Goal: Task Accomplishment & Management: Complete application form

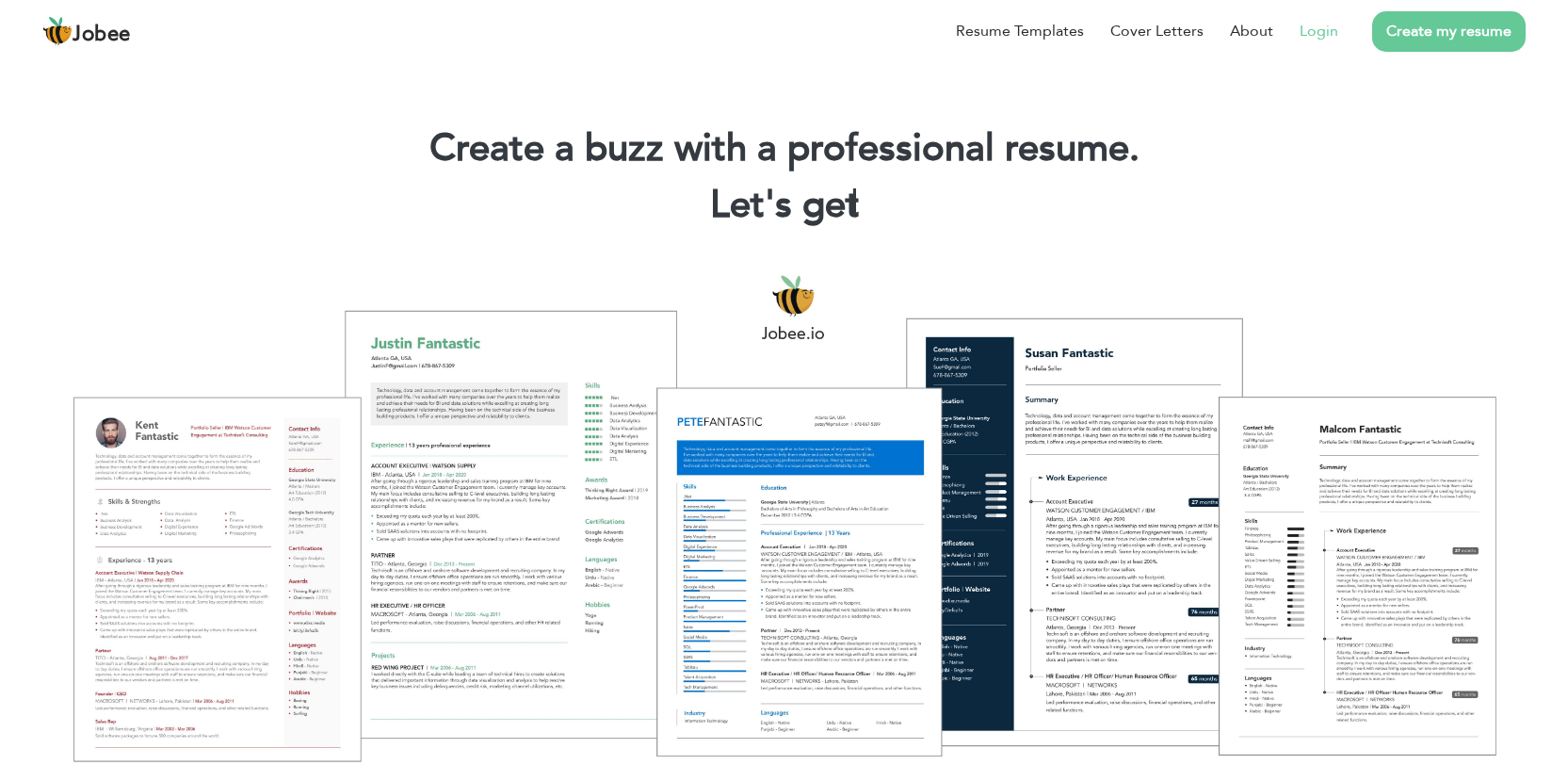
click at [1318, 36] on link "Login" at bounding box center [1318, 30] width 38 height 23
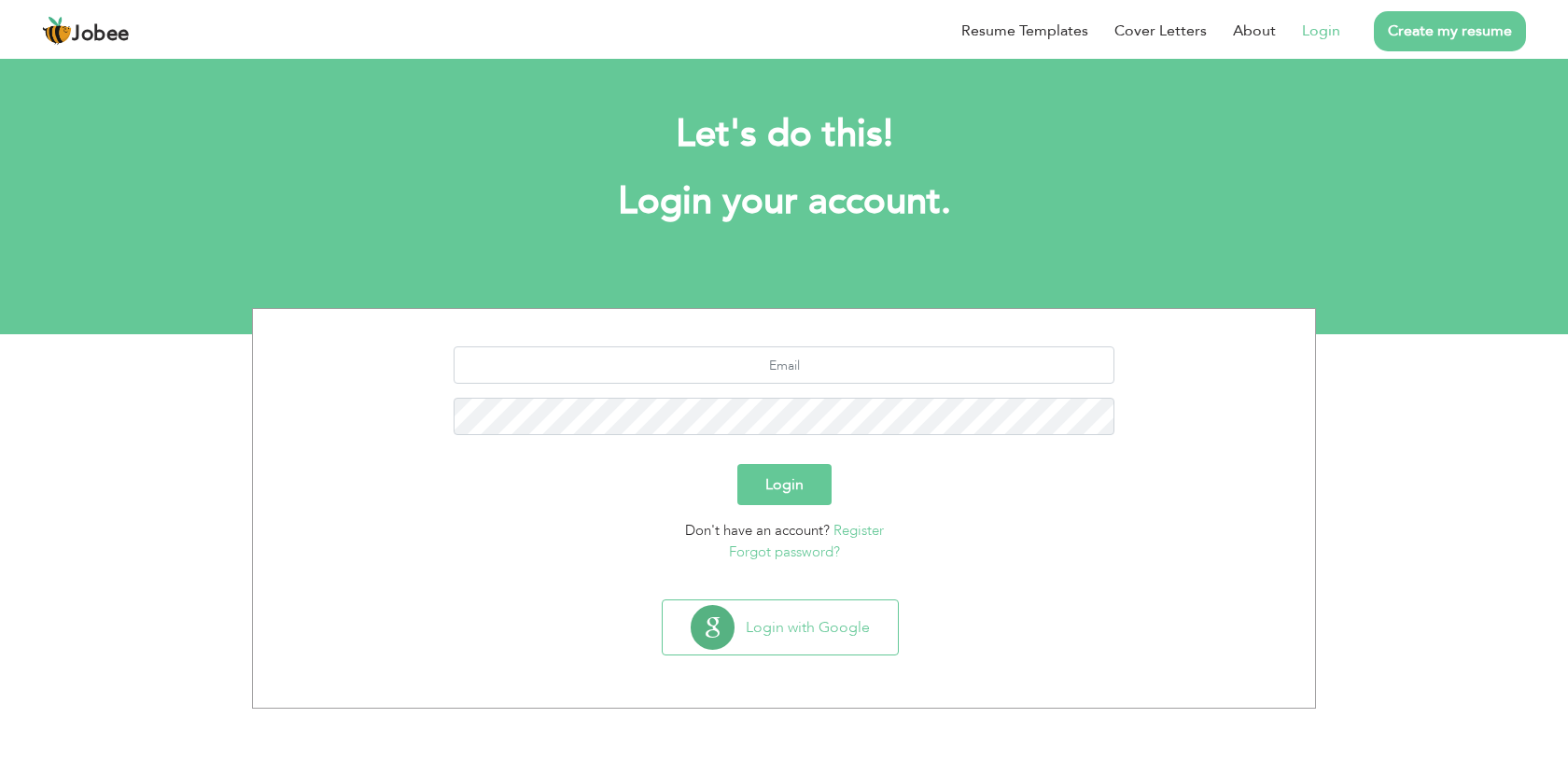
click at [775, 479] on button "Login" at bounding box center [784, 484] width 94 height 41
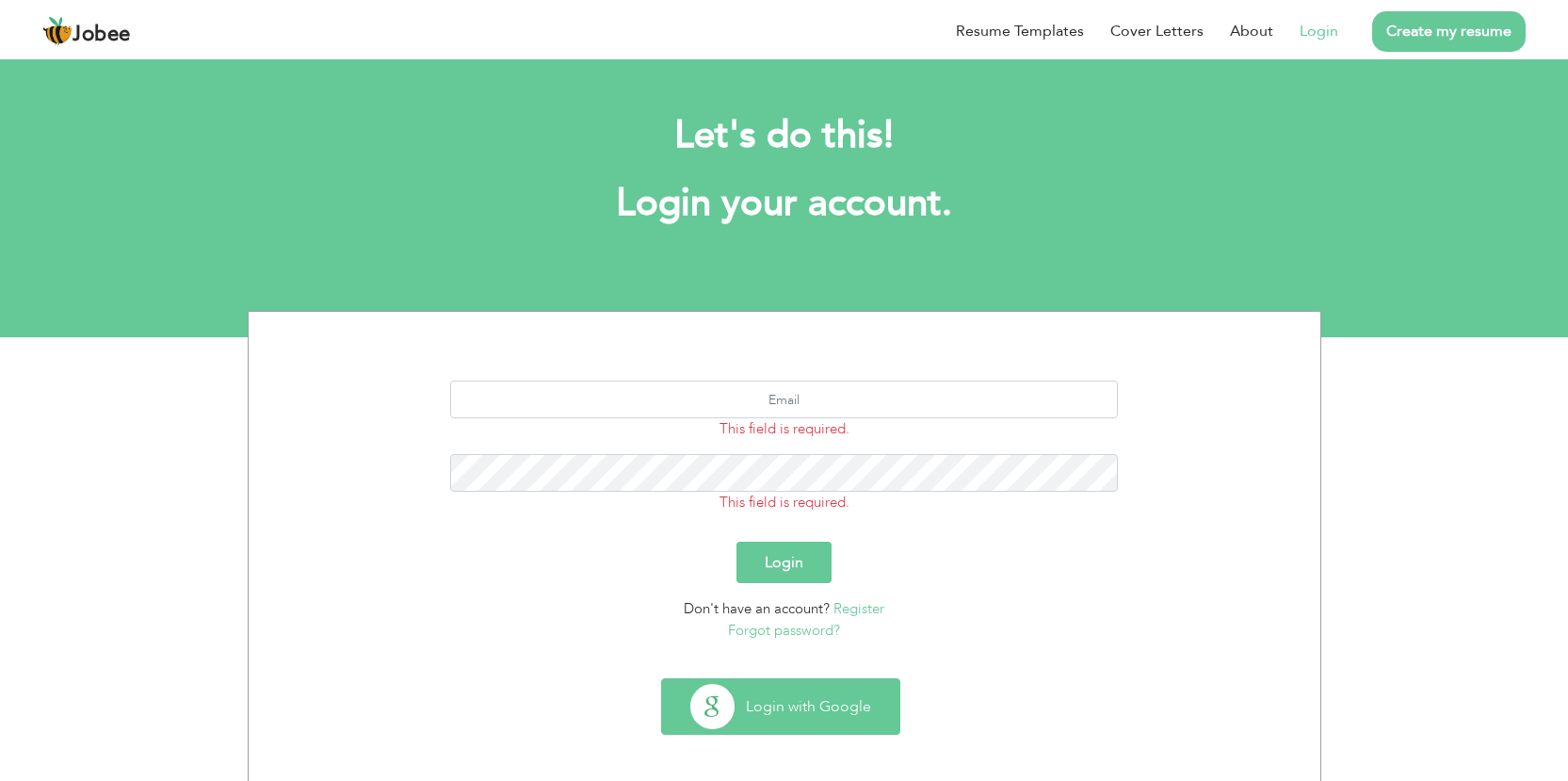
click at [805, 707] on button "Login with Google" at bounding box center [781, 707] width 238 height 55
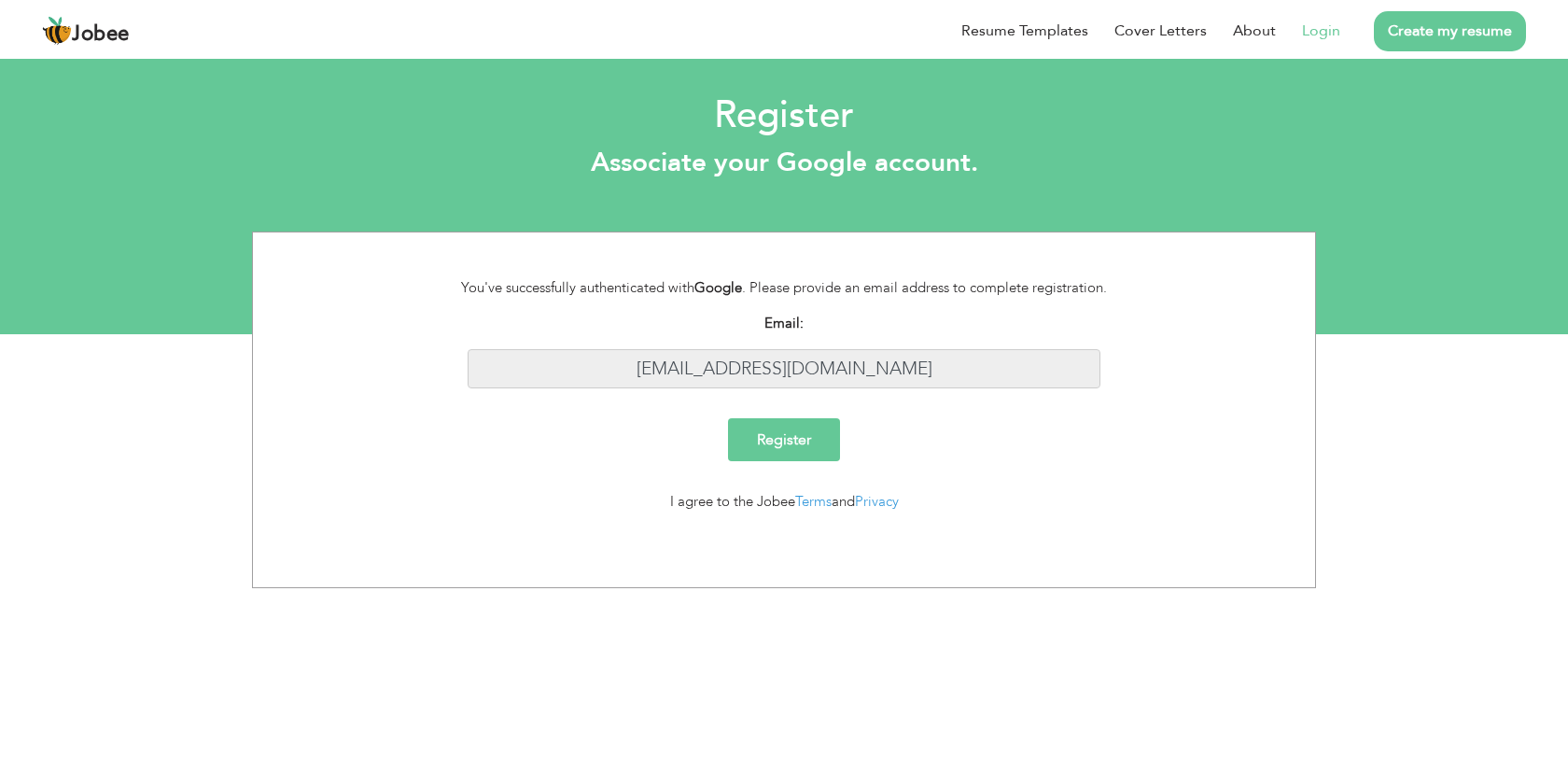
drag, startPoint x: 908, startPoint y: 369, endPoint x: 392, endPoint y: 363, distance: 516.0
click at [390, 369] on div "Email: sanamalik543838@gmail.com" at bounding box center [784, 357] width 1034 height 90
click at [807, 446] on input "Register" at bounding box center [784, 439] width 112 height 43
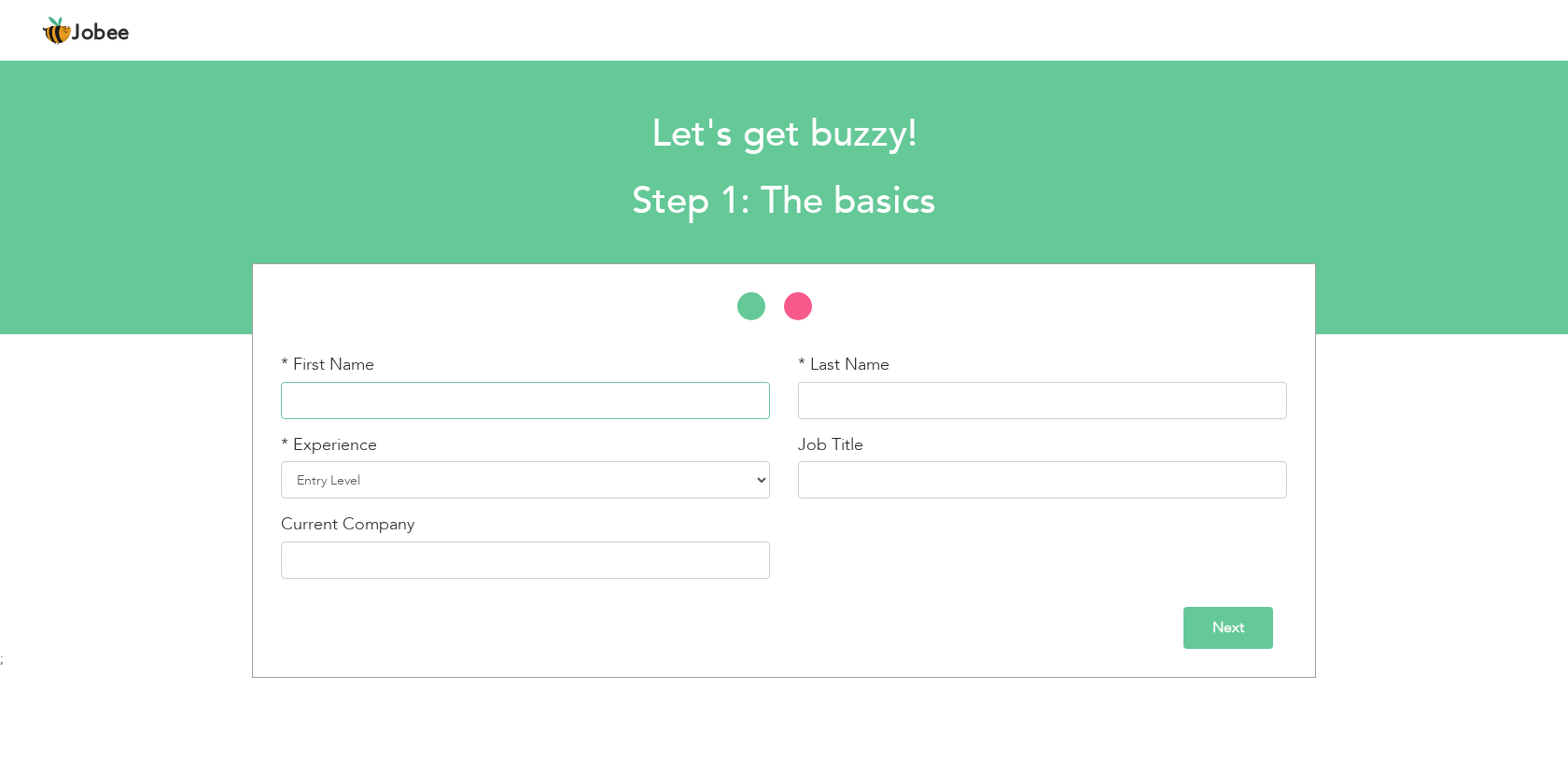
click at [607, 388] on input "text" at bounding box center [526, 401] width 489 height 37
click at [1390, 288] on div "* First Name * Last Name * Experience Entry Level Less than 1 Year" at bounding box center [784, 469] width 1568 height 414
click at [405, 405] on input "text" at bounding box center [526, 401] width 489 height 37
paste input "Aqsa Mujahid"
drag, startPoint x: 329, startPoint y: 399, endPoint x: 444, endPoint y: 412, distance: 115.7
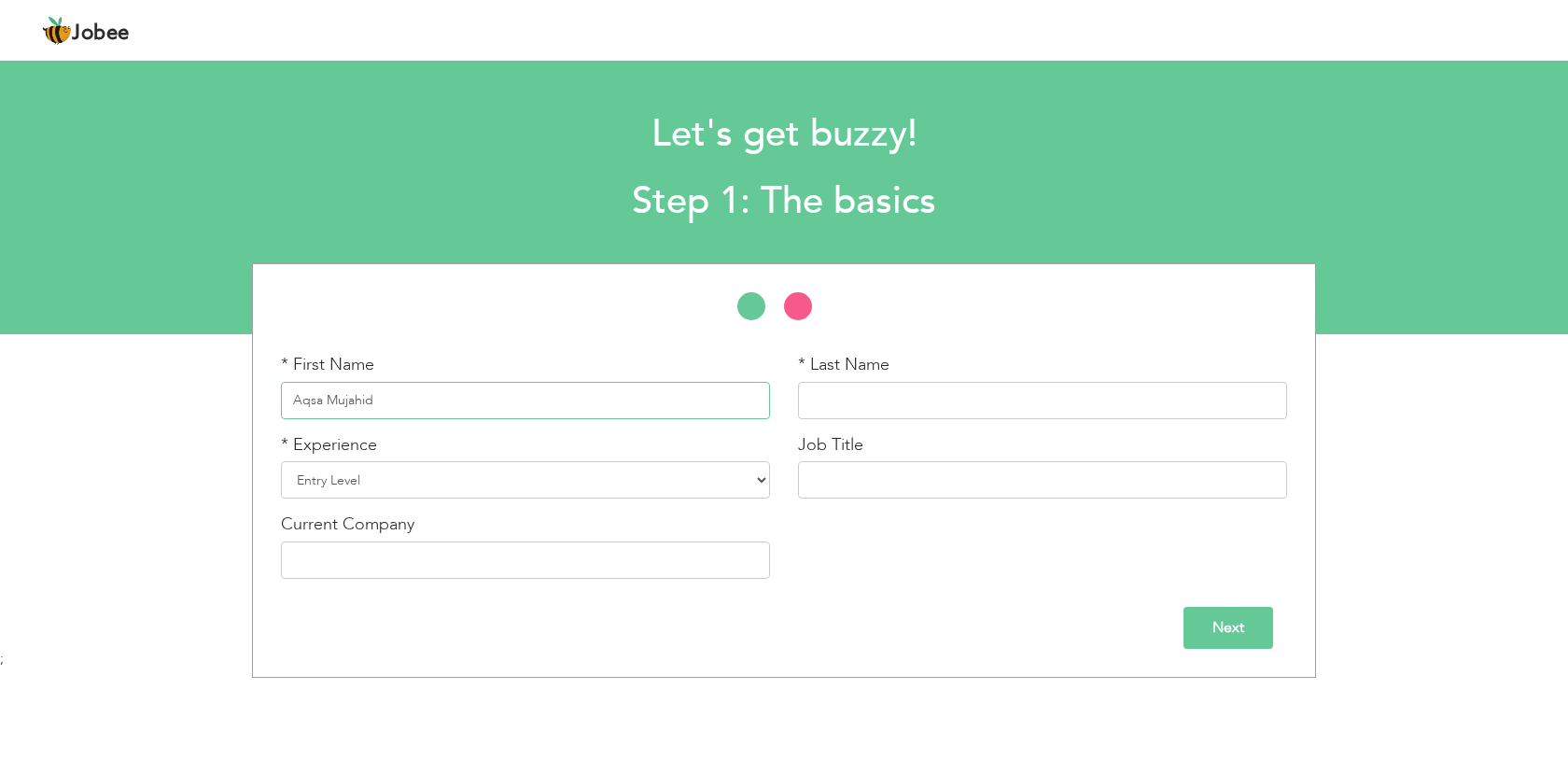
click at [444, 412] on input "Aqsa Mujahid" at bounding box center [526, 401] width 489 height 37
type input "Aqsa"
click at [788, 411] on div "* Last Name" at bounding box center [1041, 393] width 517 height 81
click at [838, 408] on input "text" at bounding box center [1042, 401] width 489 height 37
paste input "Mujahid"
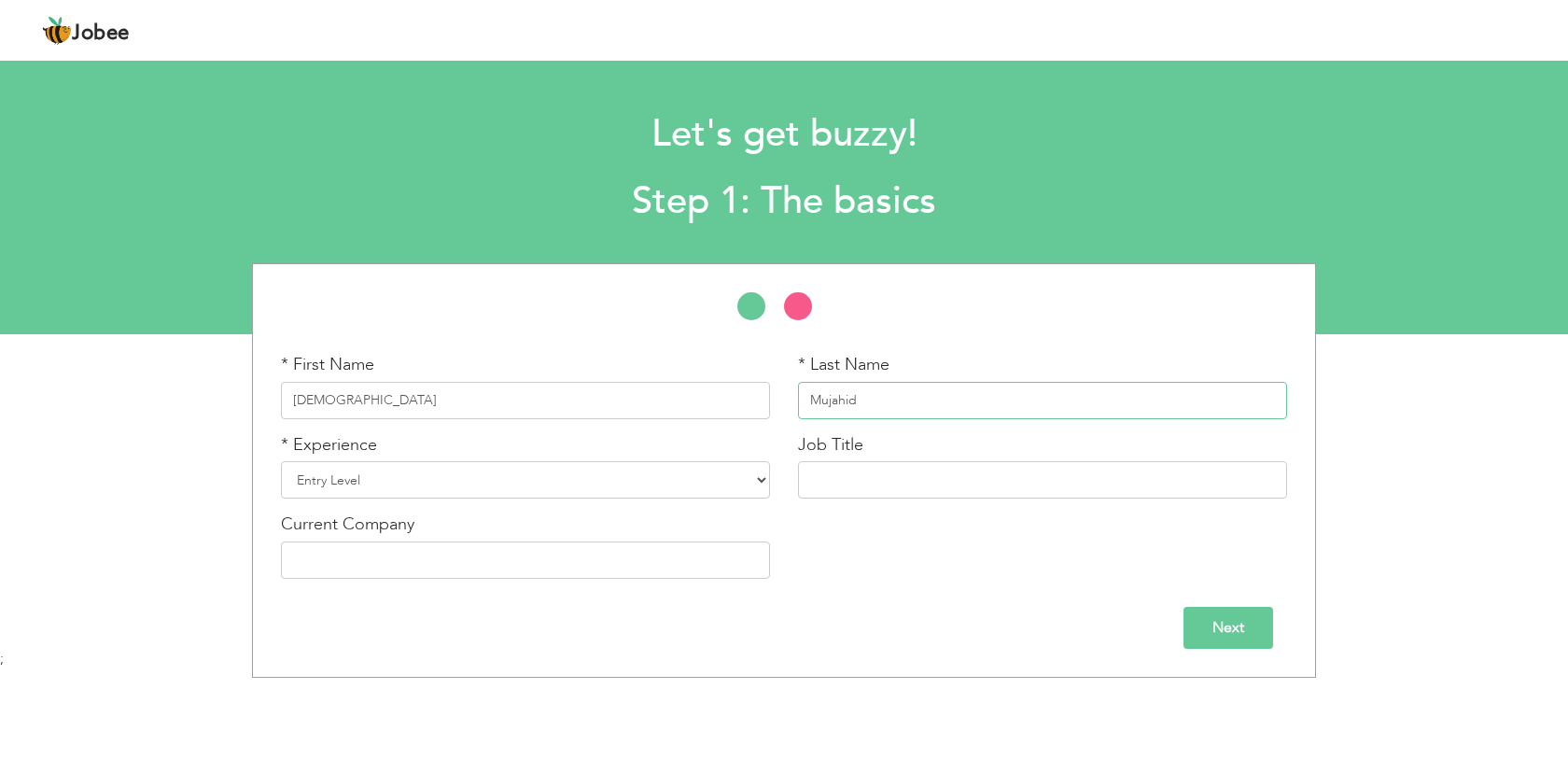
type input "Mujahid"
click at [391, 480] on select "Entry Level Less than 1 Year 1 Year 2 Years 3 Years 4 Years 5 Years 6 Years 7 Y…" at bounding box center [526, 479] width 489 height 37
select select "7"
click at [281, 461] on select "Entry Level Less than 1 Year 1 Year 2 Years 3 Years 4 Years 5 Years 6 Years 7 Y…" at bounding box center [526, 479] width 489 height 37
click at [859, 475] on input "text" at bounding box center [1042, 479] width 489 height 37
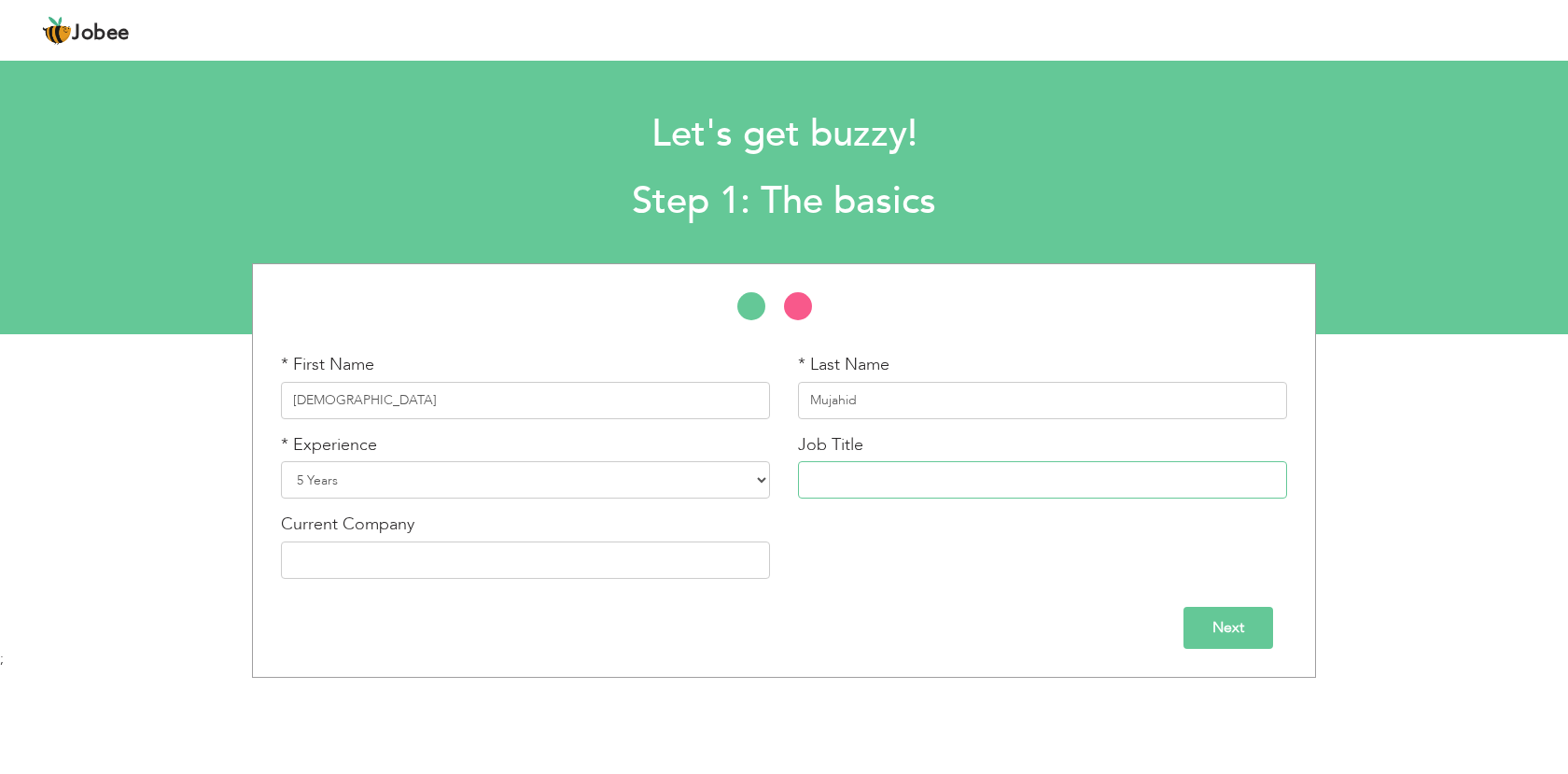
paste input "Front Desk Officer"
type input "Front Desk Officer"
click at [400, 574] on input "text" at bounding box center [526, 560] width 489 height 37
paste input "Aims Contact Technologies Pvt Ltd"
type input "Aims Contact Technologies Pvt Ltd"
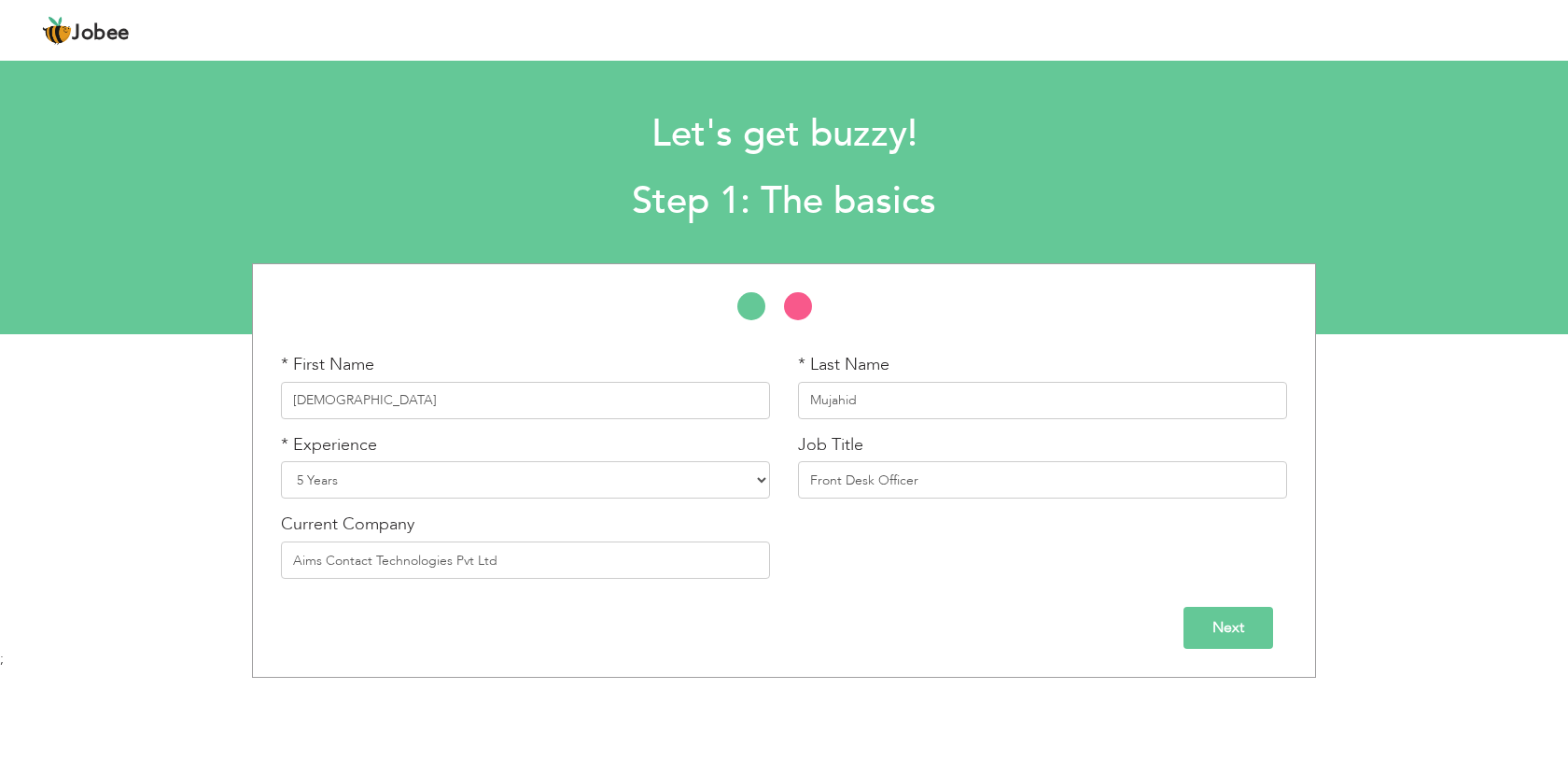
click at [1244, 629] on input "Next" at bounding box center [1228, 627] width 89 height 42
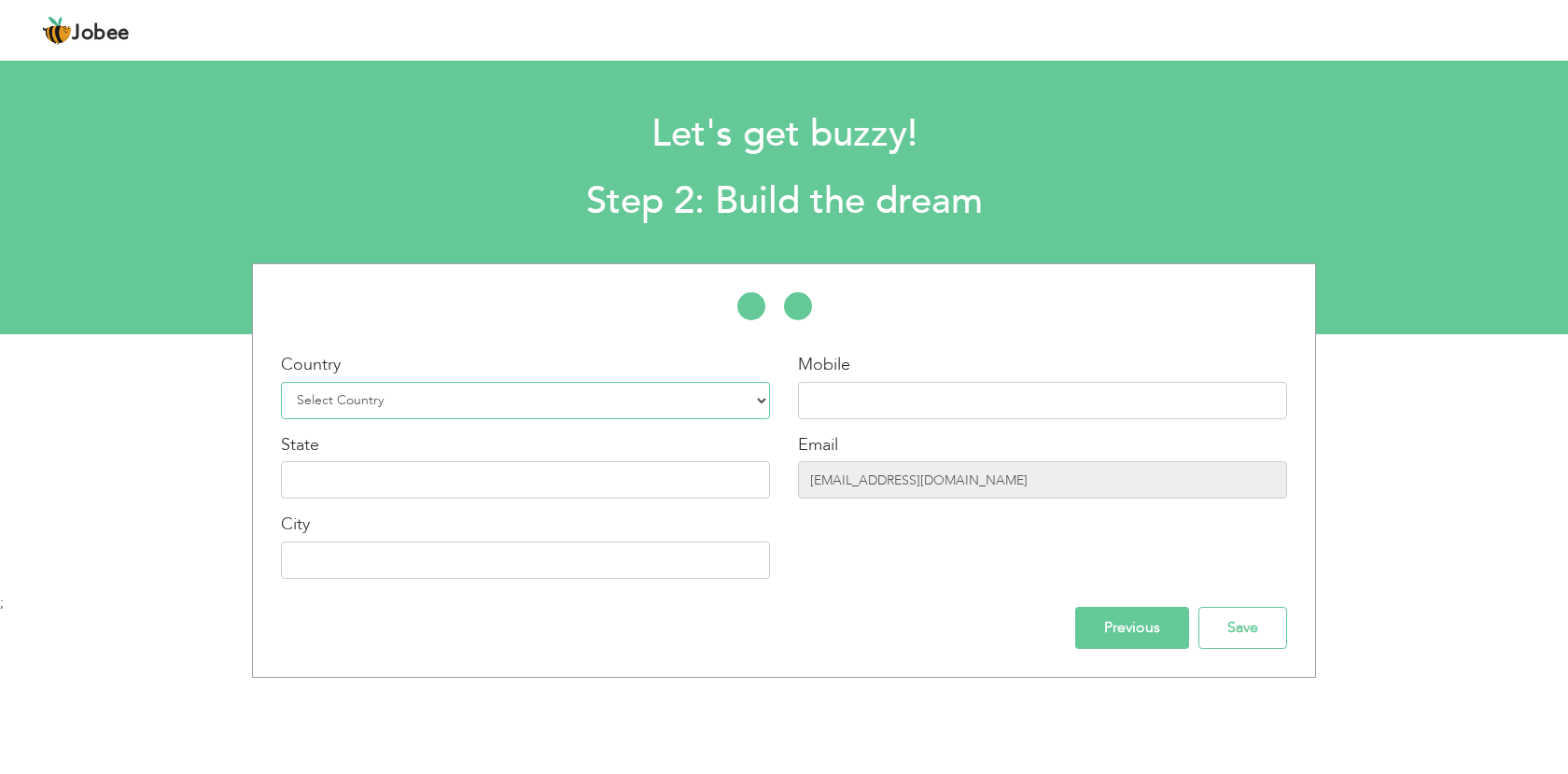
click at [512, 413] on select "Select Country Afghanistan Albania Algeria American Samoa Andorra Angola Anguil…" at bounding box center [526, 401] width 489 height 37
select select "166"
click at [281, 382] on select "Select Country Afghanistan Albania Algeria American Samoa Andorra Angola Anguil…" at bounding box center [526, 401] width 489 height 37
click at [915, 396] on input "text" at bounding box center [1042, 401] width 489 height 37
click at [1229, 527] on div "Mobile Email sanamalik543838@gmail.com" at bounding box center [1041, 472] width 517 height 240
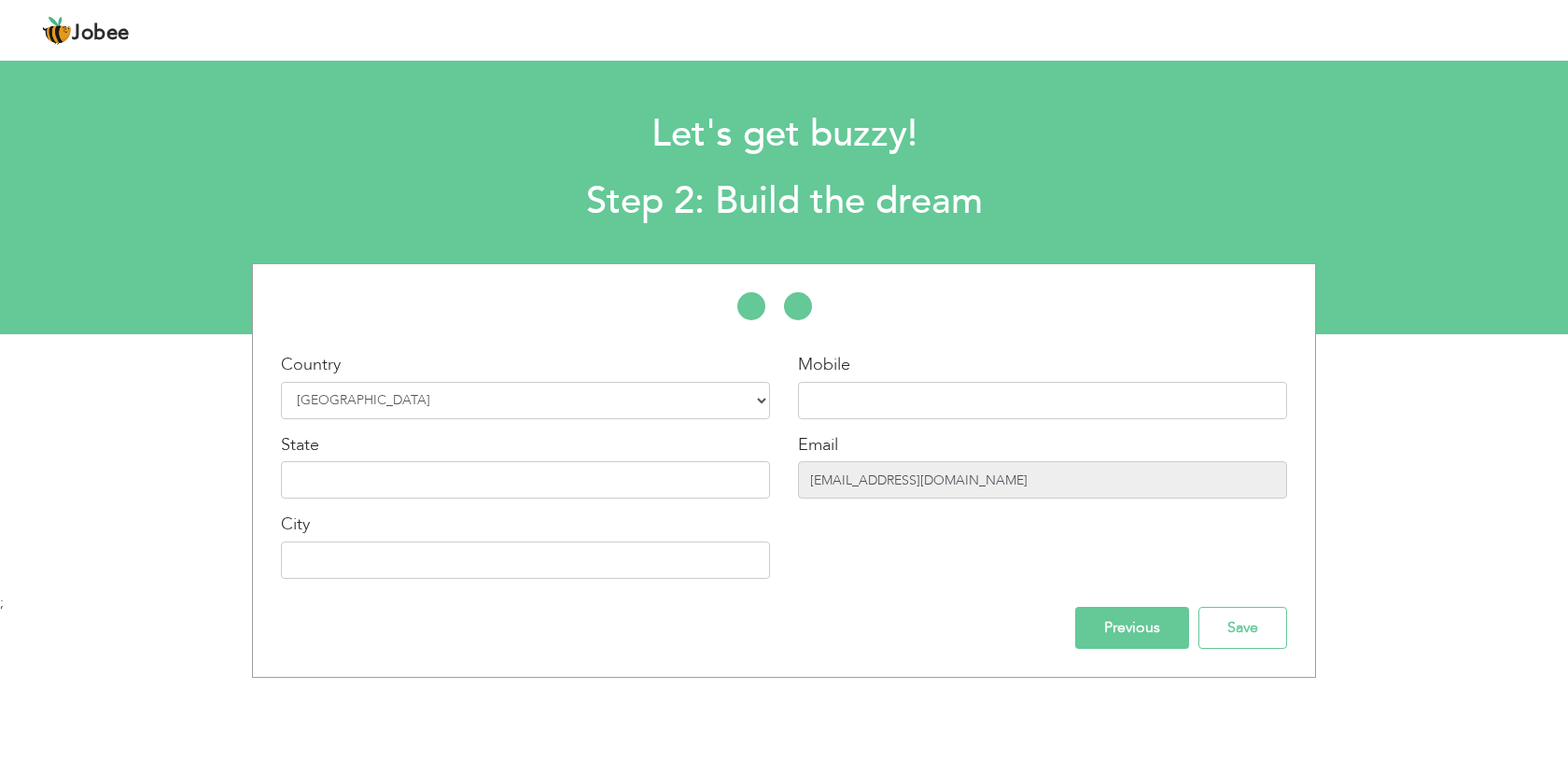
drag, startPoint x: 1034, startPoint y: 474, endPoint x: 508, endPoint y: 474, distance: 526.0
click at [508, 474] on div "Country Select Country Afghanistan Albania Algeria American Samoa Andorra Angol…" at bounding box center [784, 472] width 1062 height 240
click at [1070, 467] on input "sanamalik543838@gmail.com" at bounding box center [1042, 479] width 489 height 37
drag, startPoint x: 1063, startPoint y: 468, endPoint x: 801, endPoint y: 466, distance: 262.0
click at [801, 466] on input "sanamalik543838@gmail.com" at bounding box center [1042, 479] width 489 height 37
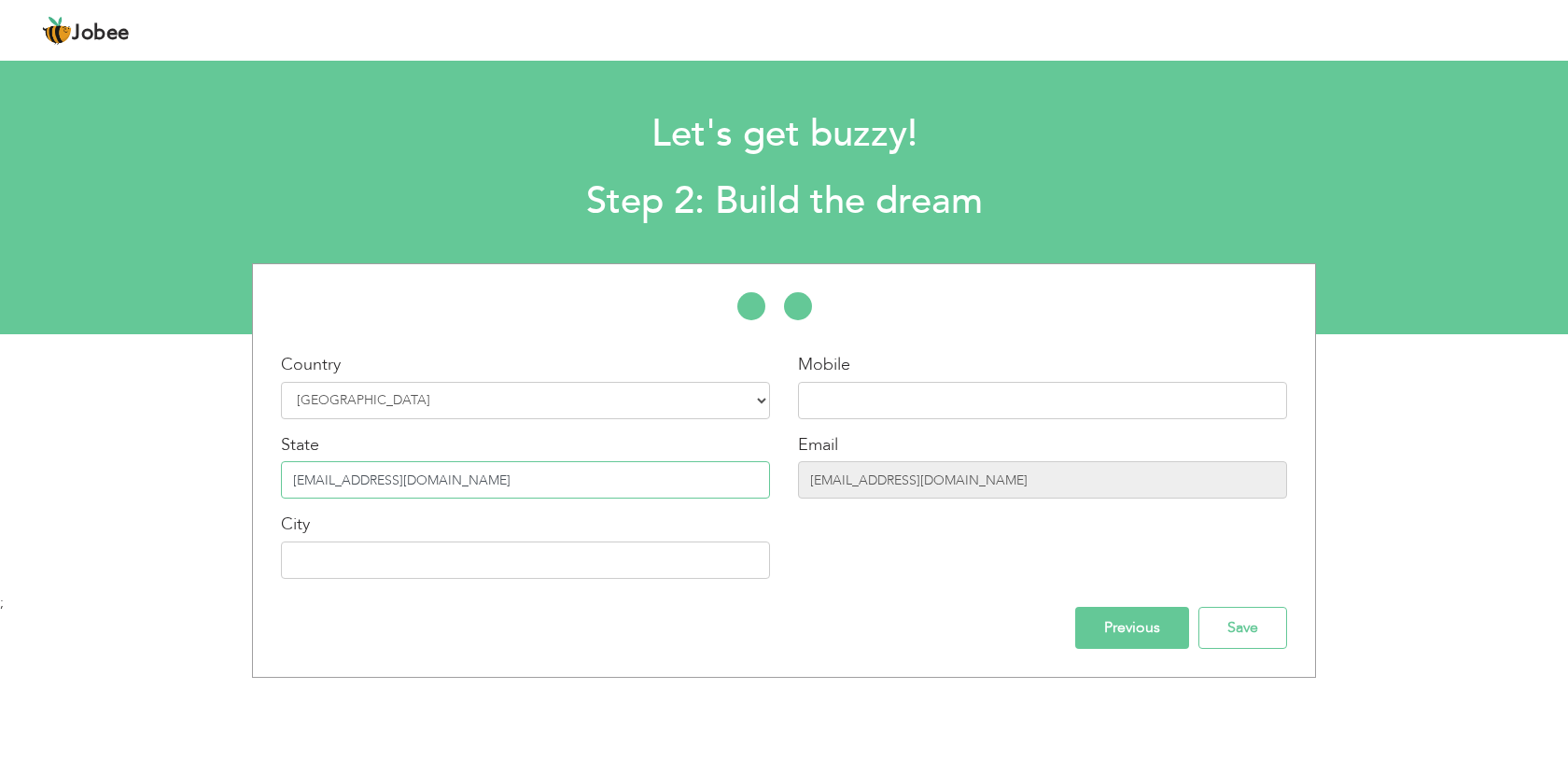
click at [499, 478] on input "sanamalik543838@gmail.com" at bounding box center [526, 479] width 489 height 37
drag, startPoint x: 526, startPoint y: 477, endPoint x: 59, endPoint y: 477, distance: 467.0
click at [59, 477] on div "* First Name Aqsa * Last Name Mujahid * Experience Entry Level" at bounding box center [784, 469] width 1568 height 414
paste input "kaqsa01234"
type input "kaqsa01234@gmail.com"
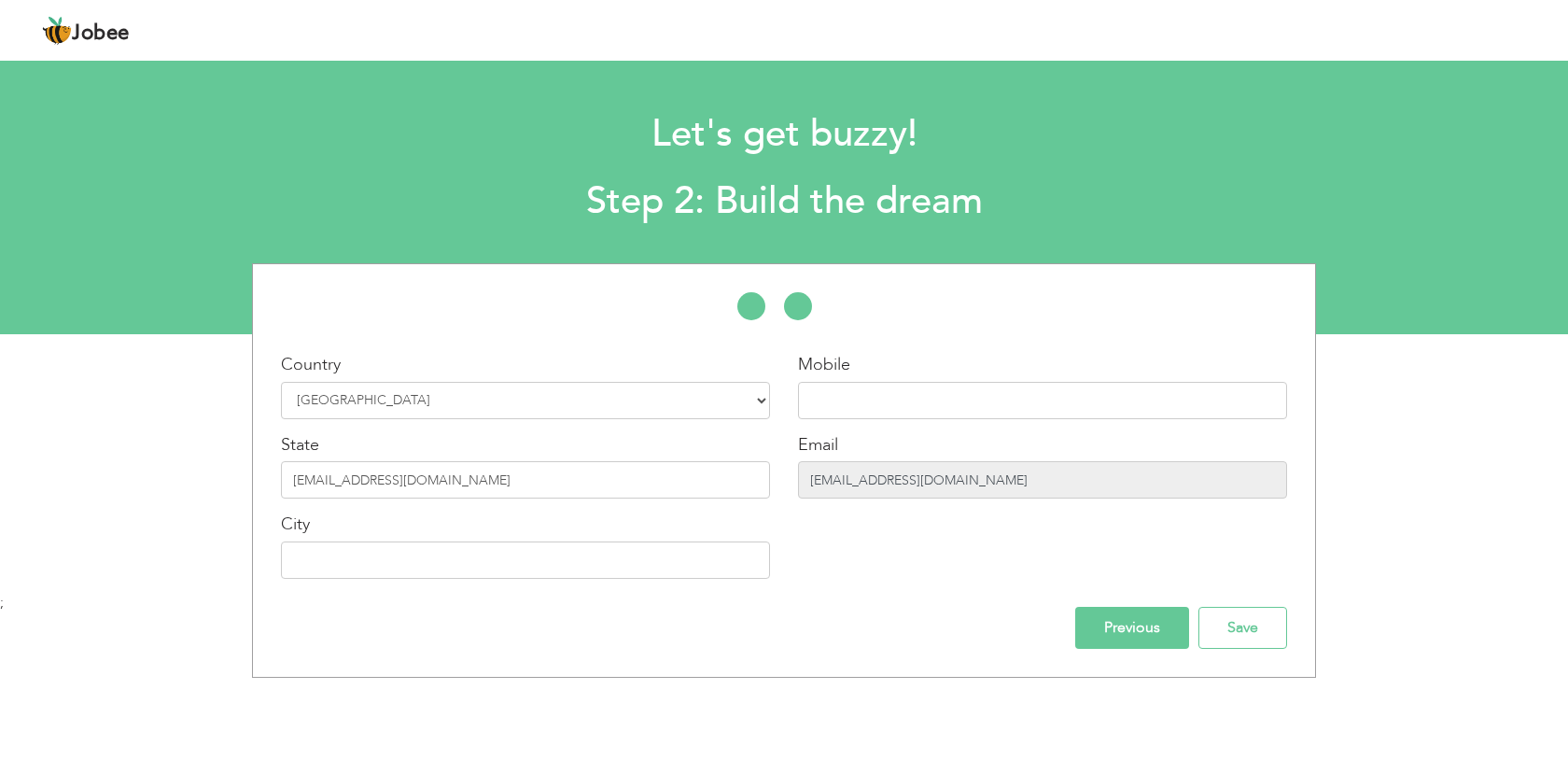
click at [873, 480] on input "sanamalik543838@gmail.com" at bounding box center [1042, 479] width 489 height 37
drag, startPoint x: 867, startPoint y: 479, endPoint x: 773, endPoint y: 476, distance: 94.0
click at [773, 476] on div "Country Select Country Afghanistan Albania Algeria American Samoa Andorra Angol…" at bounding box center [784, 472] width 1062 height 240
click at [1014, 483] on input "sanamalik543838@gmail.com" at bounding box center [1042, 479] width 489 height 37
drag, startPoint x: 960, startPoint y: 482, endPoint x: 844, endPoint y: 482, distance: 116.0
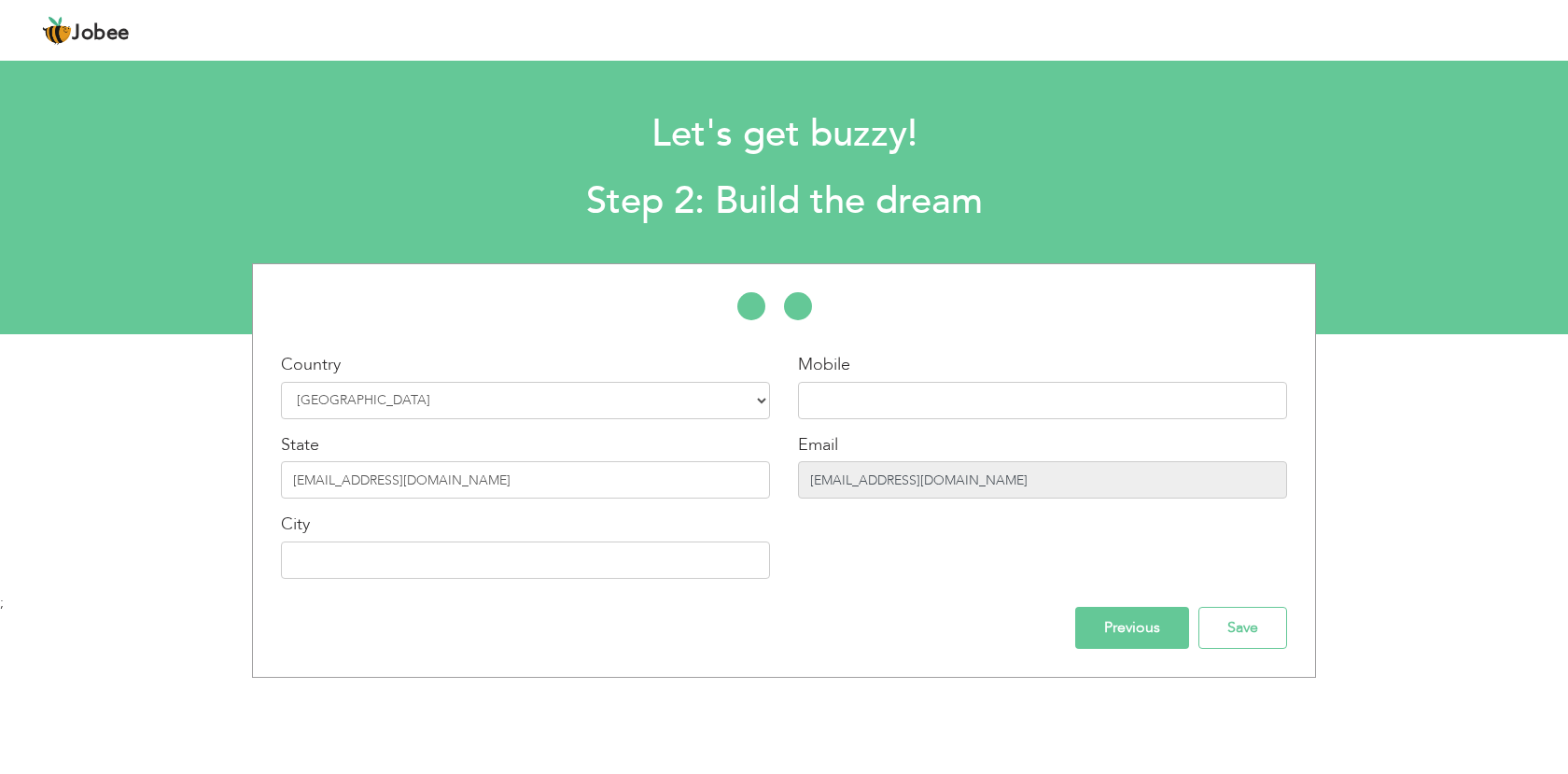
click at [844, 482] on input "sanamalik543838@gmail.com" at bounding box center [1042, 479] width 489 height 37
click at [921, 495] on input "sanamalik543838@gmail.com" at bounding box center [1042, 479] width 489 height 37
drag, startPoint x: 518, startPoint y: 494, endPoint x: 78, endPoint y: 494, distance: 440.0
click at [80, 494] on div "* First Name Aqsa * Last Name Mujahid * Experience Entry Level" at bounding box center [784, 469] width 1568 height 414
click at [832, 403] on input "text" at bounding box center [1042, 401] width 489 height 37
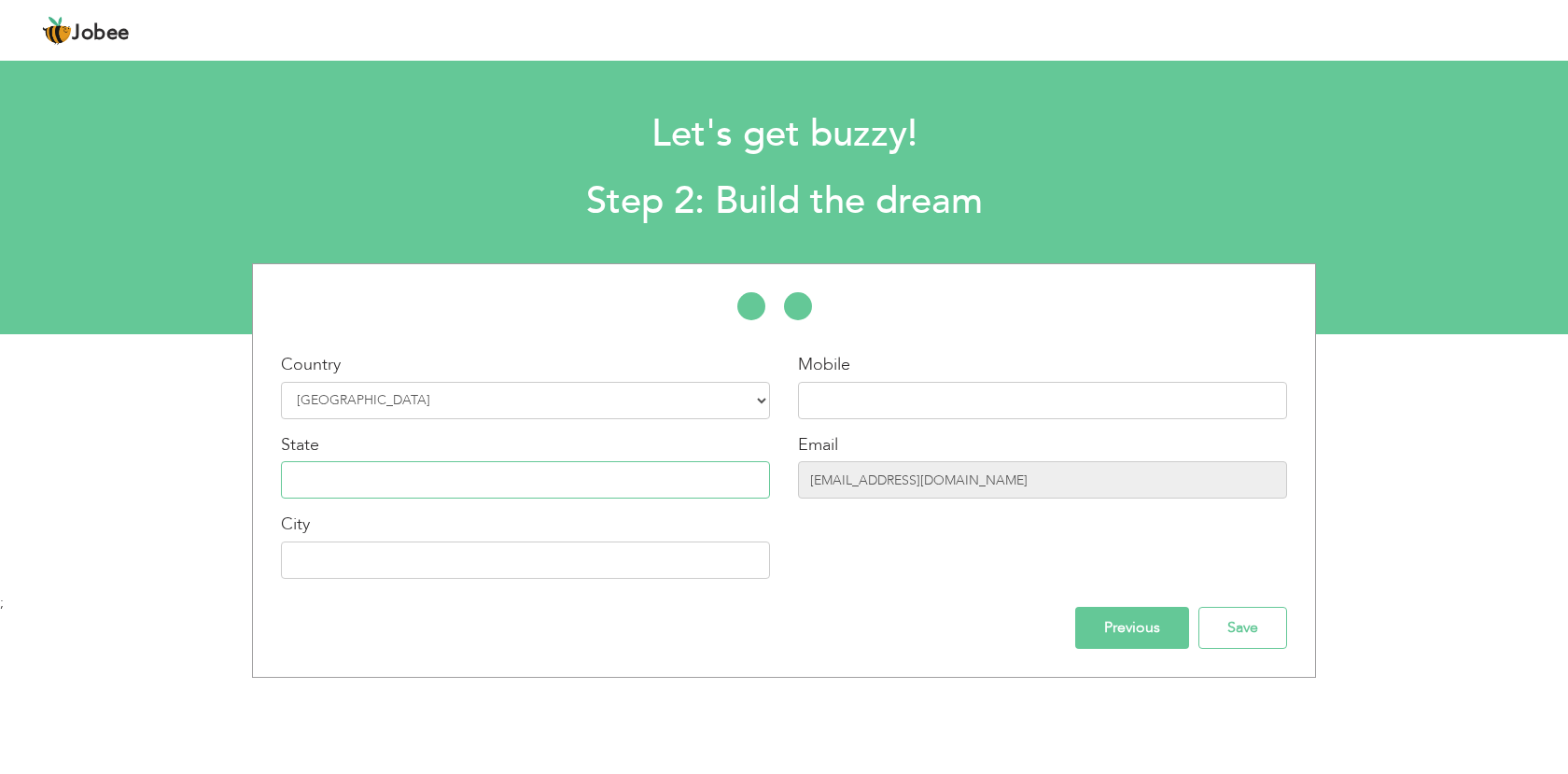
click at [586, 470] on input "text" at bounding box center [526, 479] width 489 height 37
drag, startPoint x: 329, startPoint y: 444, endPoint x: 210, endPoint y: 435, distance: 119.3
click at [210, 435] on div "* First Name Aqsa * Last Name Mujahid * Experience Entry Level" at bounding box center [784, 469] width 1568 height 414
copy label "State"
click at [377, 484] on input "text" at bounding box center [526, 479] width 489 height 37
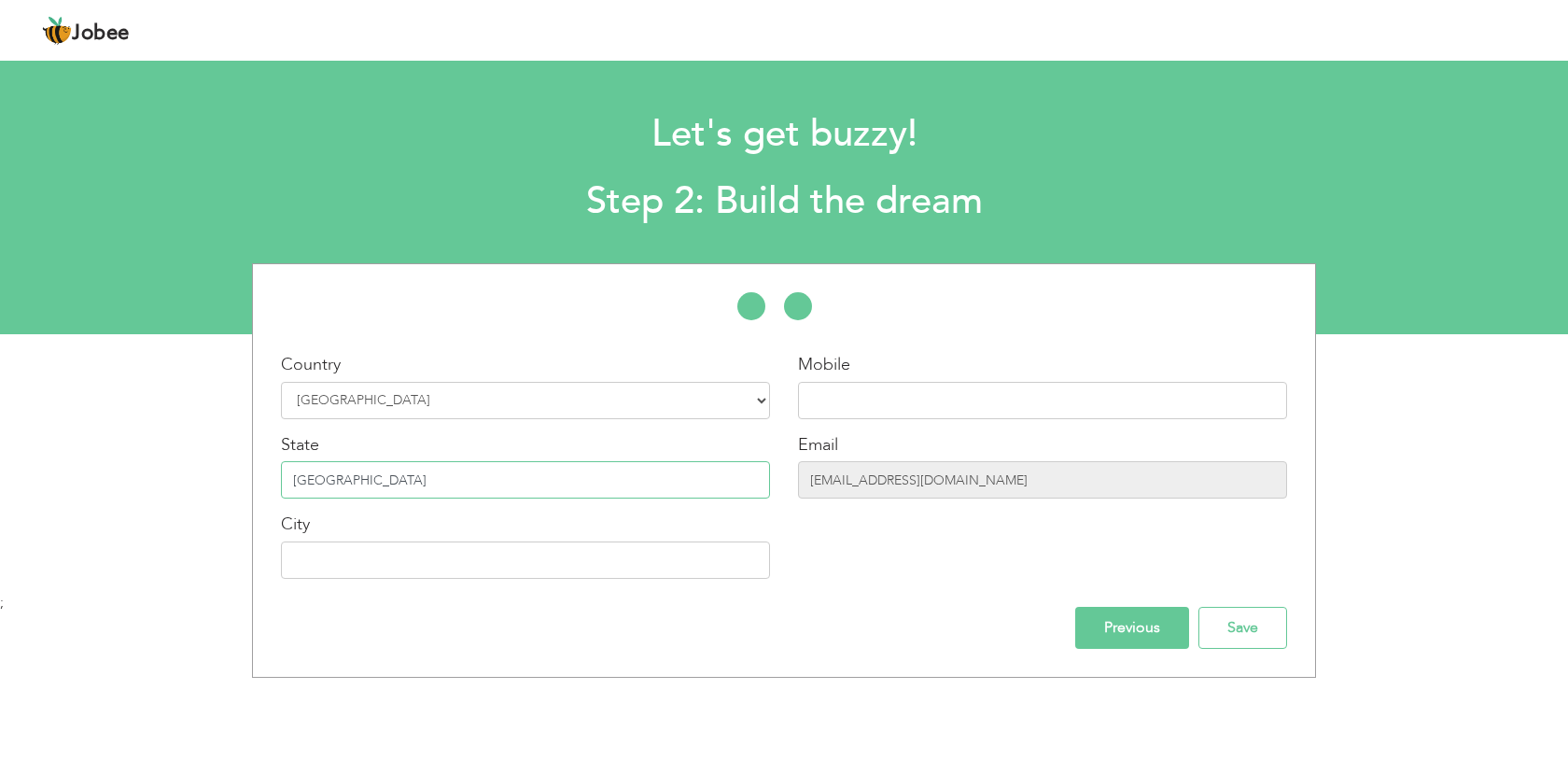
type input "Pakistan"
type input "LAHORE"
type input "03035327673"
click at [398, 481] on input "Pakistan" at bounding box center [526, 479] width 489 height 37
drag, startPoint x: 958, startPoint y: 393, endPoint x: 714, endPoint y: 401, distance: 244.1
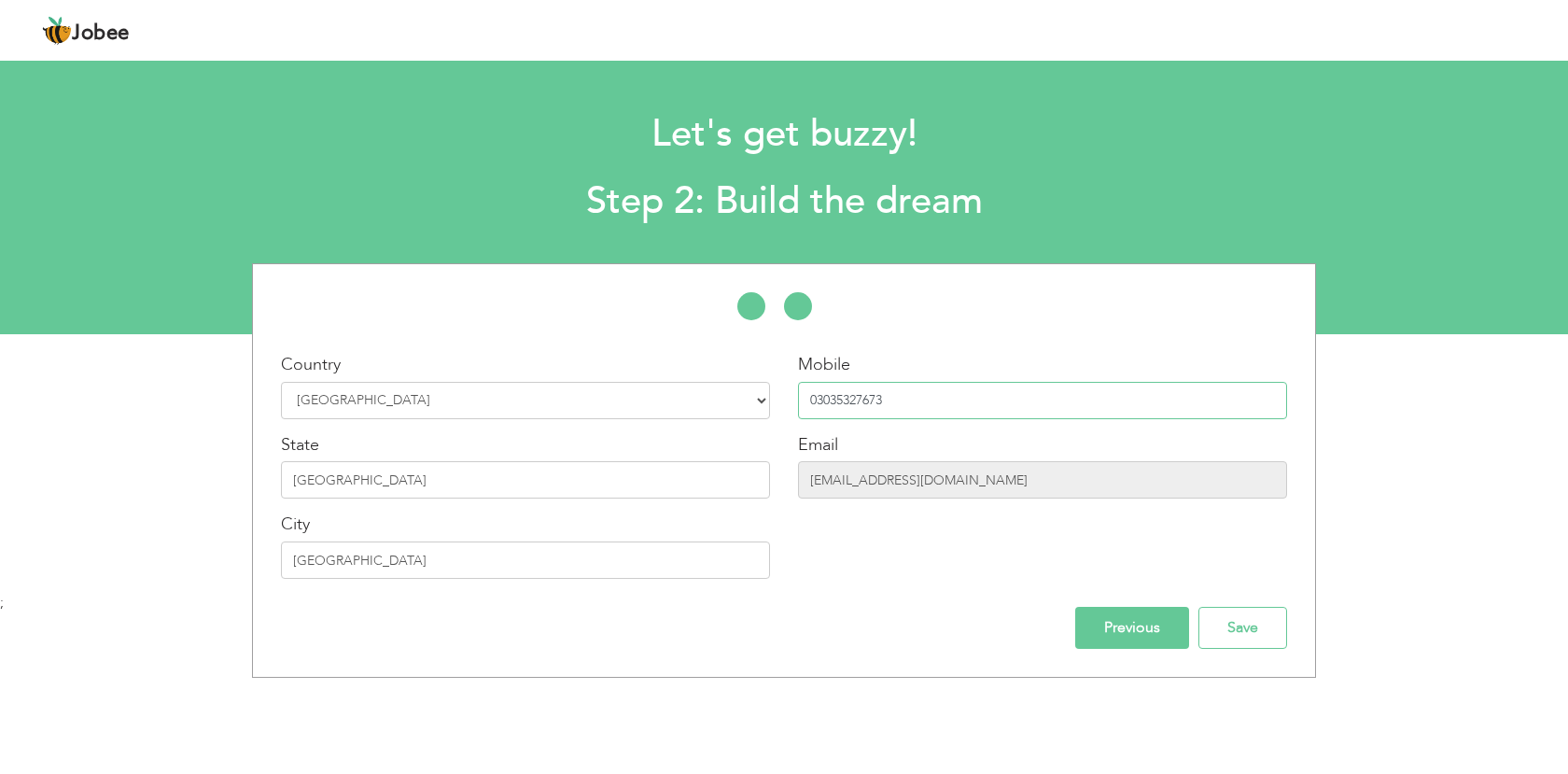
click at [714, 401] on div "Country Select Country Afghanistan Albania Algeria American Samoa Andorra Angol…" at bounding box center [784, 472] width 1062 height 240
drag, startPoint x: 309, startPoint y: 442, endPoint x: 206, endPoint y: 437, distance: 103.1
click at [206, 437] on div "* First Name Aqsa * Last Name Mujahid * Experience Entry Level" at bounding box center [784, 469] width 1568 height 414
copy label "State"
drag, startPoint x: 397, startPoint y: 477, endPoint x: 29, endPoint y: 435, distance: 370.4
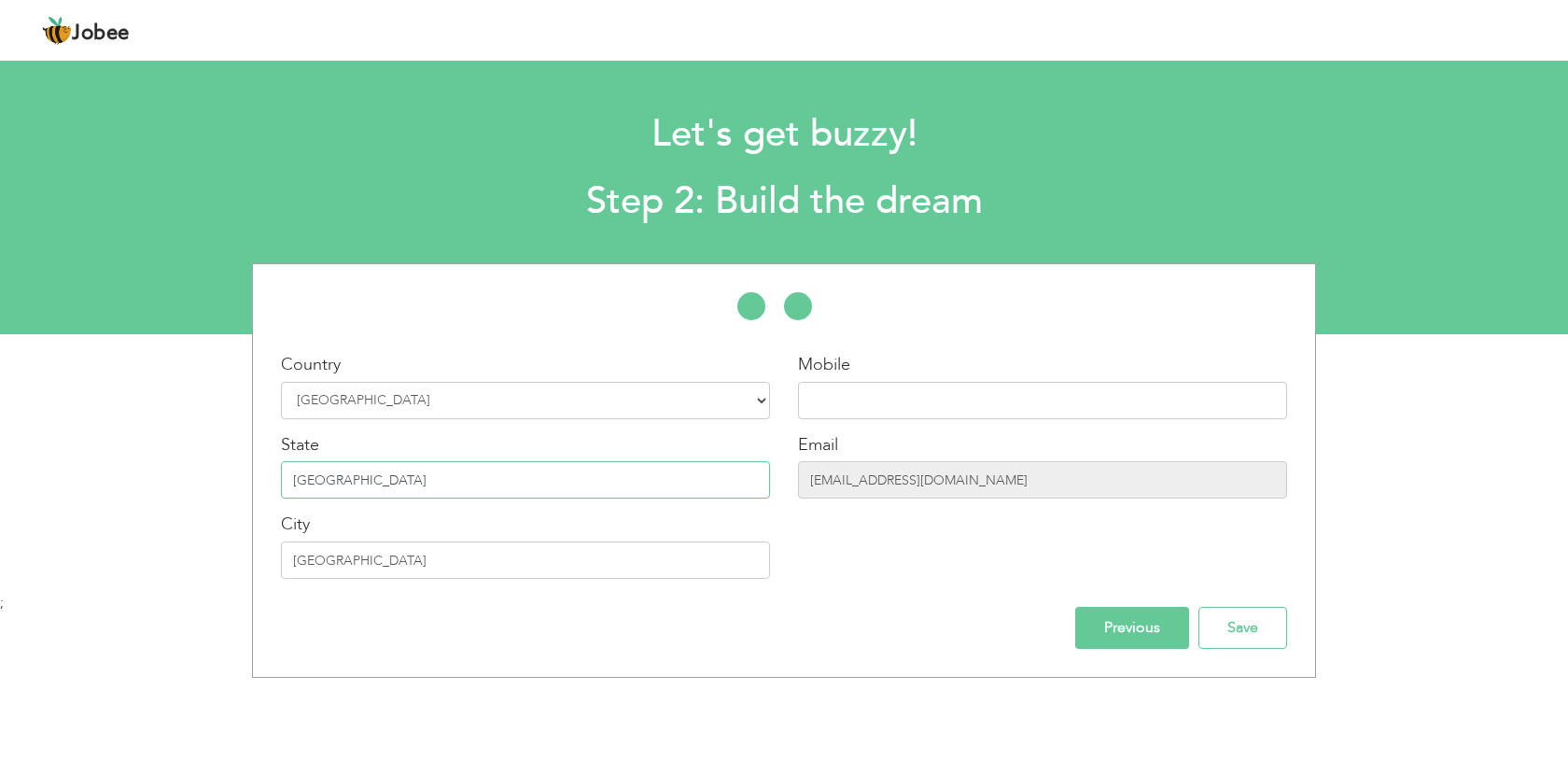
click at [29, 435] on div "* First Name Aqsa * Last Name Mujahid * Experience Entry Level" at bounding box center [784, 469] width 1568 height 414
type input "Punjab"
click at [904, 404] on input "text" at bounding box center [1042, 401] width 489 height 37
type input "03287251693"
drag, startPoint x: 1009, startPoint y: 483, endPoint x: 998, endPoint y: 483, distance: 11.0
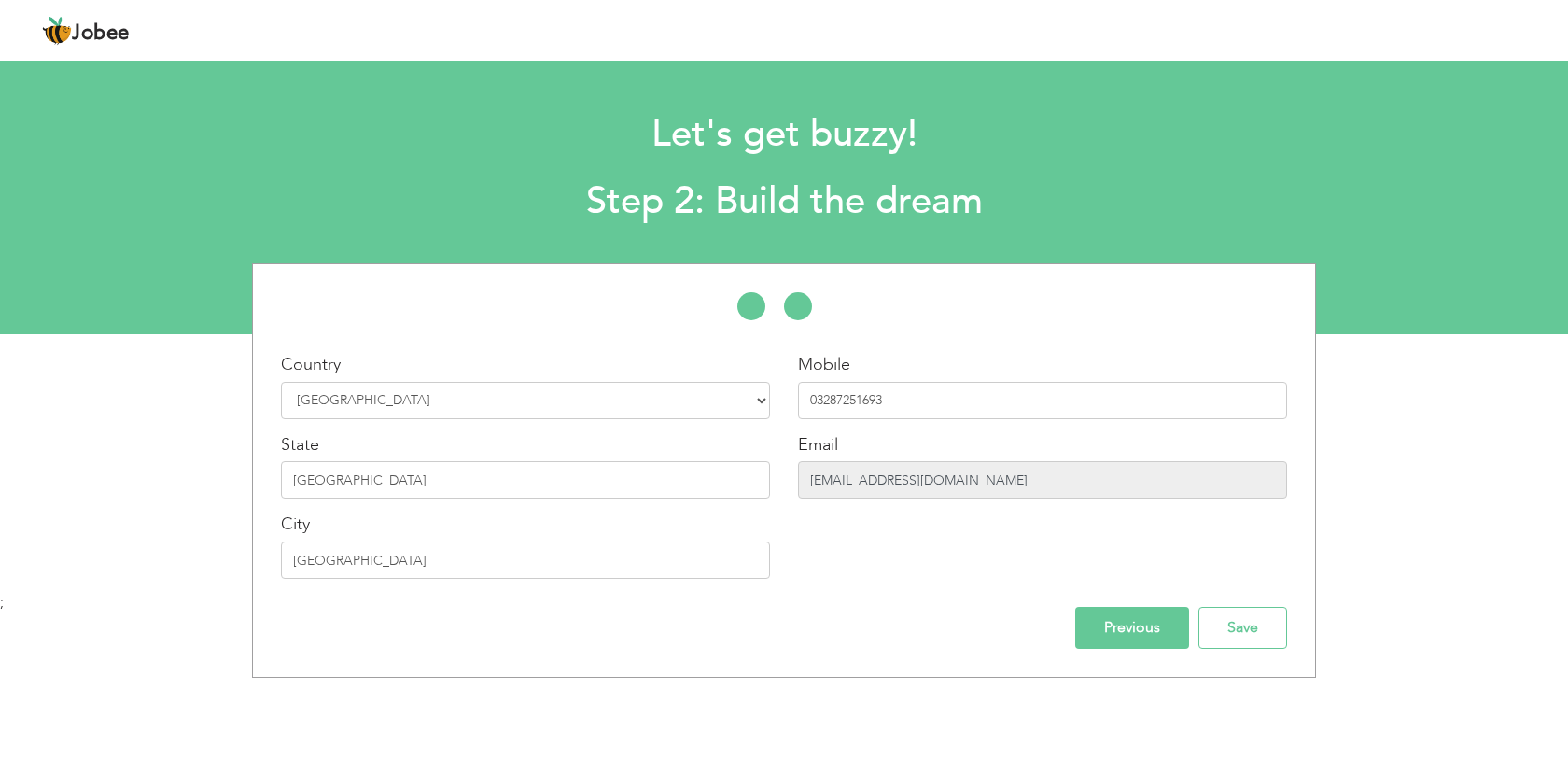
click at [998, 483] on input "sanamalik543838@gmail.com" at bounding box center [1042, 479] width 489 height 37
drag, startPoint x: 1010, startPoint y: 483, endPoint x: 676, endPoint y: 481, distance: 334.0
click at [676, 481] on div "Country Select Country Afghanistan Albania Algeria American Samoa Andorra Angol…" at bounding box center [784, 472] width 1062 height 240
click at [999, 651] on div "* First Name Aqsa * Last Name Mujahid * Experience Entry Level Less than 1 Year" at bounding box center [784, 469] width 1064 height 414
click at [1006, 486] on input "sanamalik543838@gmail.com" at bounding box center [1042, 479] width 489 height 37
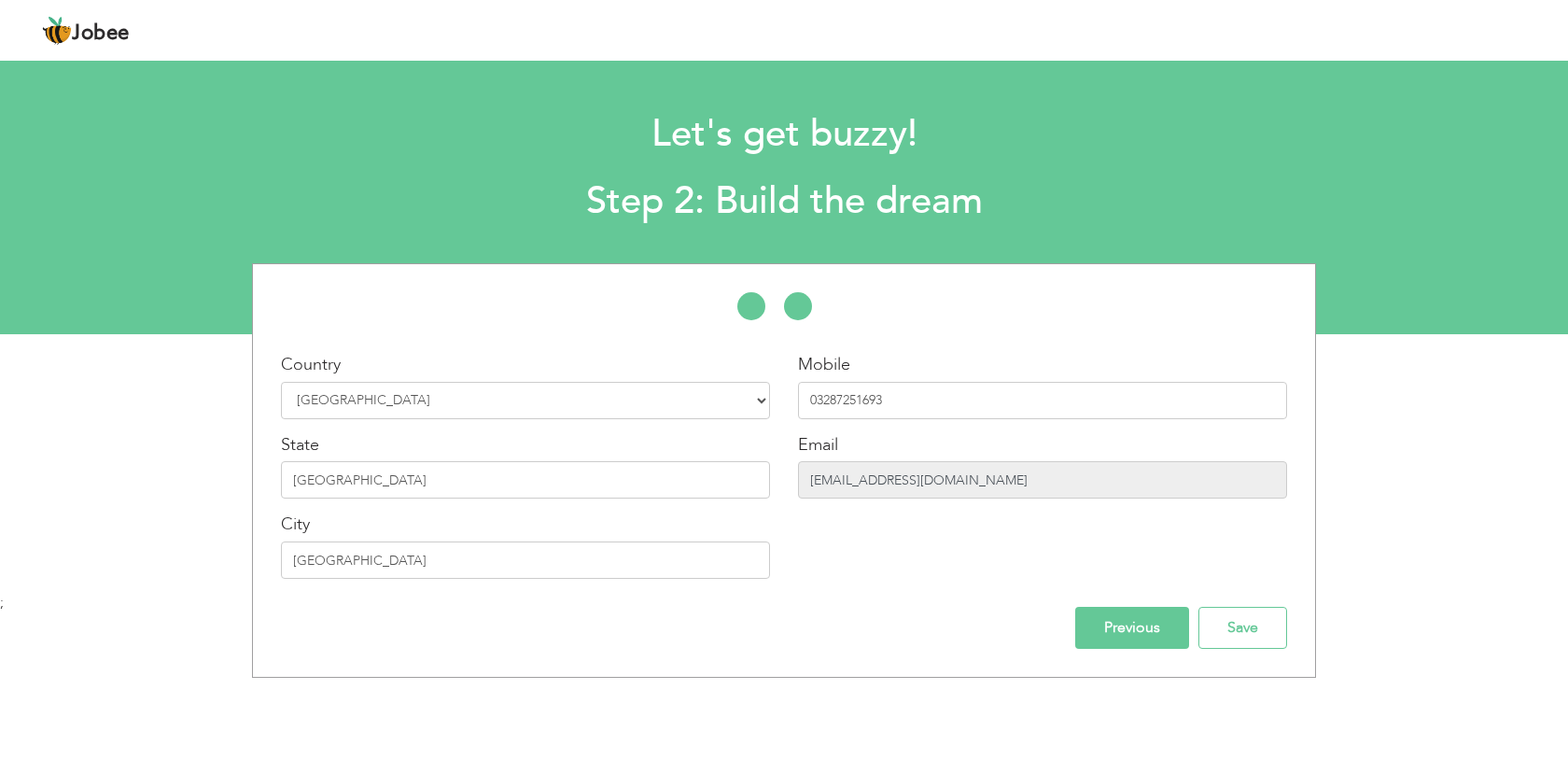
drag, startPoint x: 1007, startPoint y: 477, endPoint x: 718, endPoint y: 477, distance: 289.0
click at [718, 477] on div "Country Select Country Afghanistan Albania Algeria American Samoa Andorra Angol…" at bounding box center [784, 472] width 1062 height 240
click at [1252, 631] on input "Save" at bounding box center [1242, 627] width 88 height 42
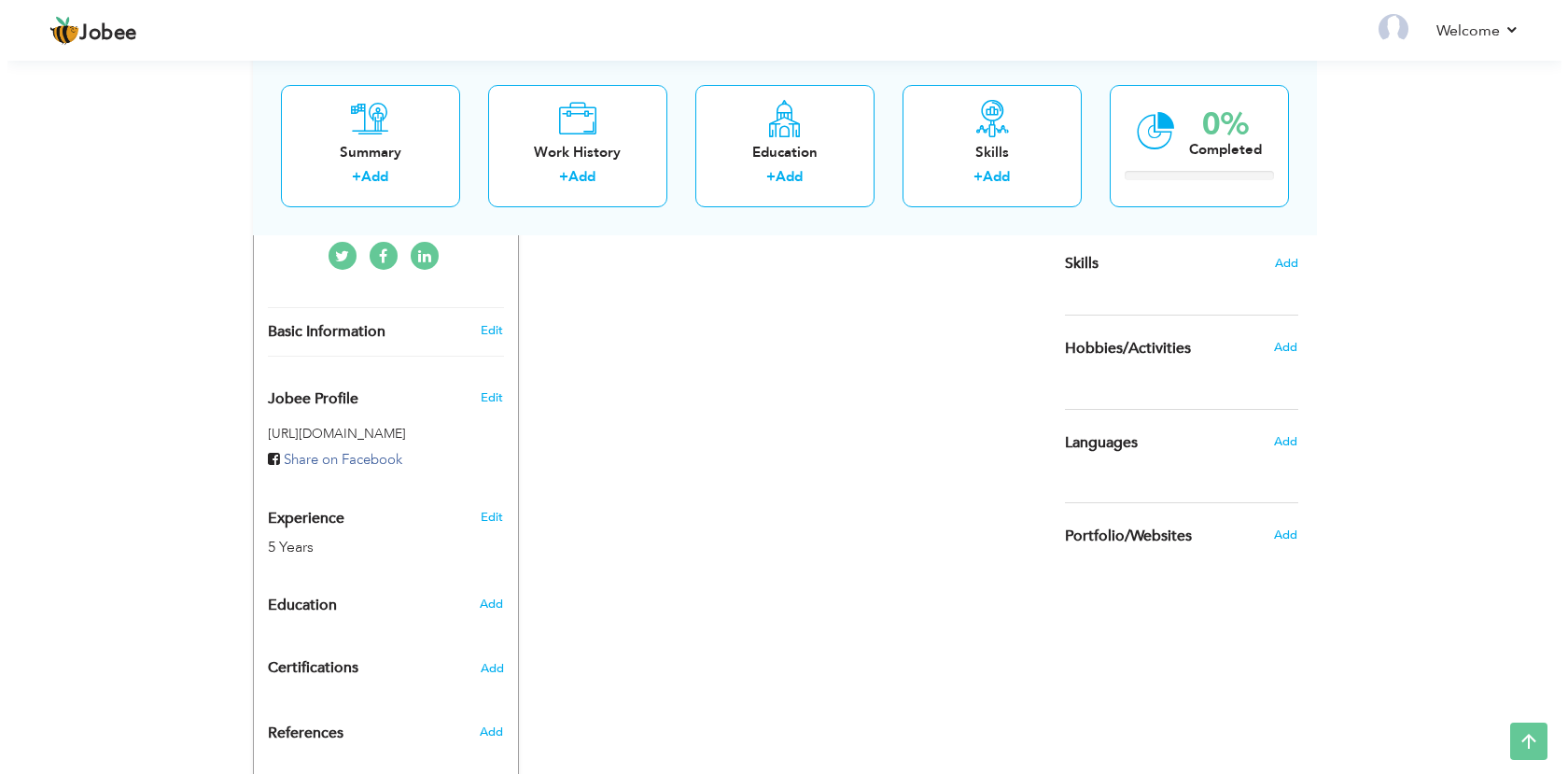
scroll to position [545, 0]
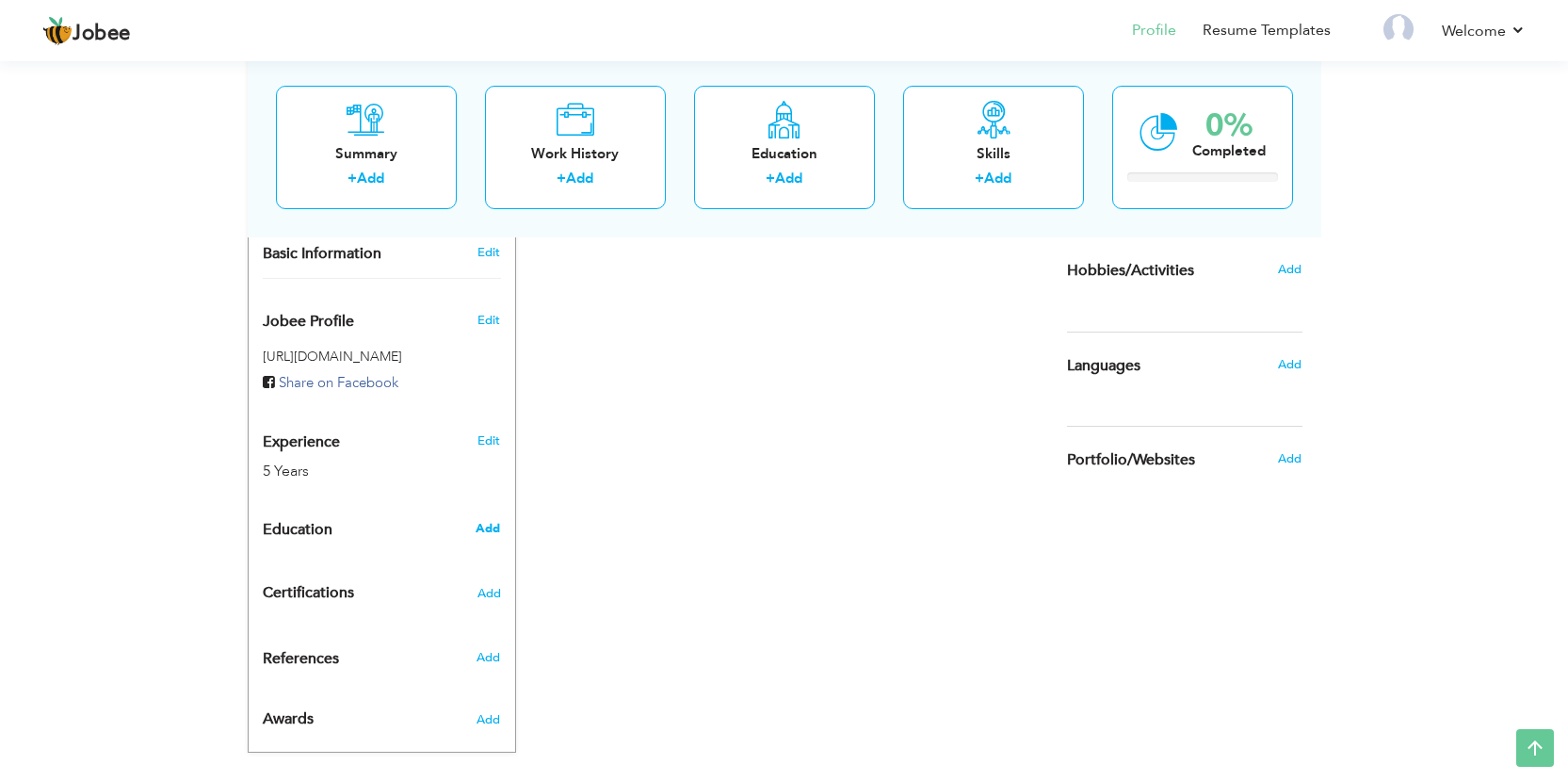
click at [490, 520] on span "Add" at bounding box center [487, 528] width 24 height 17
radio input "true"
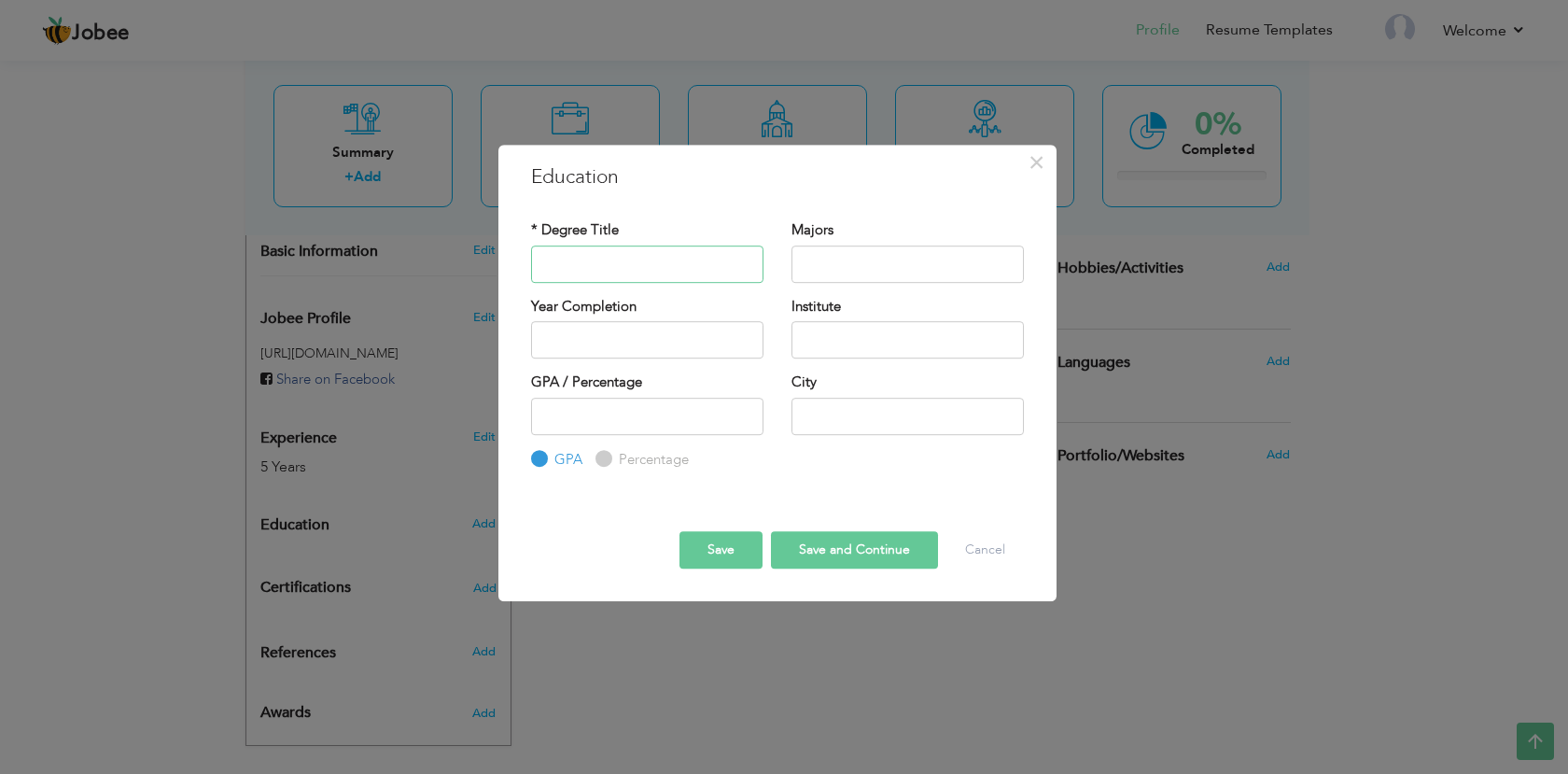
click at [606, 260] on input "text" at bounding box center [648, 264] width 233 height 37
paste input "MA English Literature"
type input "MA English Literature"
click at [822, 270] on input "text" at bounding box center [908, 264] width 233 height 37
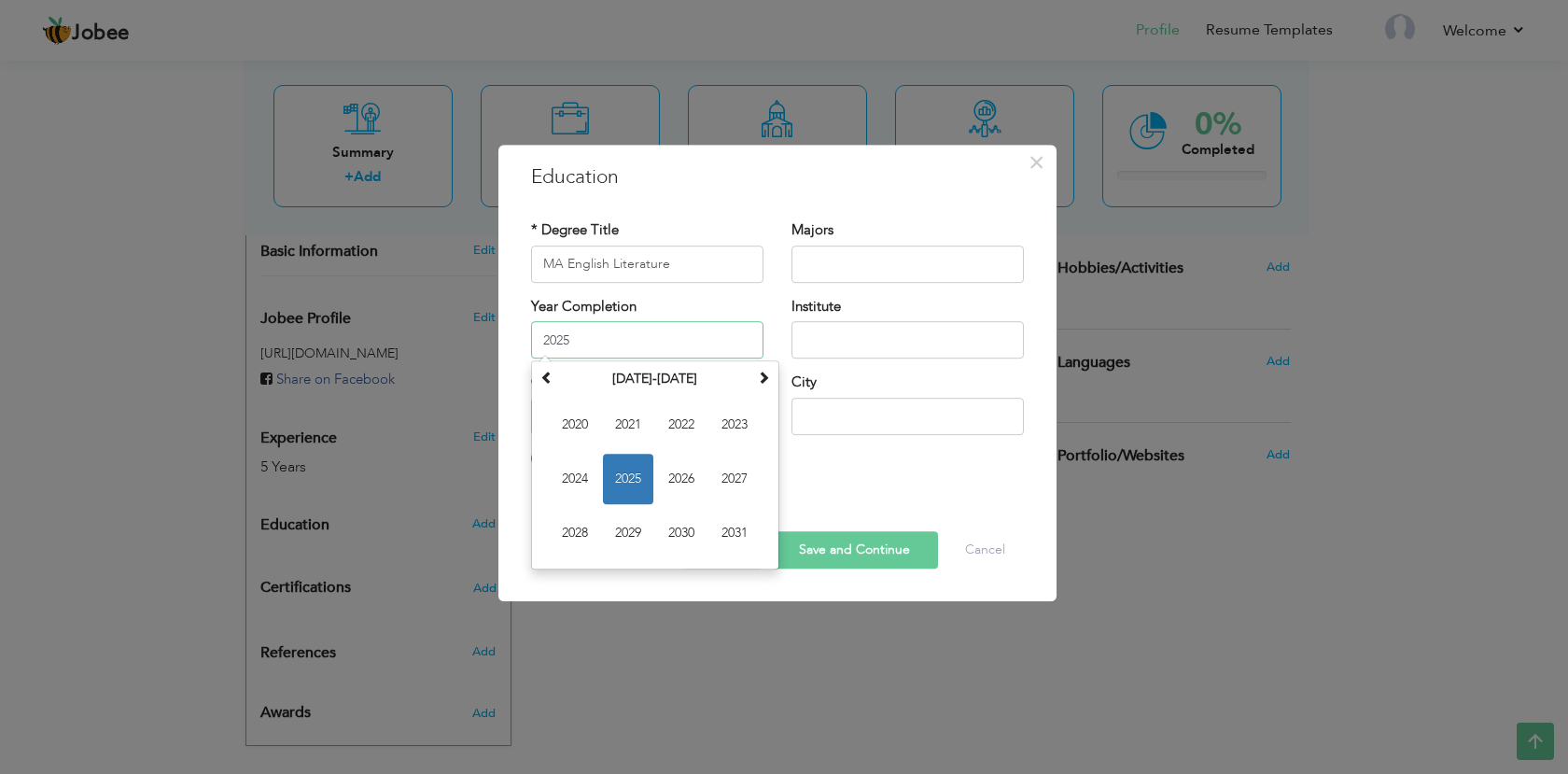
click at [632, 346] on input "2025" at bounding box center [648, 339] width 233 height 37
click at [648, 353] on input "2025" at bounding box center [648, 339] width 233 height 37
click at [590, 427] on span "2020" at bounding box center [575, 425] width 50 height 50
type input "2020"
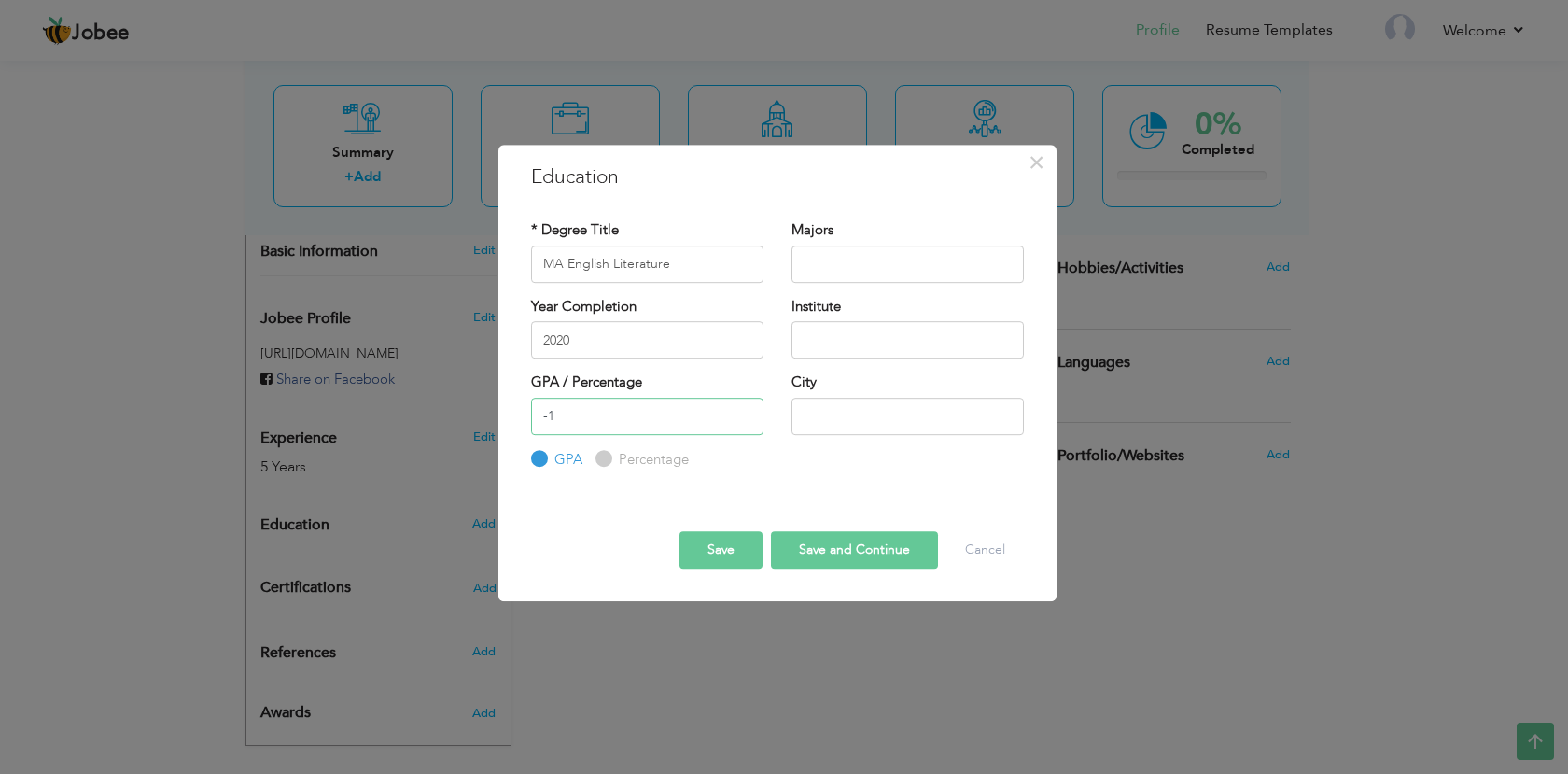
click at [740, 425] on input "-1" at bounding box center [648, 416] width 233 height 37
click at [746, 411] on input "0" at bounding box center [648, 416] width 233 height 37
click at [746, 411] on input "1" at bounding box center [648, 416] width 233 height 37
click at [746, 411] on input "2" at bounding box center [648, 416] width 233 height 37
click at [746, 411] on input "3" at bounding box center [648, 416] width 233 height 37
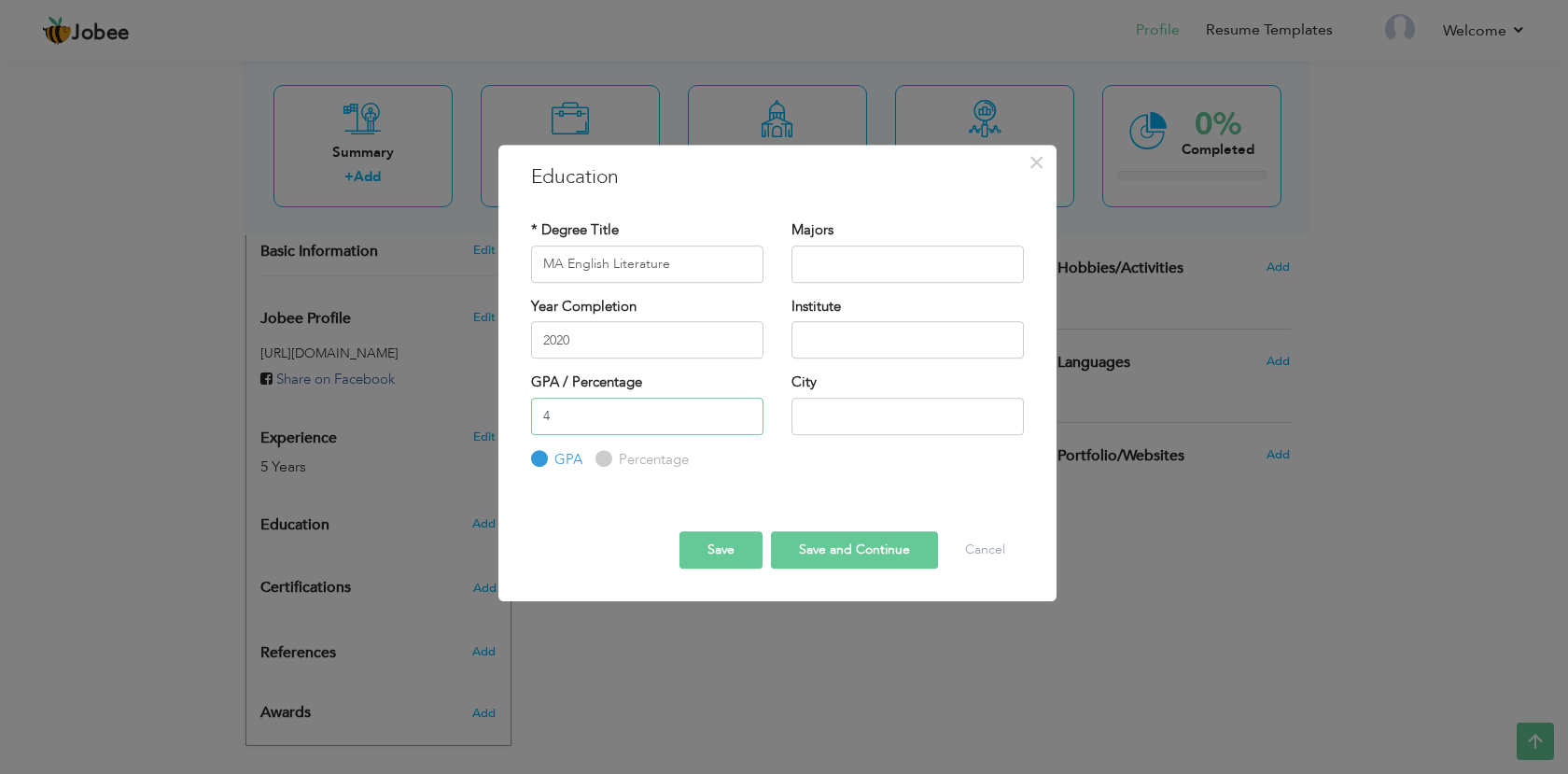
click at [746, 411] on input "4" at bounding box center [648, 416] width 233 height 37
type input "3"
click at [743, 422] on input "3" at bounding box center [648, 416] width 233 height 37
drag, startPoint x: 633, startPoint y: 421, endPoint x: 399, endPoint y: 409, distance: 234.3
click at [432, 411] on div "× Education * Degree Title MA English Literature Majors 2020 3 GPA" at bounding box center [784, 387] width 1568 height 774
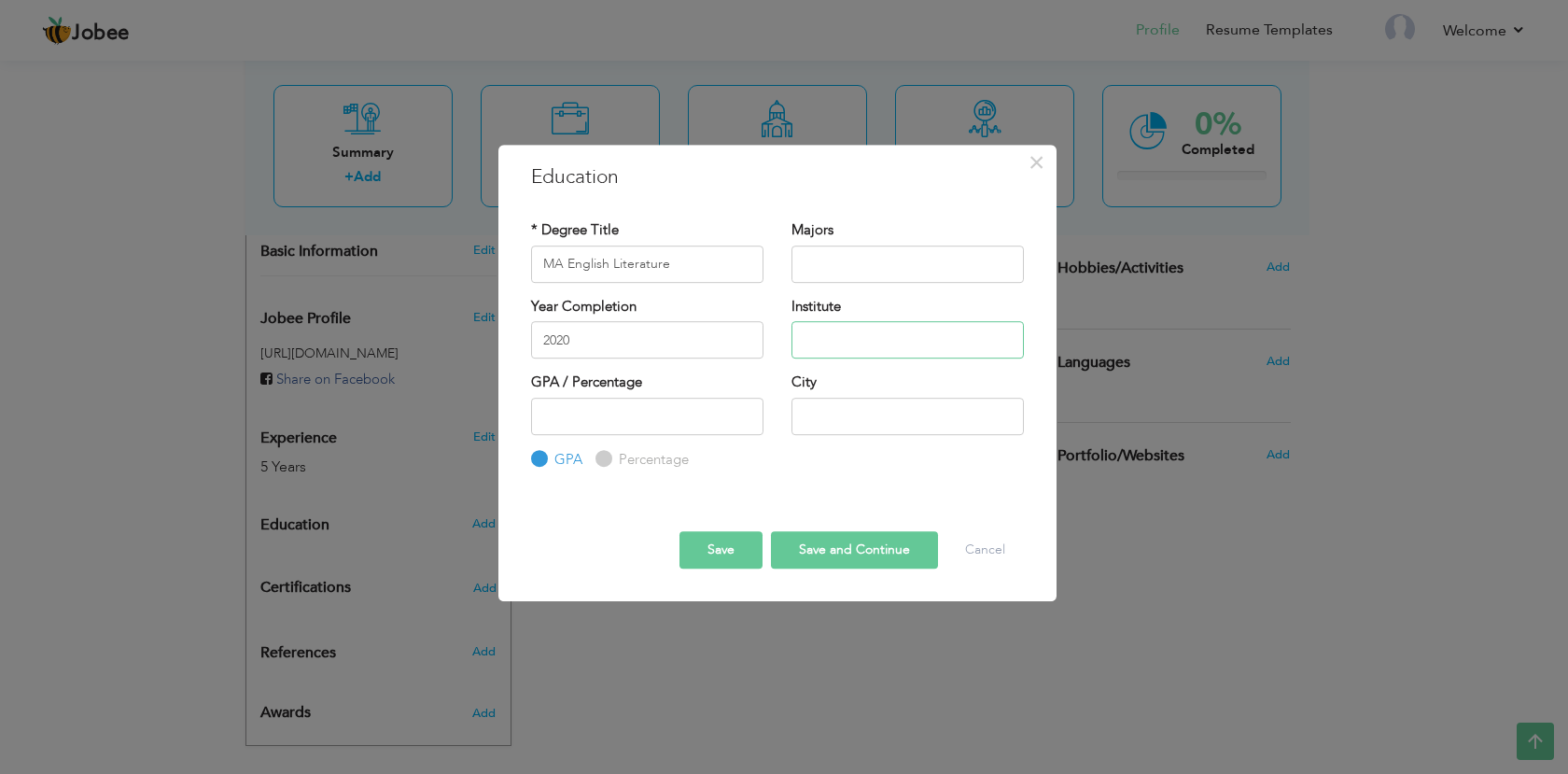
click at [837, 343] on input "text" at bounding box center [908, 339] width 233 height 37
paste input "Government College University Faisalabad"
type input "Government College University Faisalabad"
click at [889, 260] on input "text" at bounding box center [908, 264] width 233 height 37
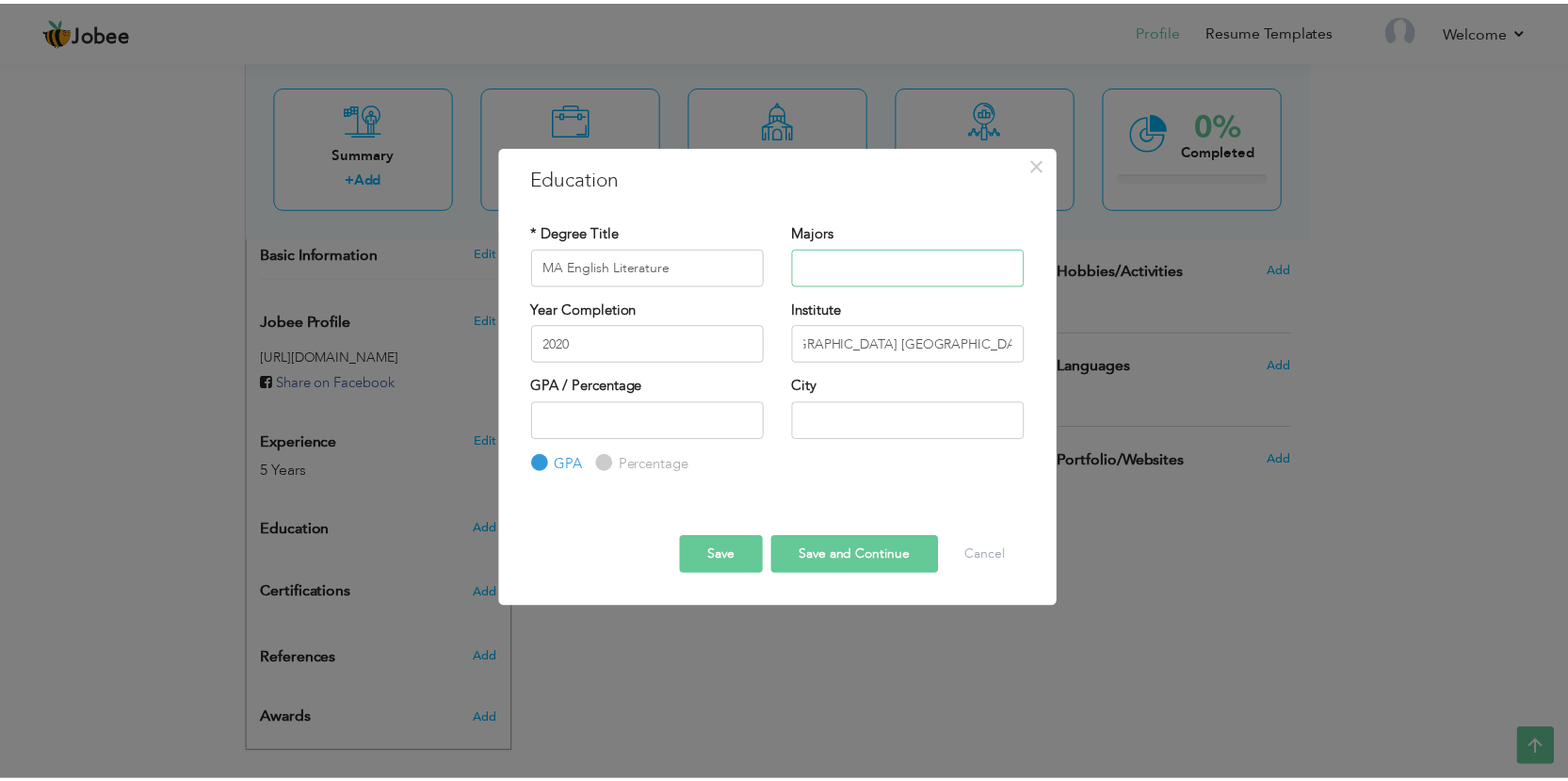
scroll to position [0, 0]
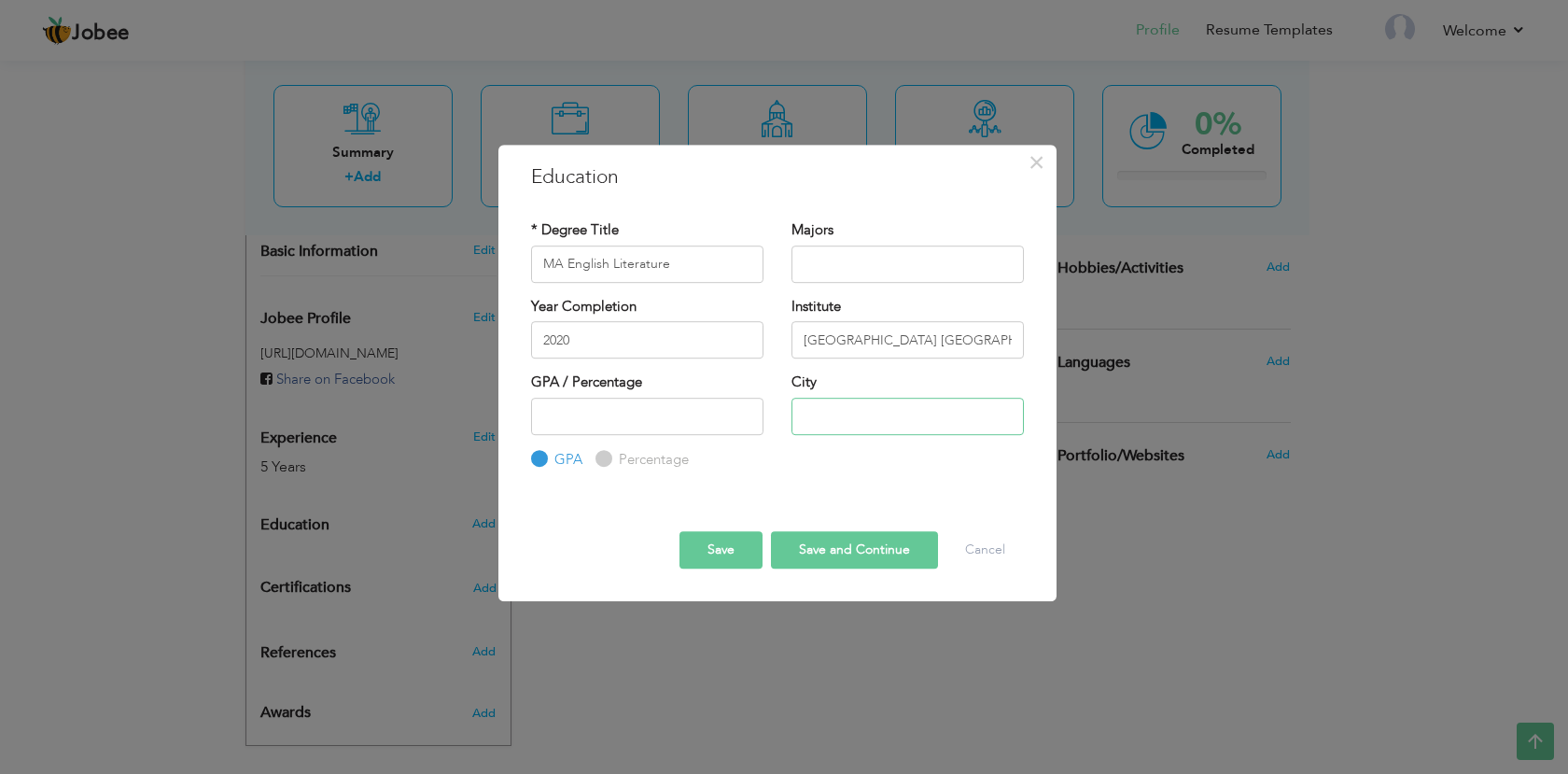
click at [834, 405] on input "text" at bounding box center [908, 416] width 233 height 37
click at [829, 423] on input "text" at bounding box center [908, 416] width 233 height 37
type input "LAHORE"
click at [737, 554] on button "Save" at bounding box center [721, 550] width 83 height 37
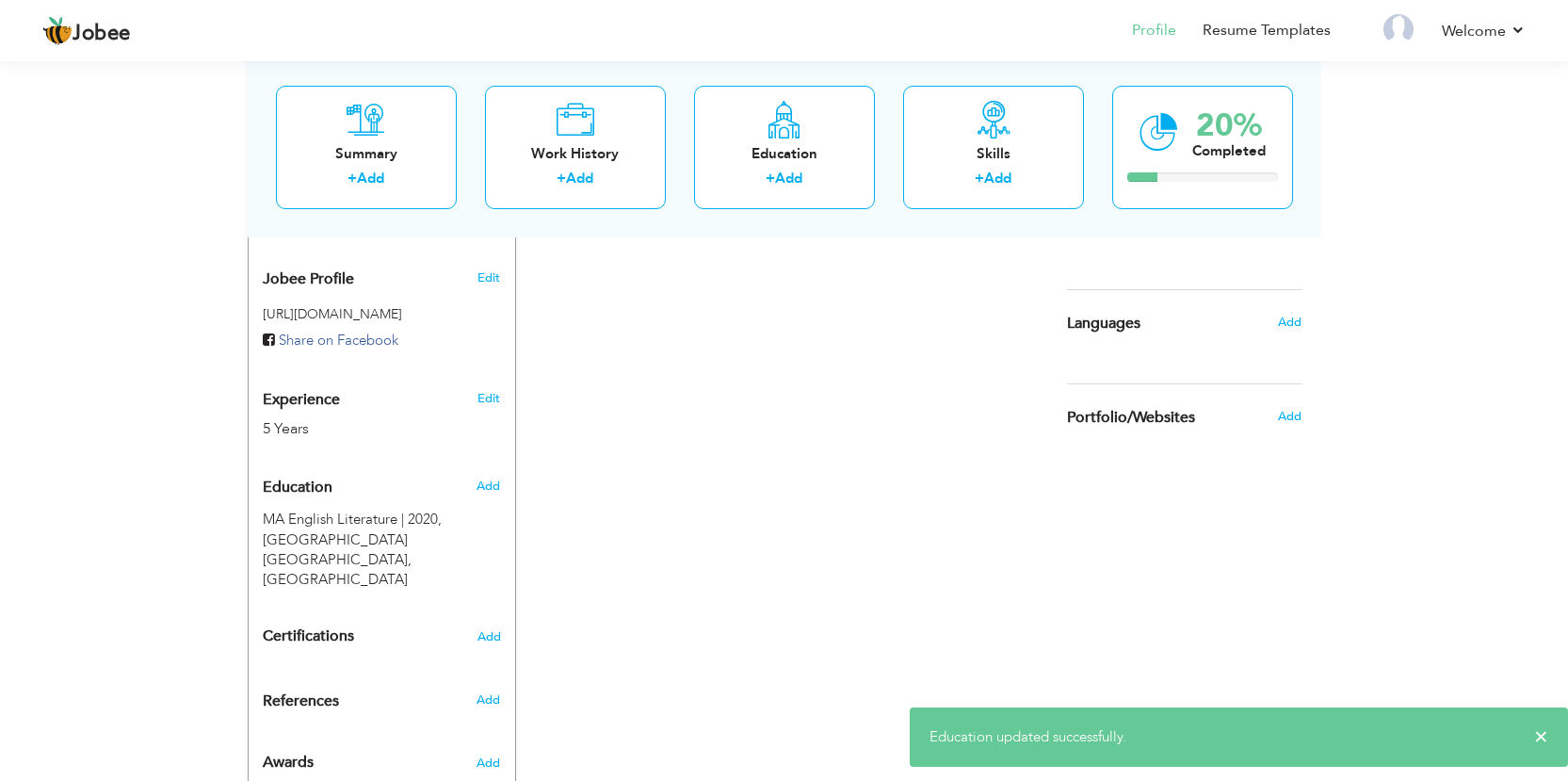
scroll to position [615, 0]
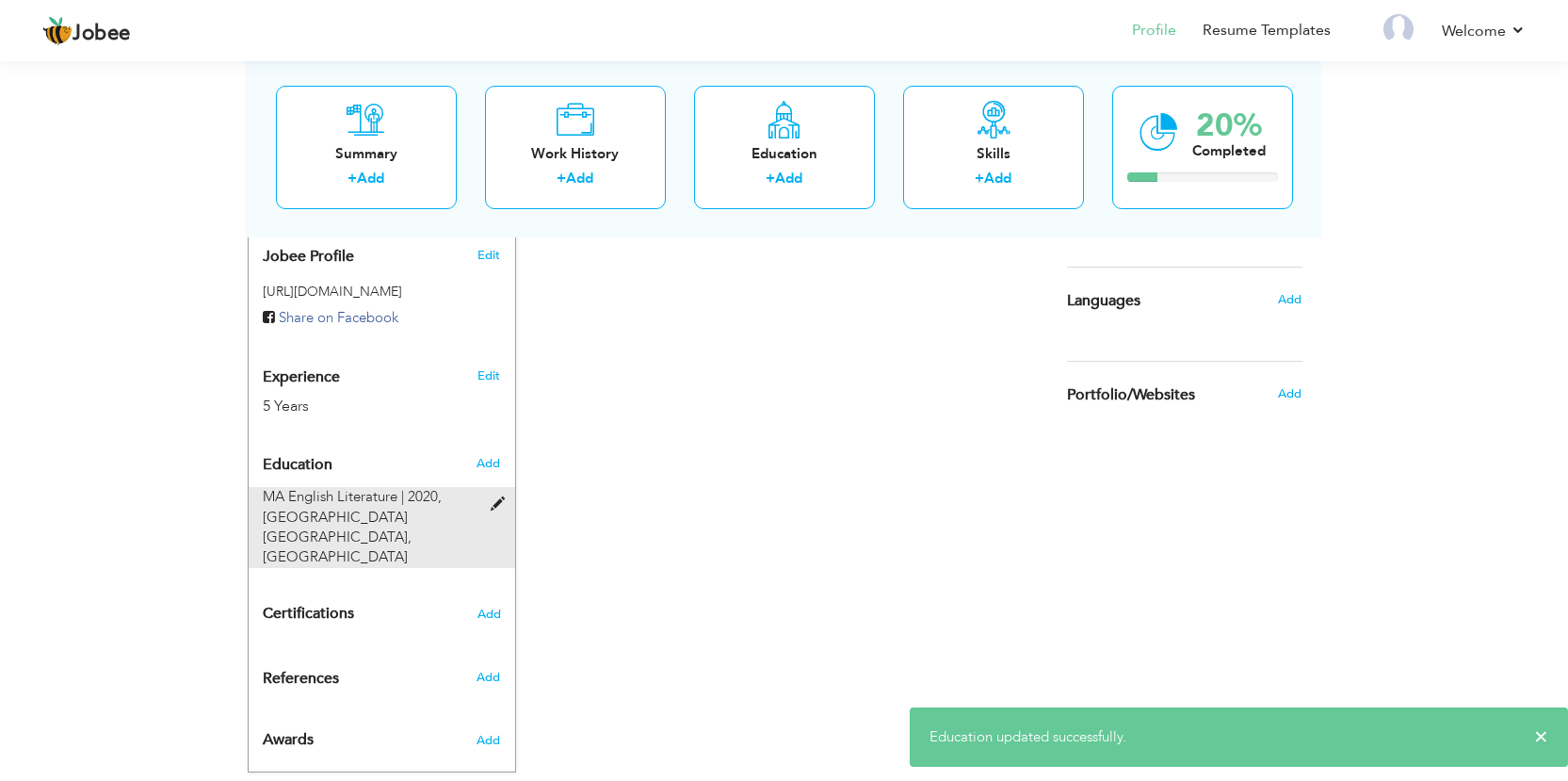
click at [501, 497] on span at bounding box center [502, 504] width 23 height 14
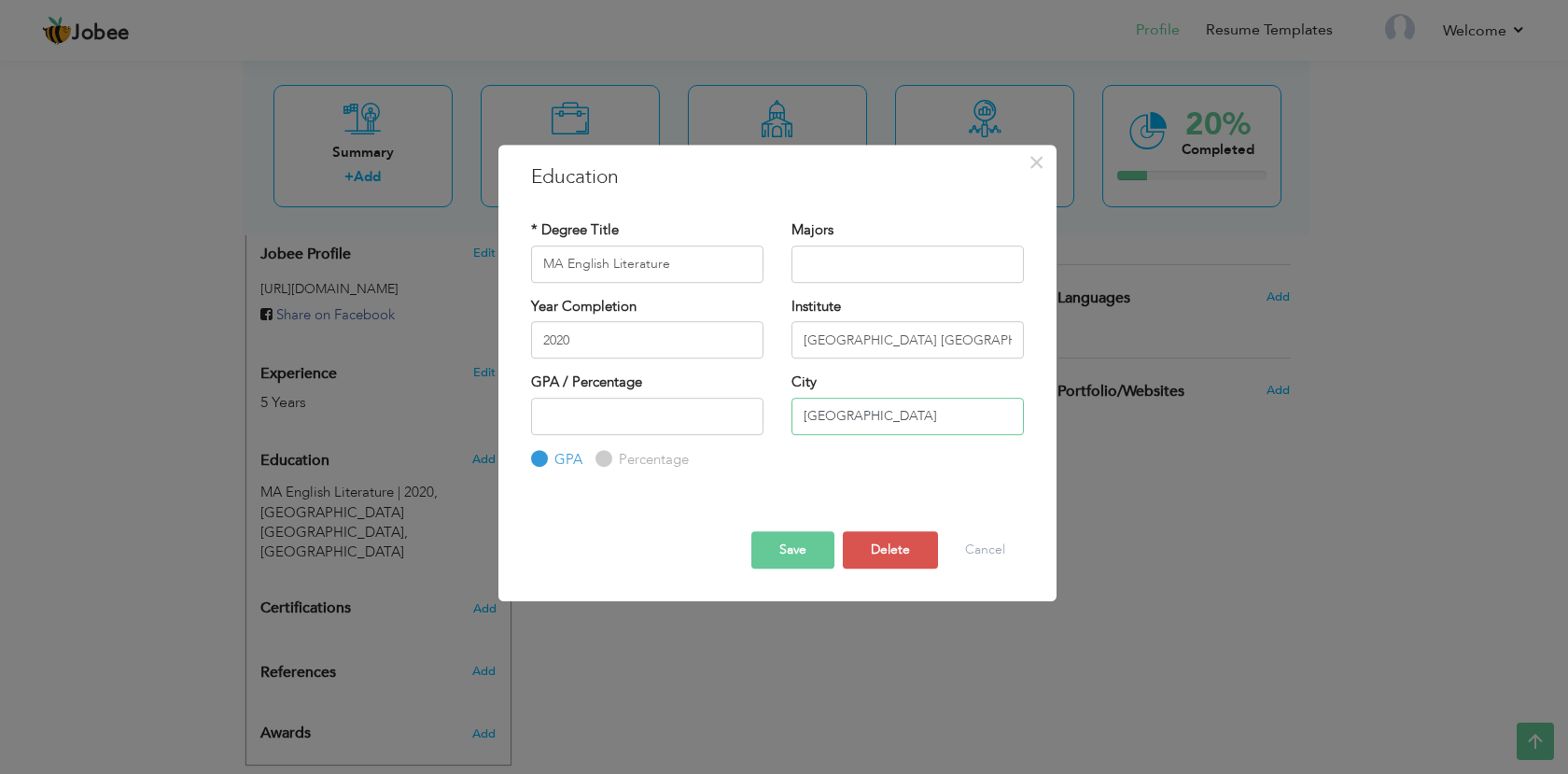
drag, startPoint x: 705, startPoint y: 397, endPoint x: 636, endPoint y: 396, distance: 69.0
click at [637, 396] on div "GPA / Percentage GPA Percentage City" at bounding box center [777, 421] width 521 height 97
type input "Punjab"
drag, startPoint x: 873, startPoint y: 401, endPoint x: 606, endPoint y: 406, distance: 267.0
click at [651, 401] on div "GPA / Percentage GPA Percentage City" at bounding box center [777, 421] width 521 height 97
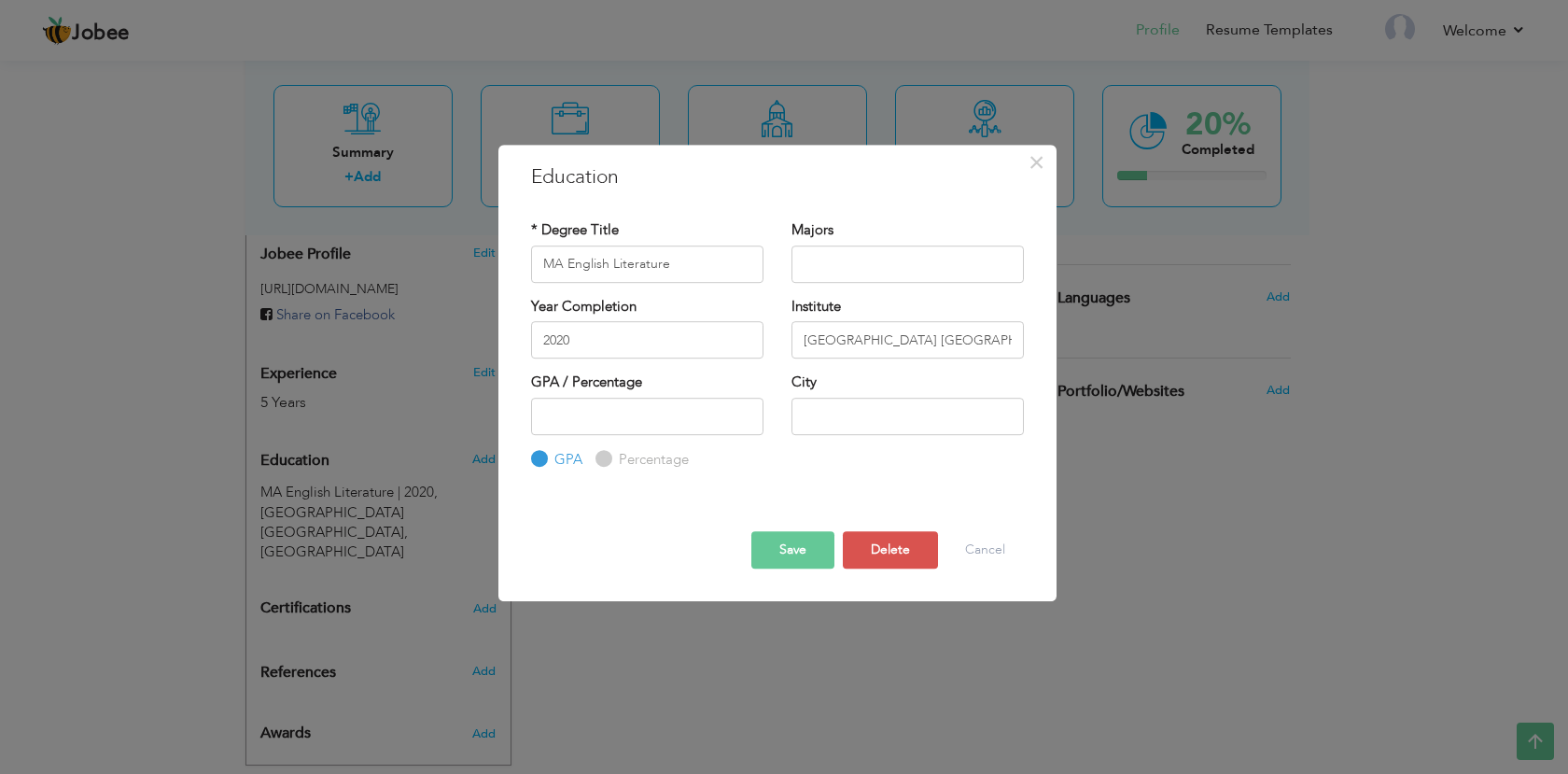
click at [784, 548] on button "Save" at bounding box center [793, 550] width 83 height 37
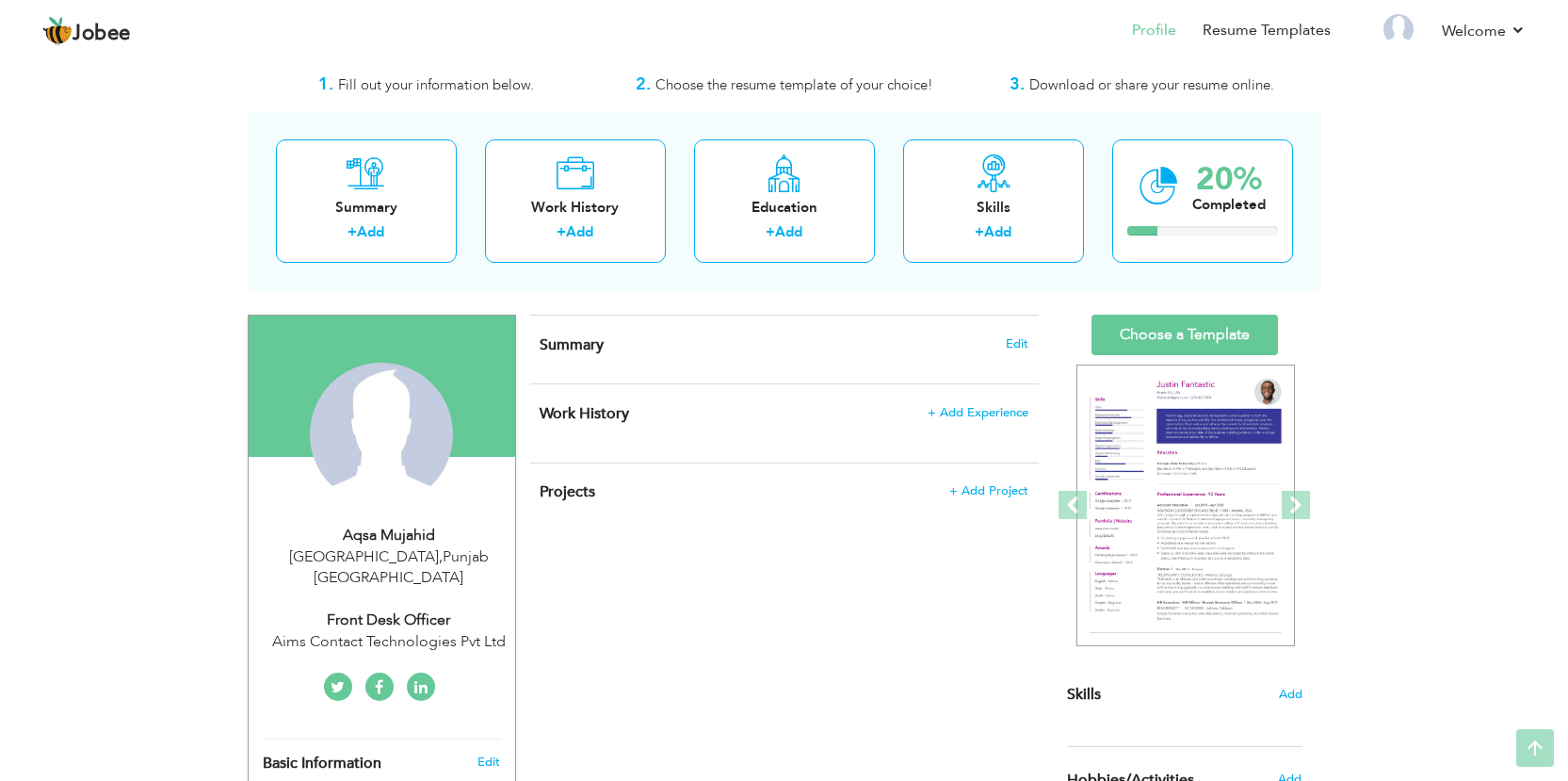
scroll to position [0, 0]
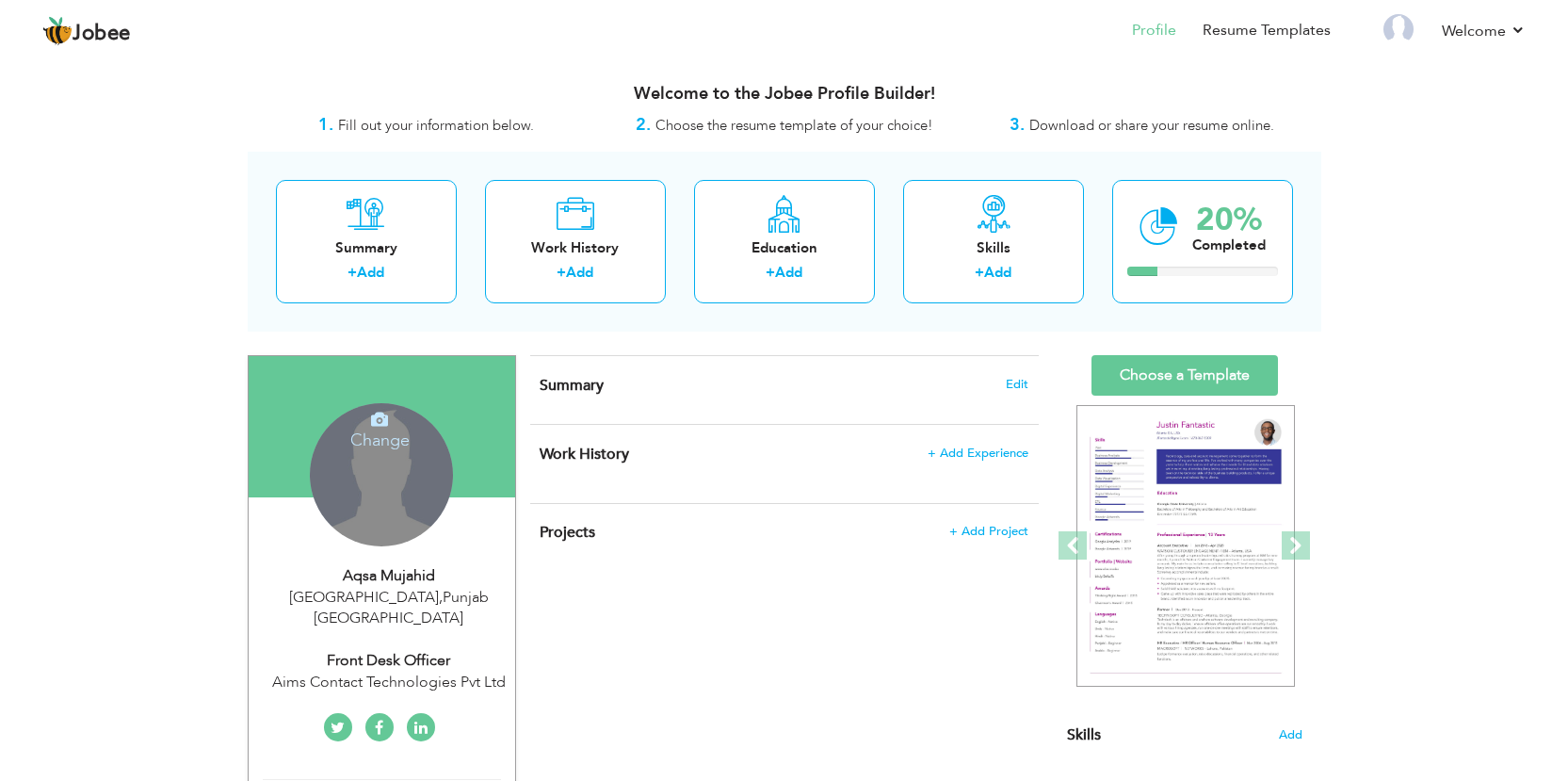
click at [399, 433] on h4 "Change" at bounding box center [380, 428] width 135 height 45
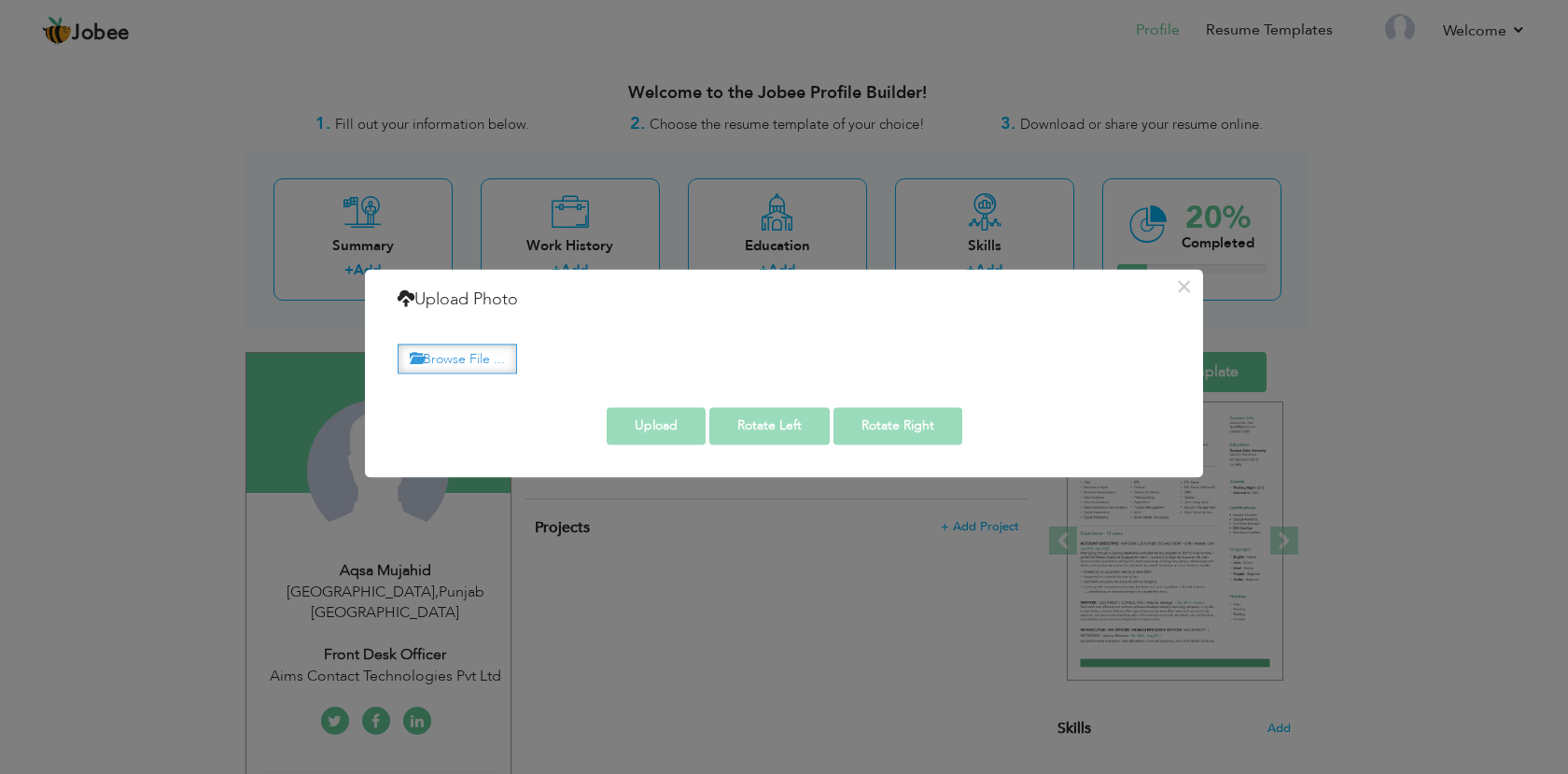
click at [471, 361] on label "Browse File ..." at bounding box center [457, 359] width 119 height 29
click at [0, 0] on input "Browse File ..." at bounding box center [0, 0] width 0 height 0
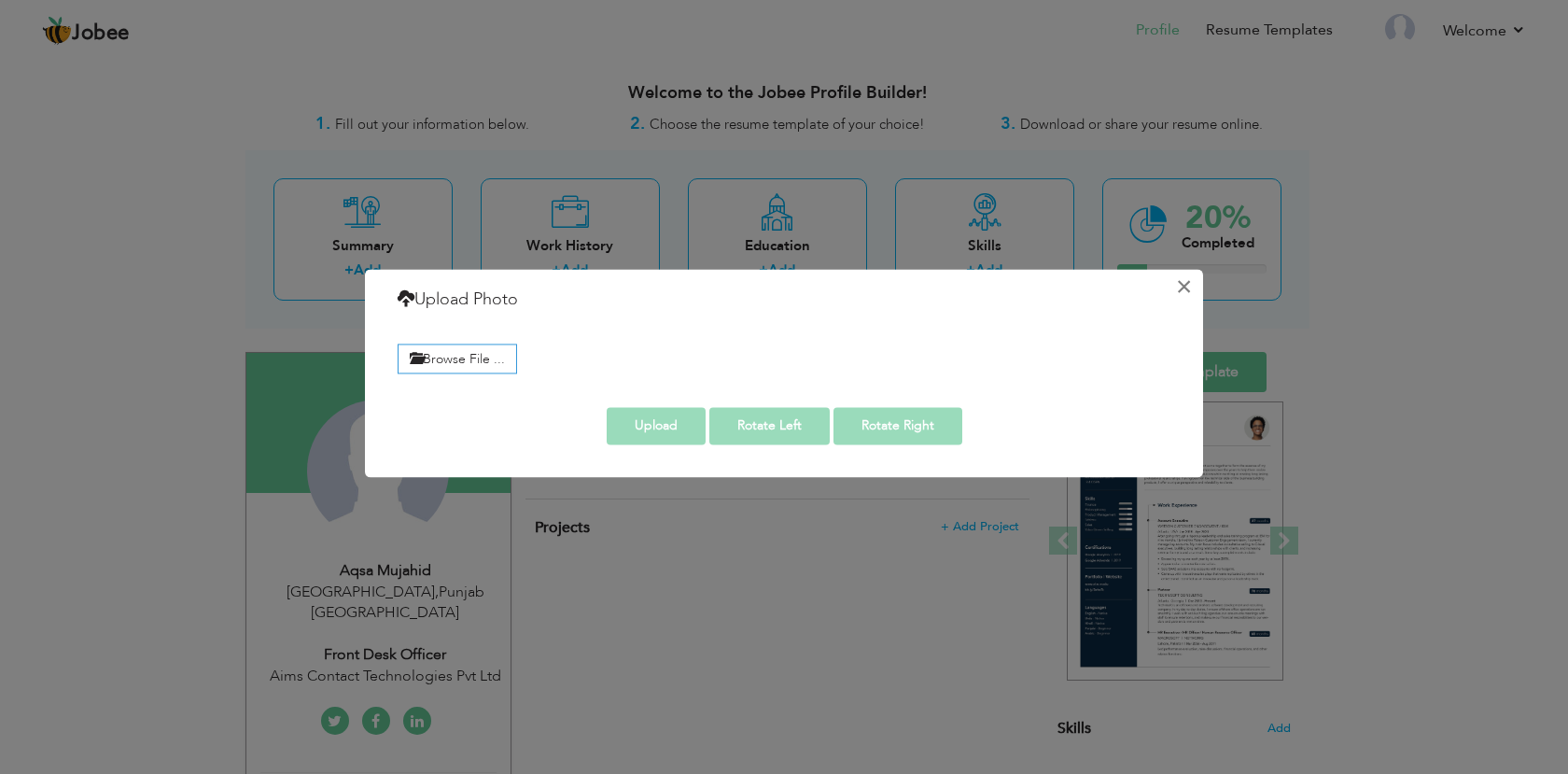
click at [1190, 285] on button "×" at bounding box center [1183, 286] width 30 height 30
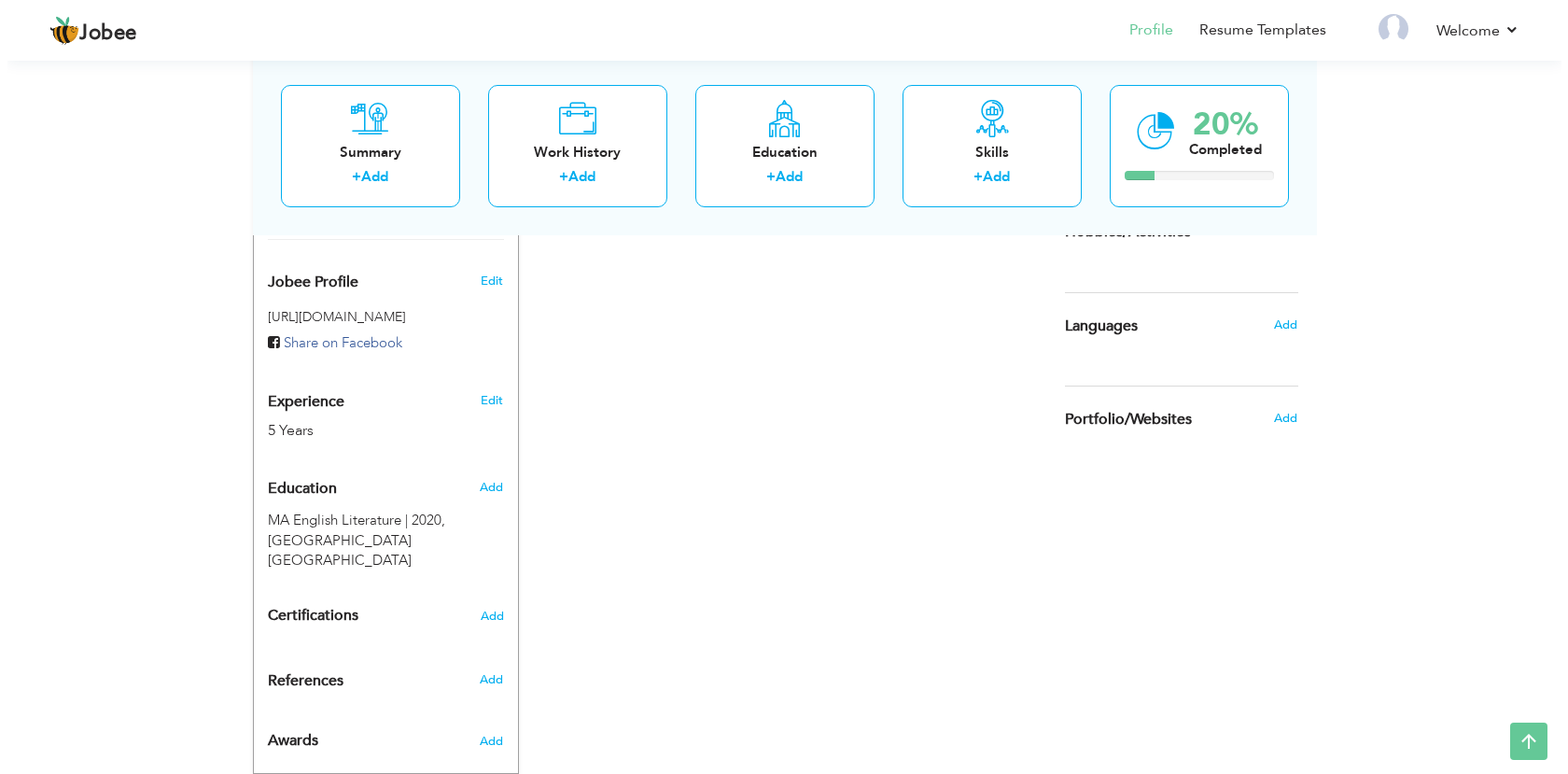
scroll to position [609, 0]
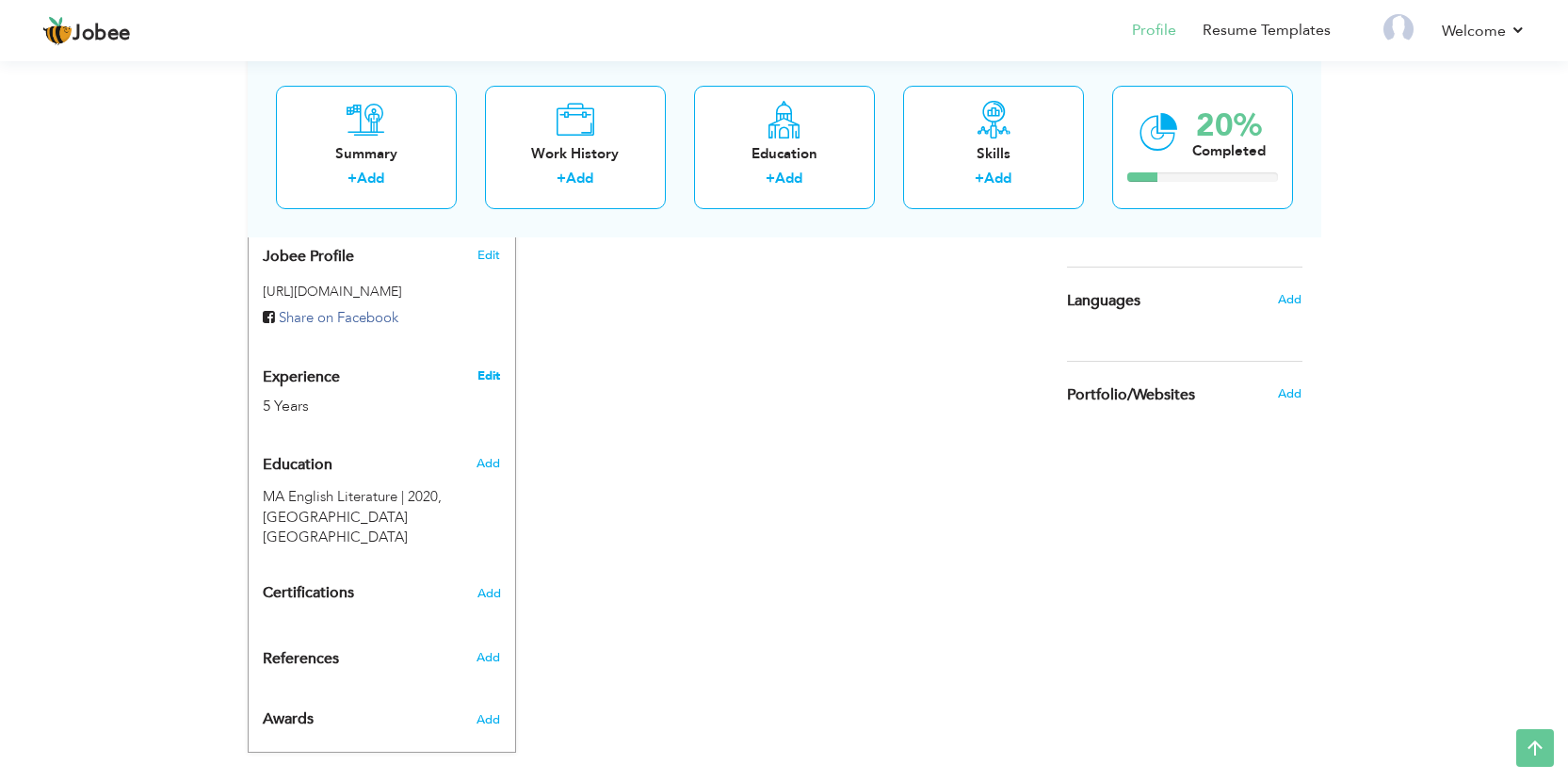
click at [490, 367] on link "Edit" at bounding box center [488, 375] width 23 height 17
type input "Aqsa"
type input "Mujahid"
type input "03287251693"
select select "number:166"
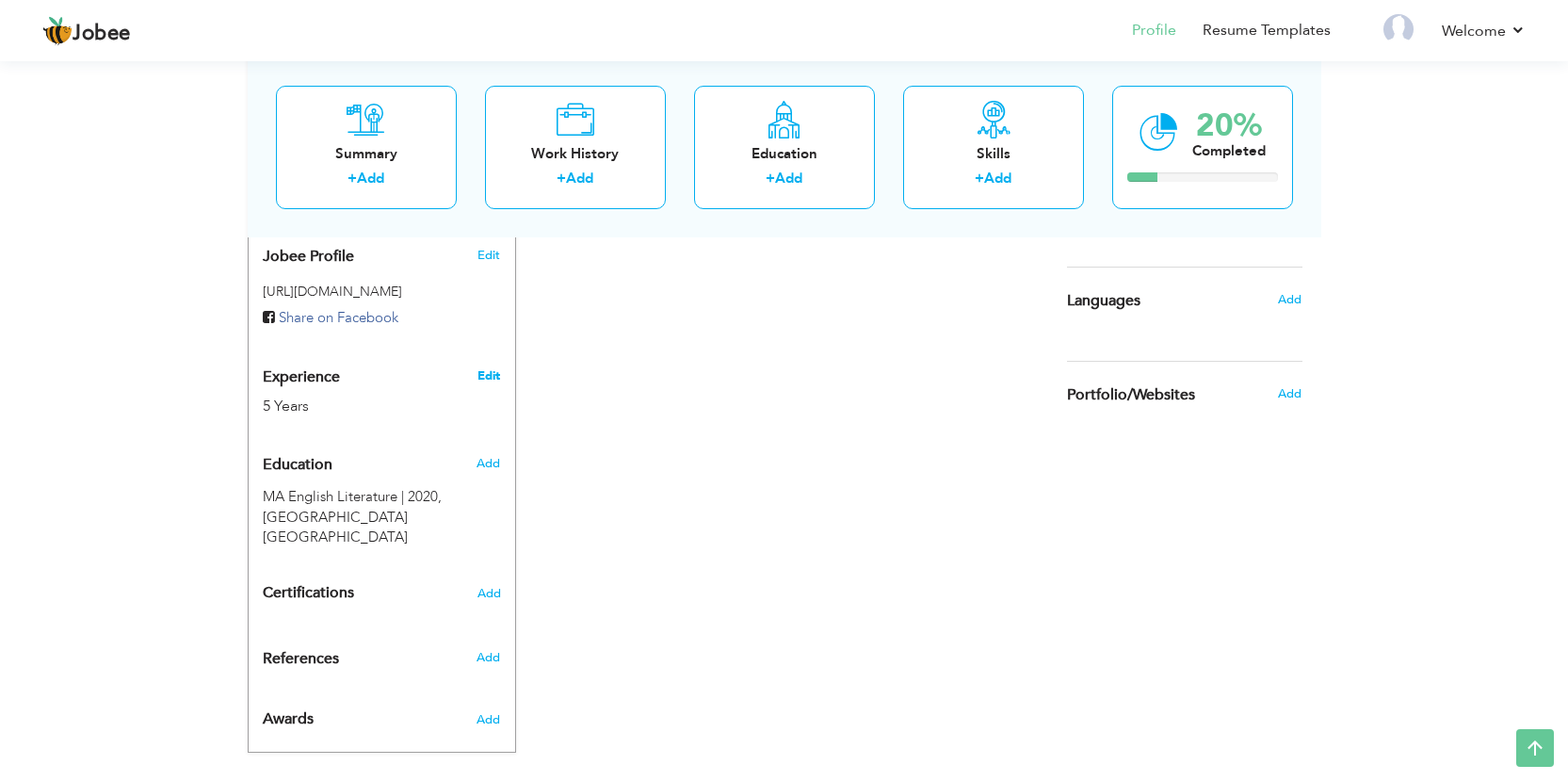
type input "Punjab"
type input "LAHORE"
select select "number:7"
type input "Aims Contact Technologies Pvt Ltd"
type input "Front Desk Officer"
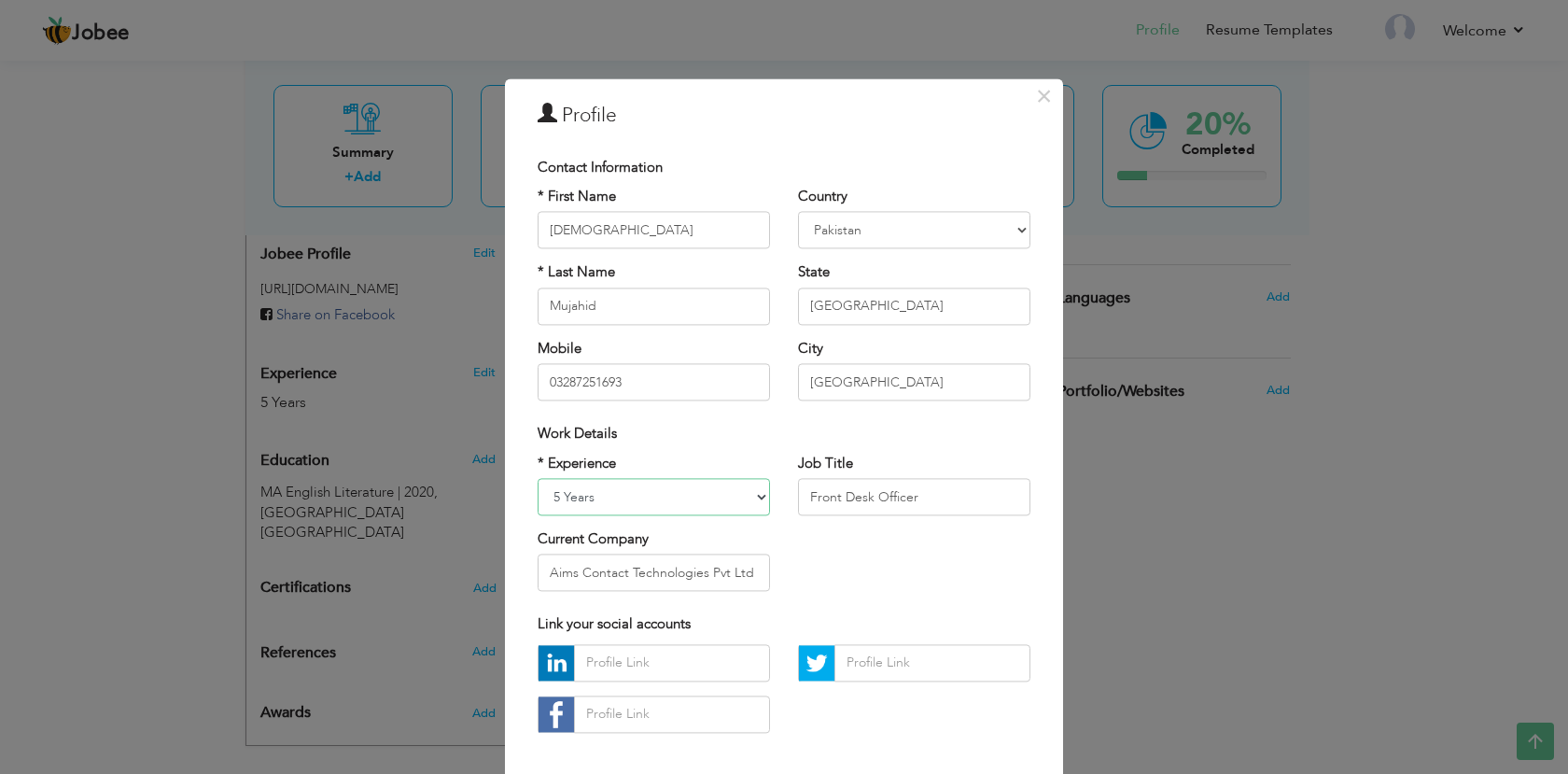
click at [744, 498] on select "Entry Level Less than 1 Year 1 Year 2 Years 3 Years 4 Years 5 Years 6 Years 7 Y…" at bounding box center [654, 497] width 233 height 37
select select "number:4"
click at [537, 478] on select "Entry Level Less than 1 Year 1 Year 2 Years 3 Years 4 Years 5 Years 6 Years 7 Y…" at bounding box center [654, 497] width 233 height 37
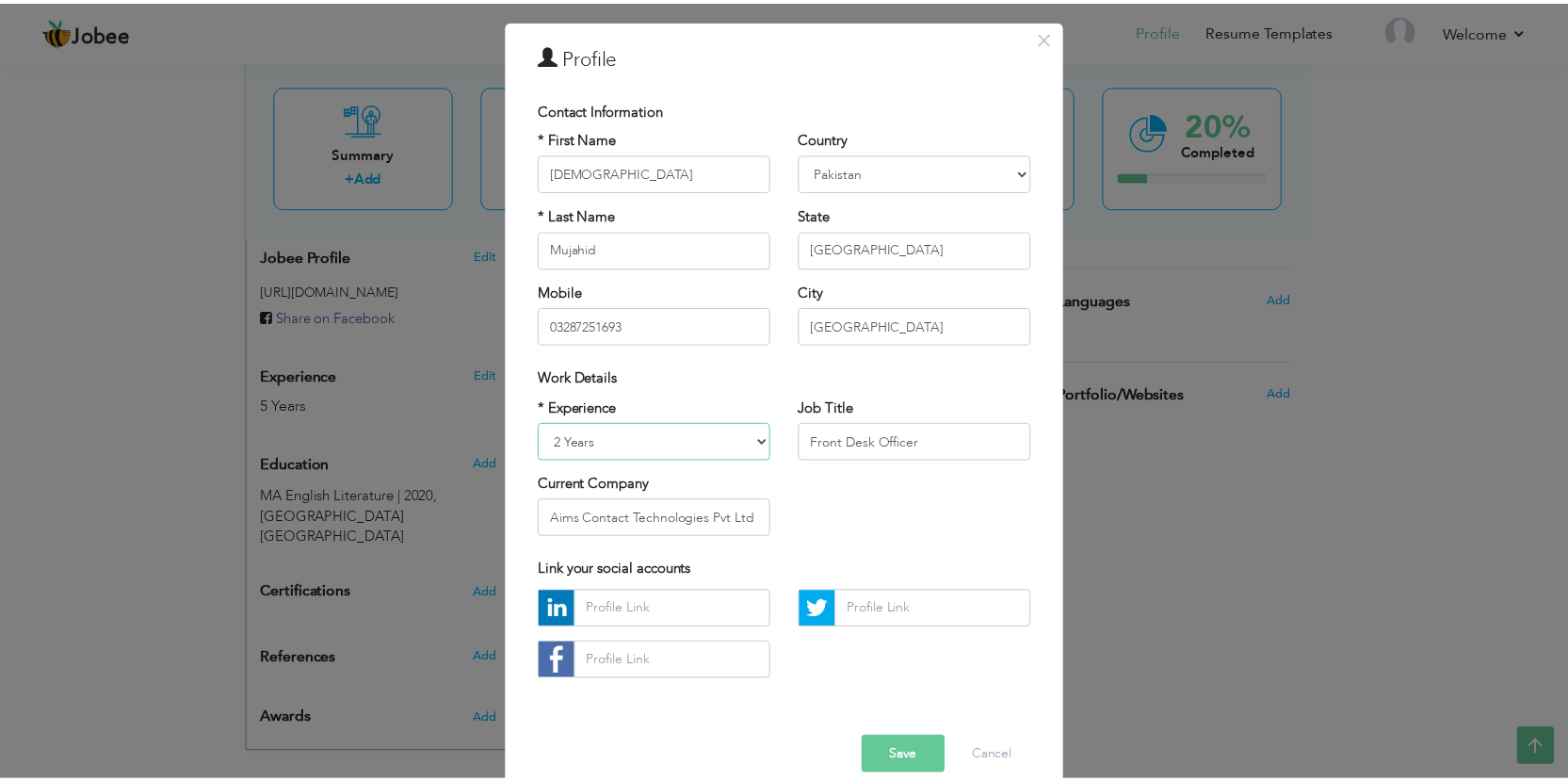
scroll to position [87, 0]
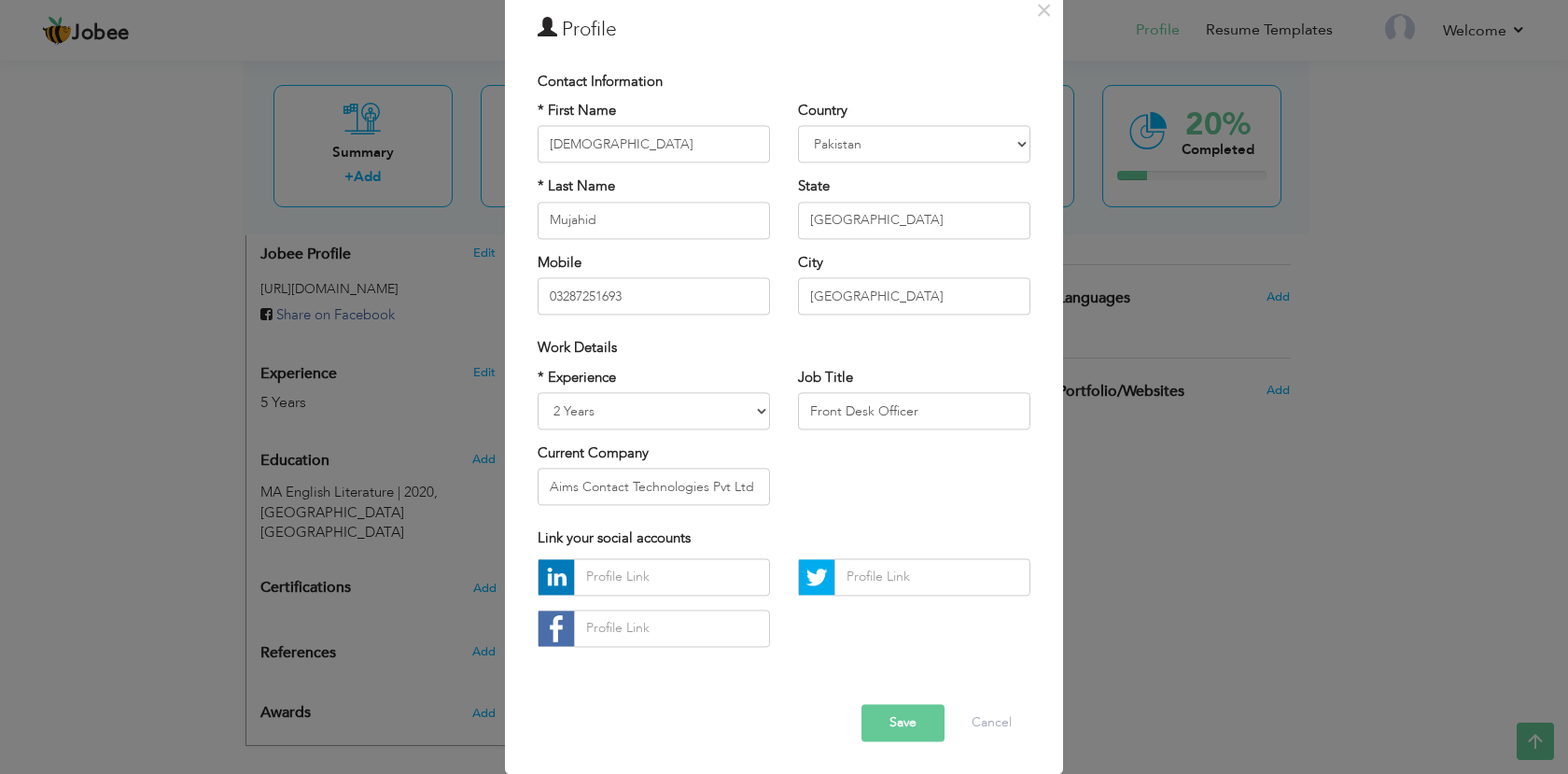
click at [901, 717] on button "Save" at bounding box center [903, 723] width 83 height 37
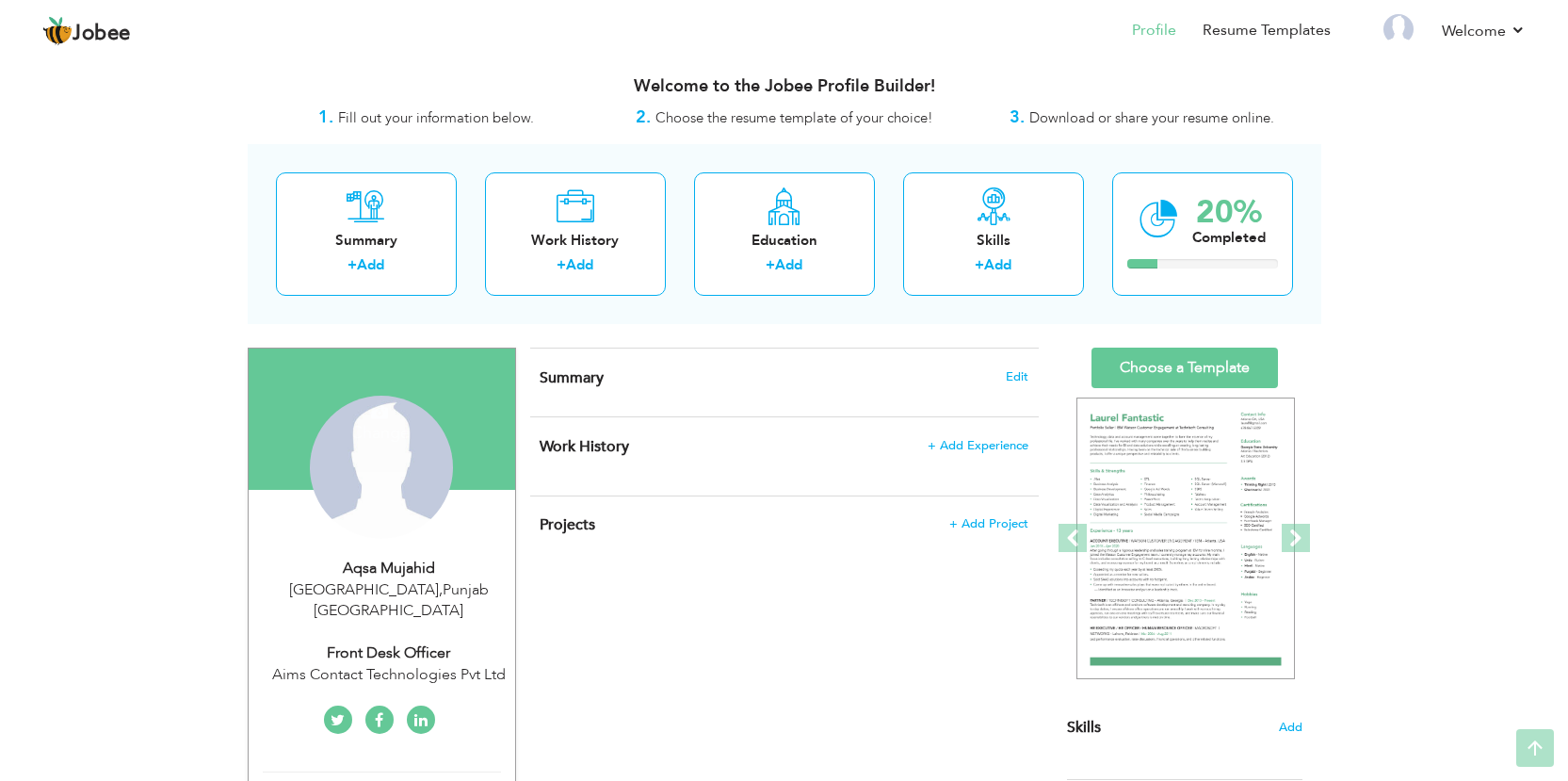
scroll to position [0, 0]
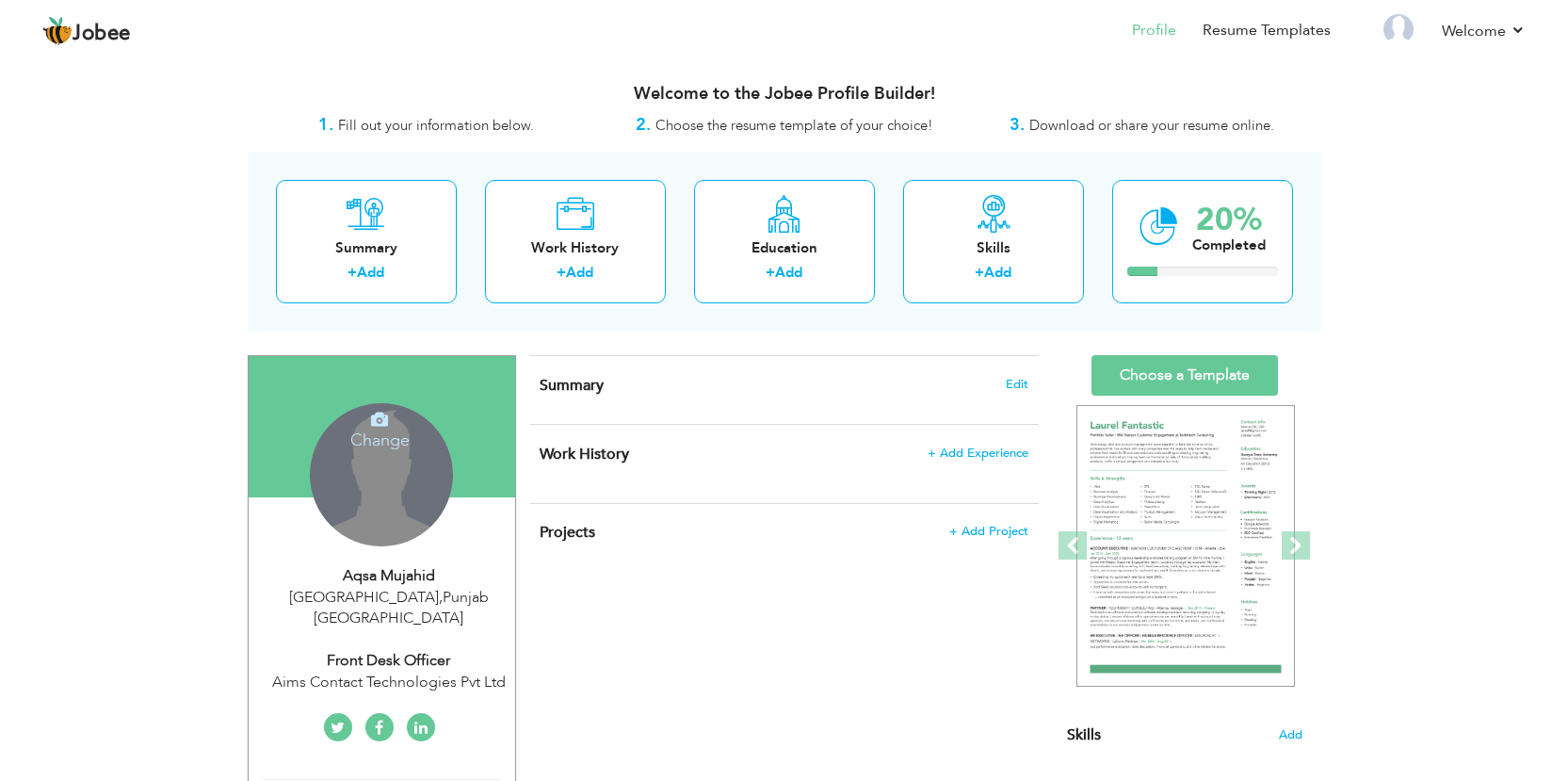
click at [373, 431] on h4 "Change" at bounding box center [380, 428] width 135 height 45
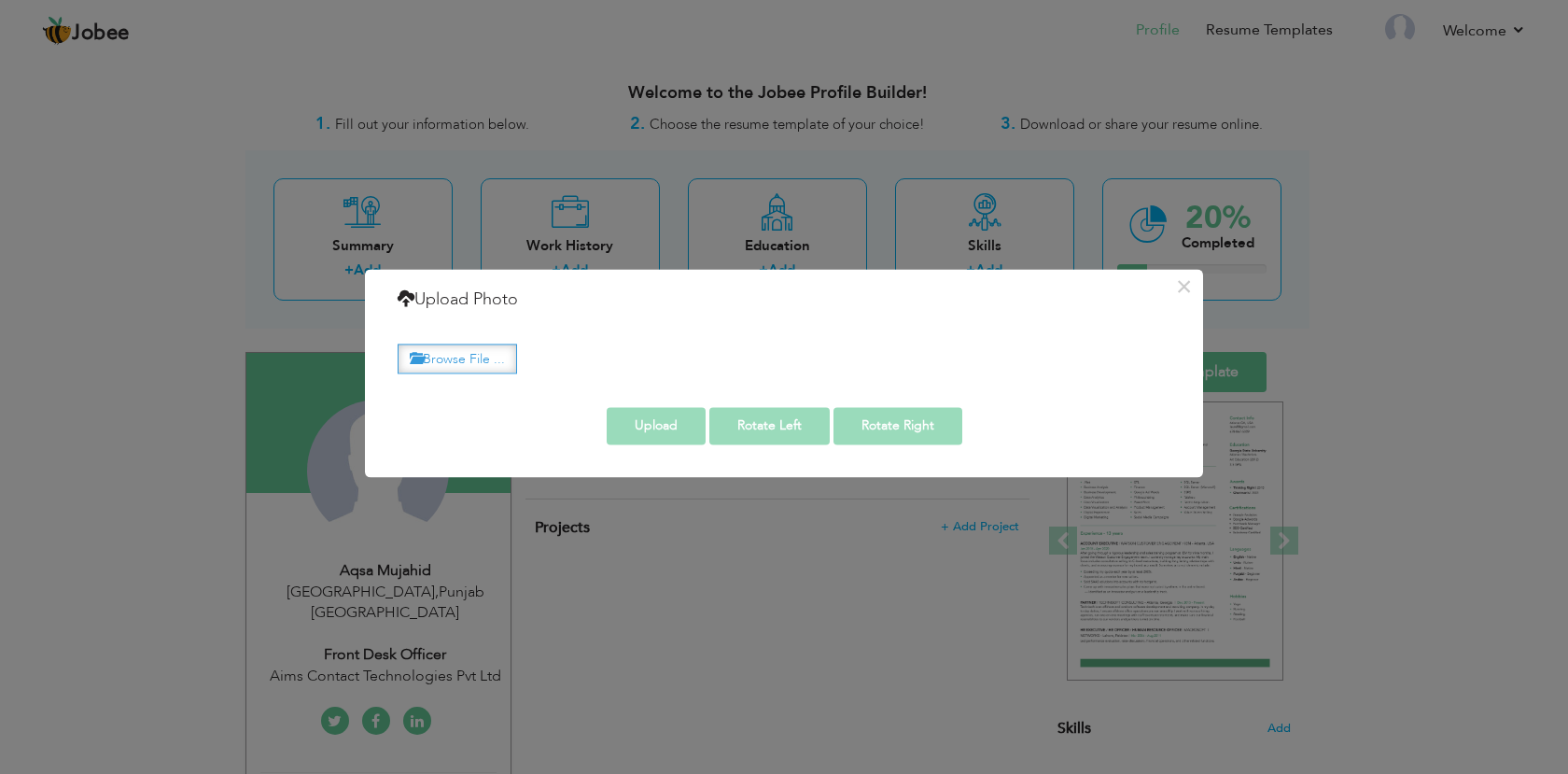
click at [471, 358] on label "Browse File ..." at bounding box center [457, 359] width 119 height 29
click at [0, 0] on input "Browse File ..." at bounding box center [0, 0] width 0 height 0
click at [1188, 283] on button "×" at bounding box center [1183, 286] width 30 height 30
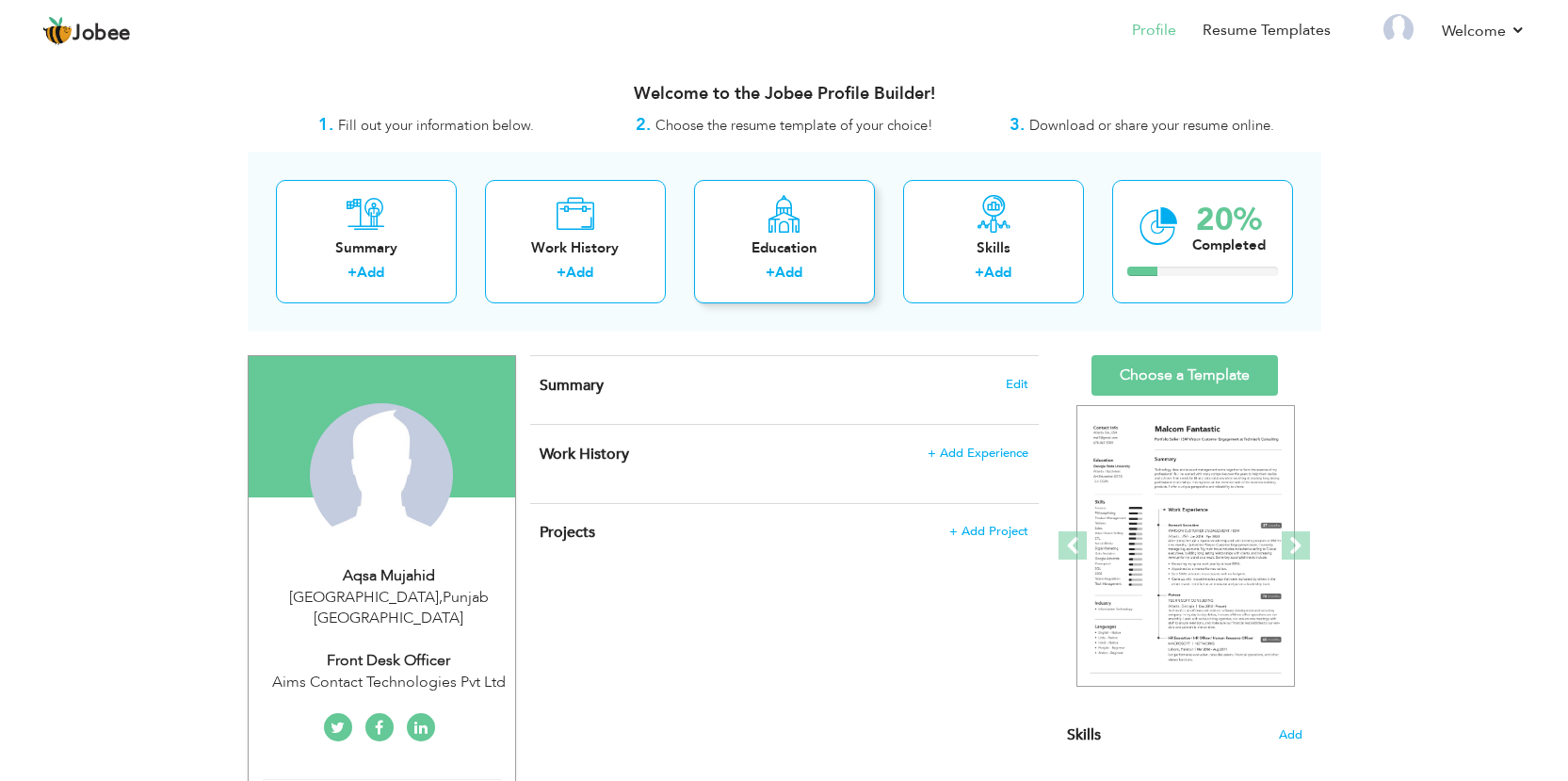
click at [773, 272] on label "+" at bounding box center [770, 272] width 10 height 20
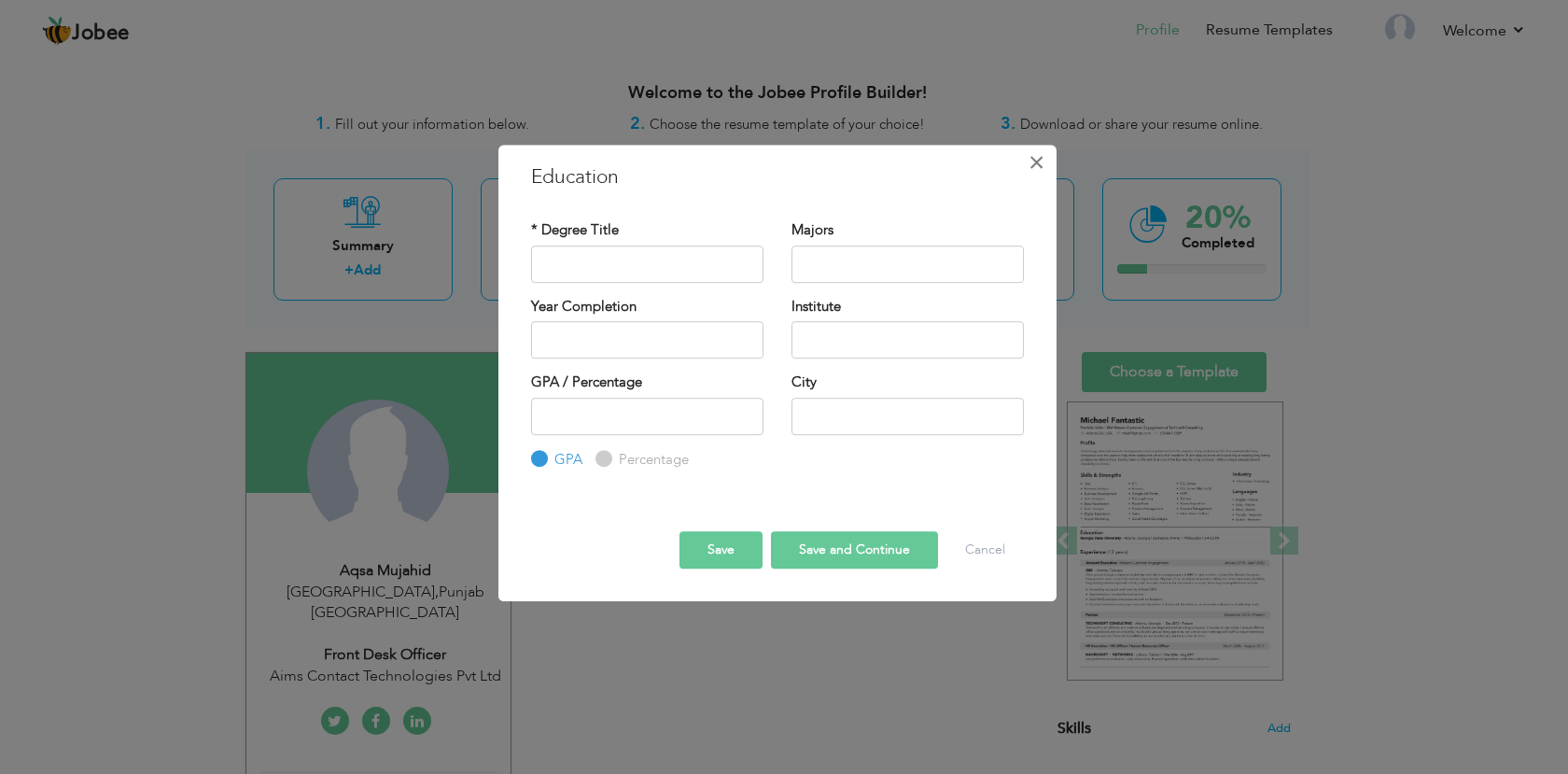
drag, startPoint x: 1047, startPoint y: 161, endPoint x: 925, endPoint y: 254, distance: 153.4
click at [1048, 161] on button "×" at bounding box center [1037, 162] width 30 height 30
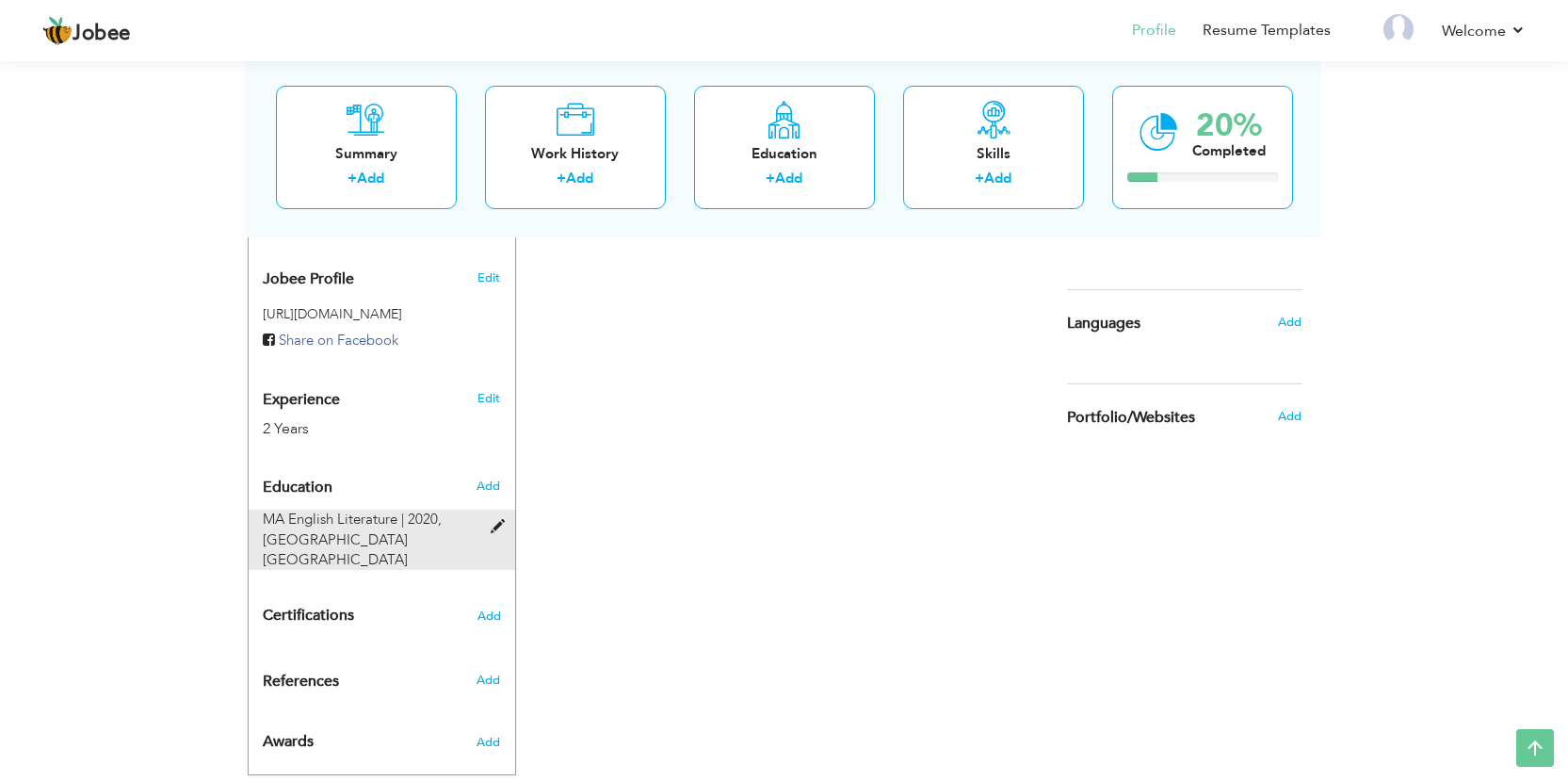
scroll to position [615, 0]
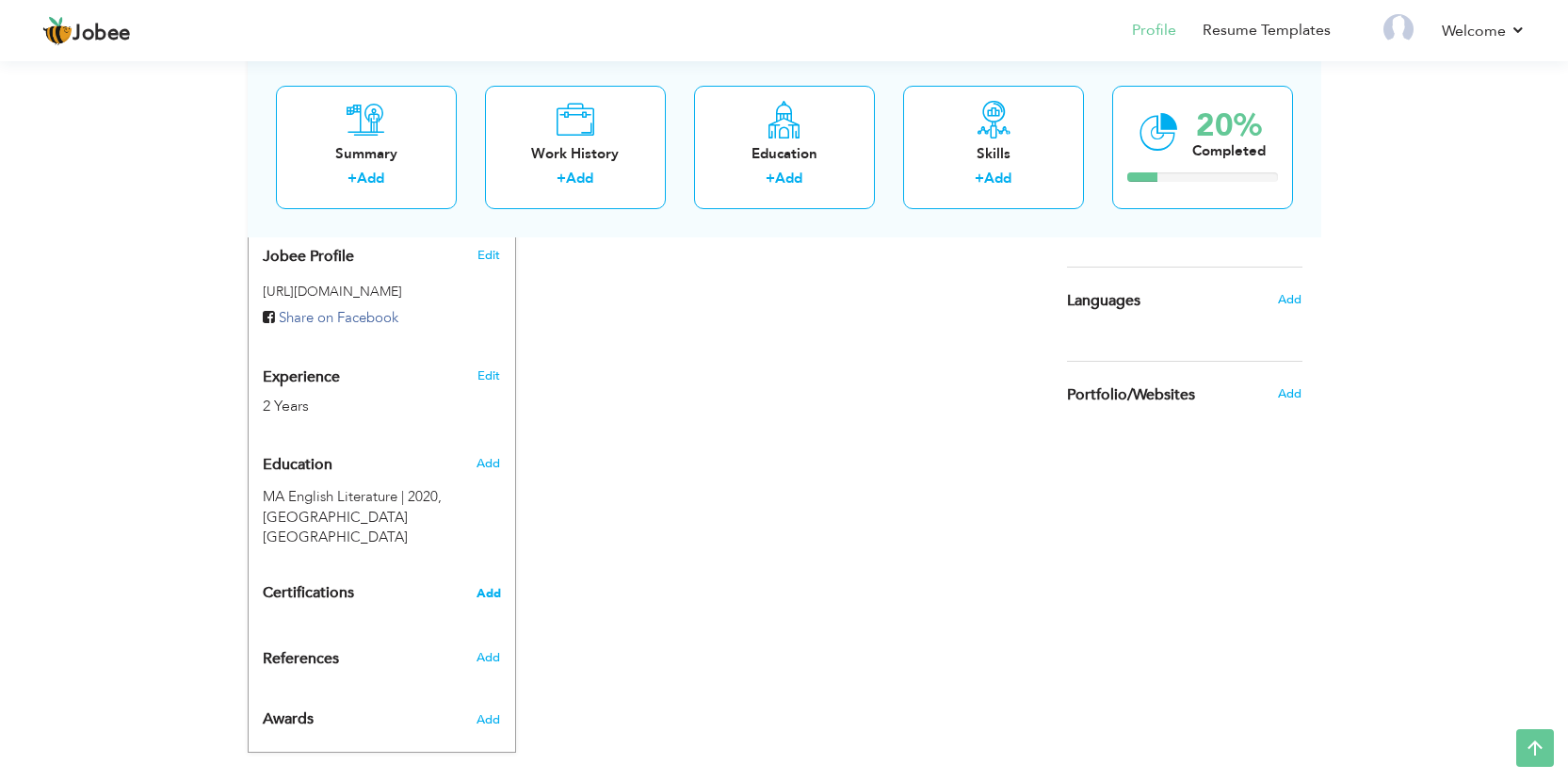
click at [491, 587] on span "Add" at bounding box center [488, 593] width 24 height 13
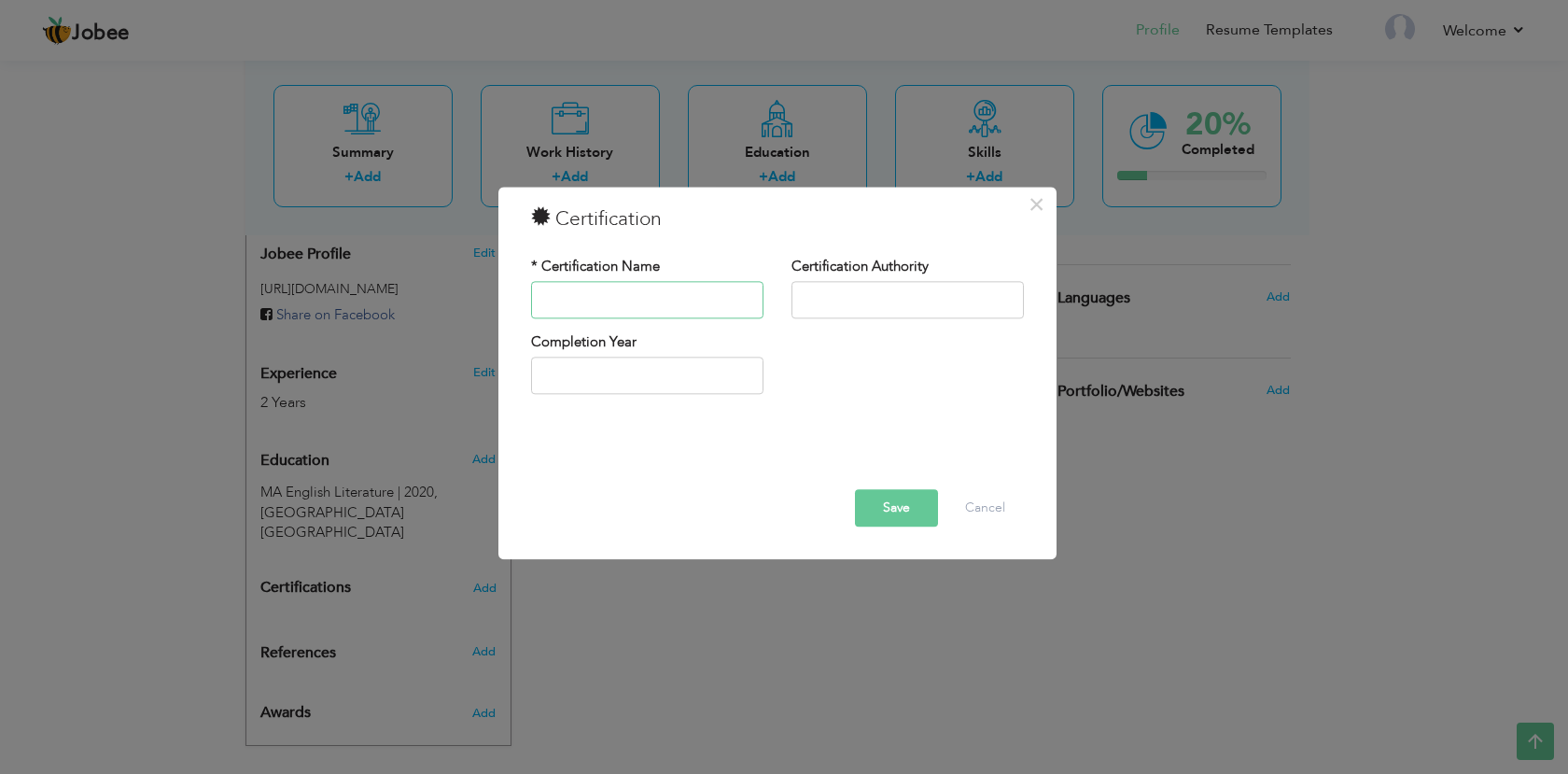
paste input "IELTS Academic"
type input "IELTS Academic"
click at [858, 300] on input "text" at bounding box center [908, 300] width 233 height 37
type input "2025"
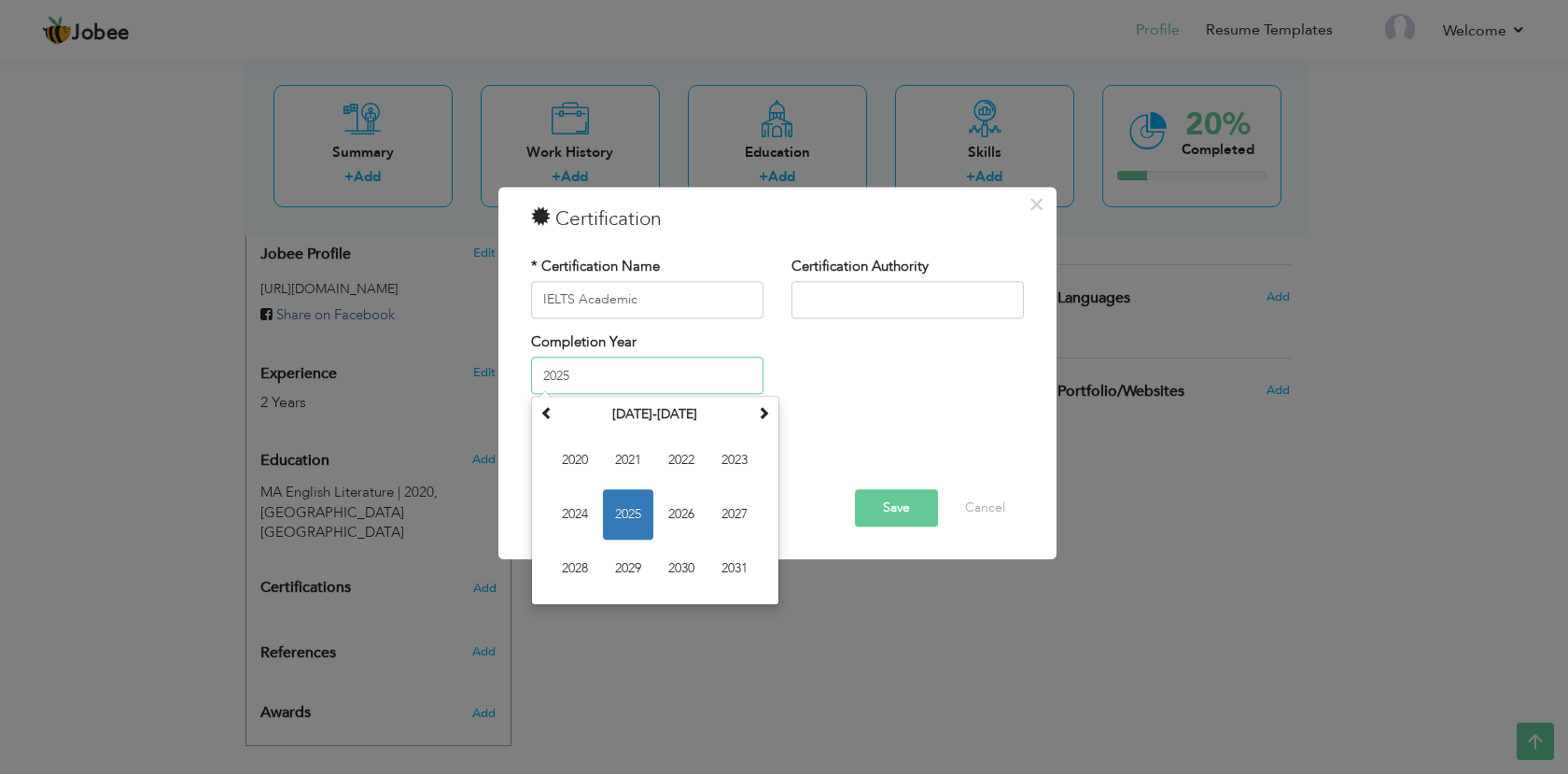
click at [609, 372] on input "2025" at bounding box center [648, 376] width 233 height 37
drag, startPoint x: 624, startPoint y: 374, endPoint x: 378, endPoint y: 376, distance: 246.0
click at [380, 376] on div "× Certification * Certification Name IELTS Academic Certification Authority Com…" at bounding box center [784, 387] width 1568 height 774
click at [950, 406] on div "Completion Year August 2025 Su Mo Tu We Th Fr Sa 27 28 29 30 31 1 2 3 4 5 6 7 8…" at bounding box center [777, 371] width 521 height 76
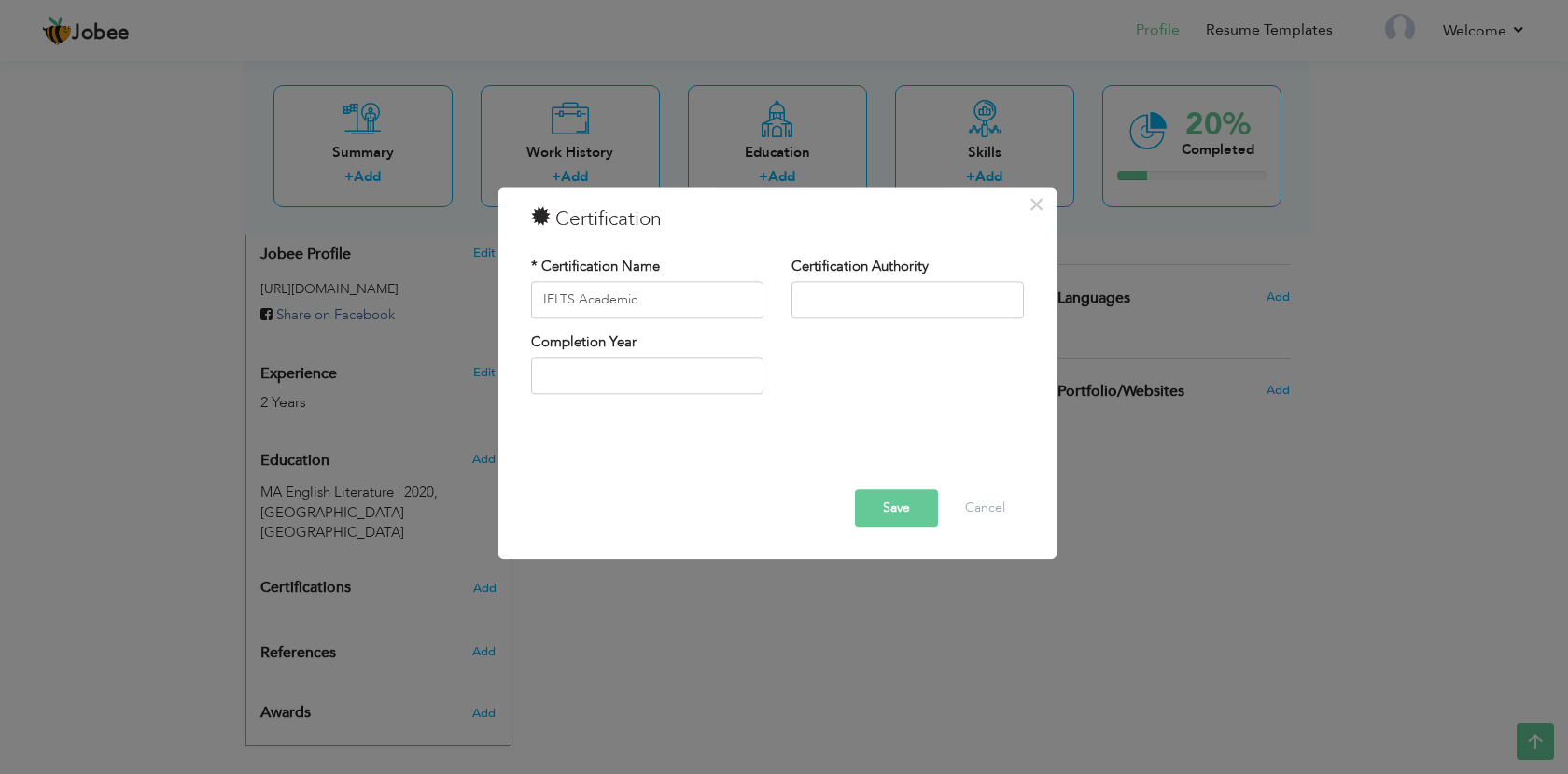
click at [891, 508] on button "Save" at bounding box center [896, 507] width 83 height 37
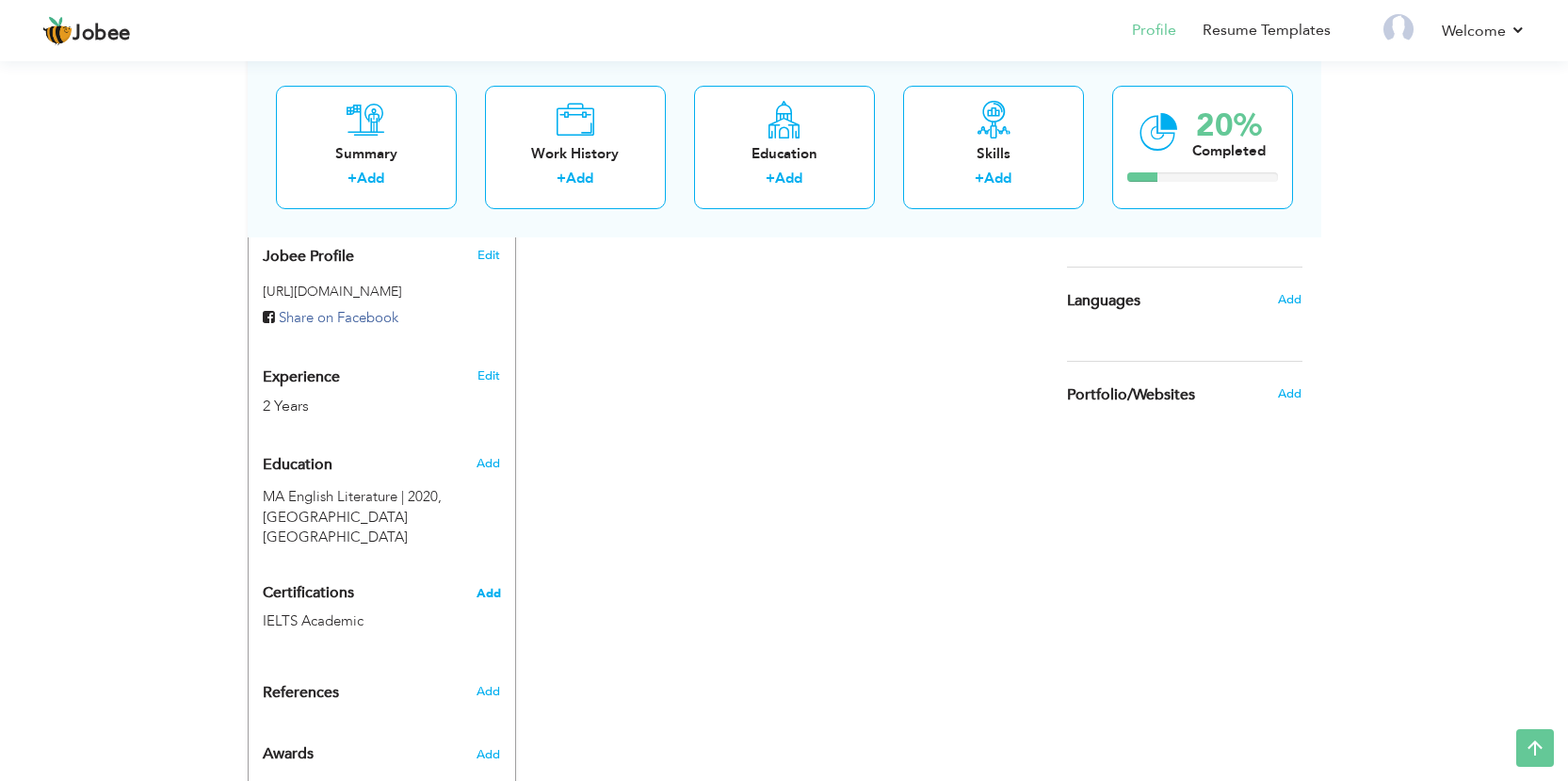
click at [490, 587] on span "Add" at bounding box center [488, 593] width 24 height 13
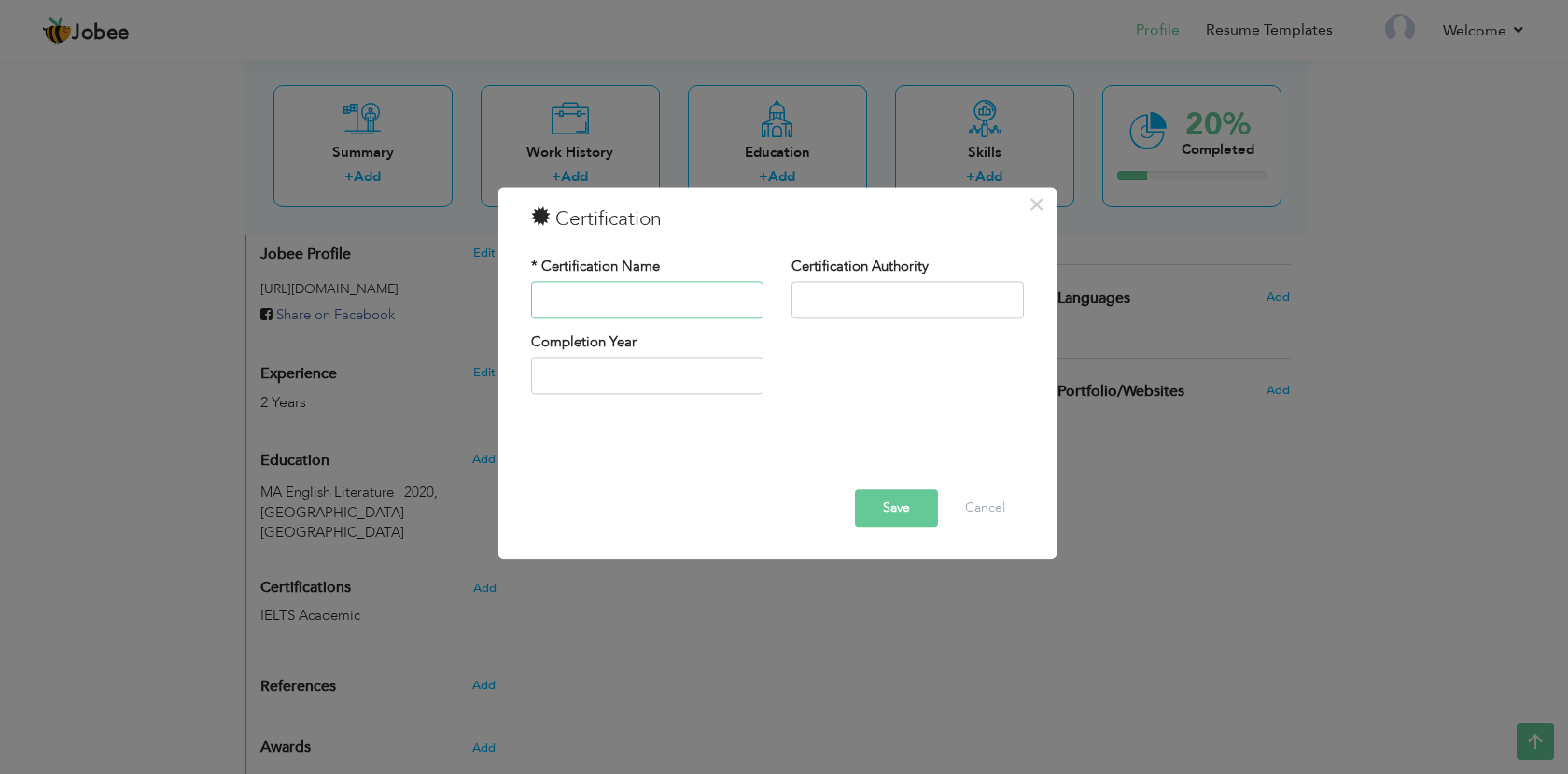
paste input "IELTS General"
click at [883, 500] on button "Save" at bounding box center [896, 507] width 83 height 37
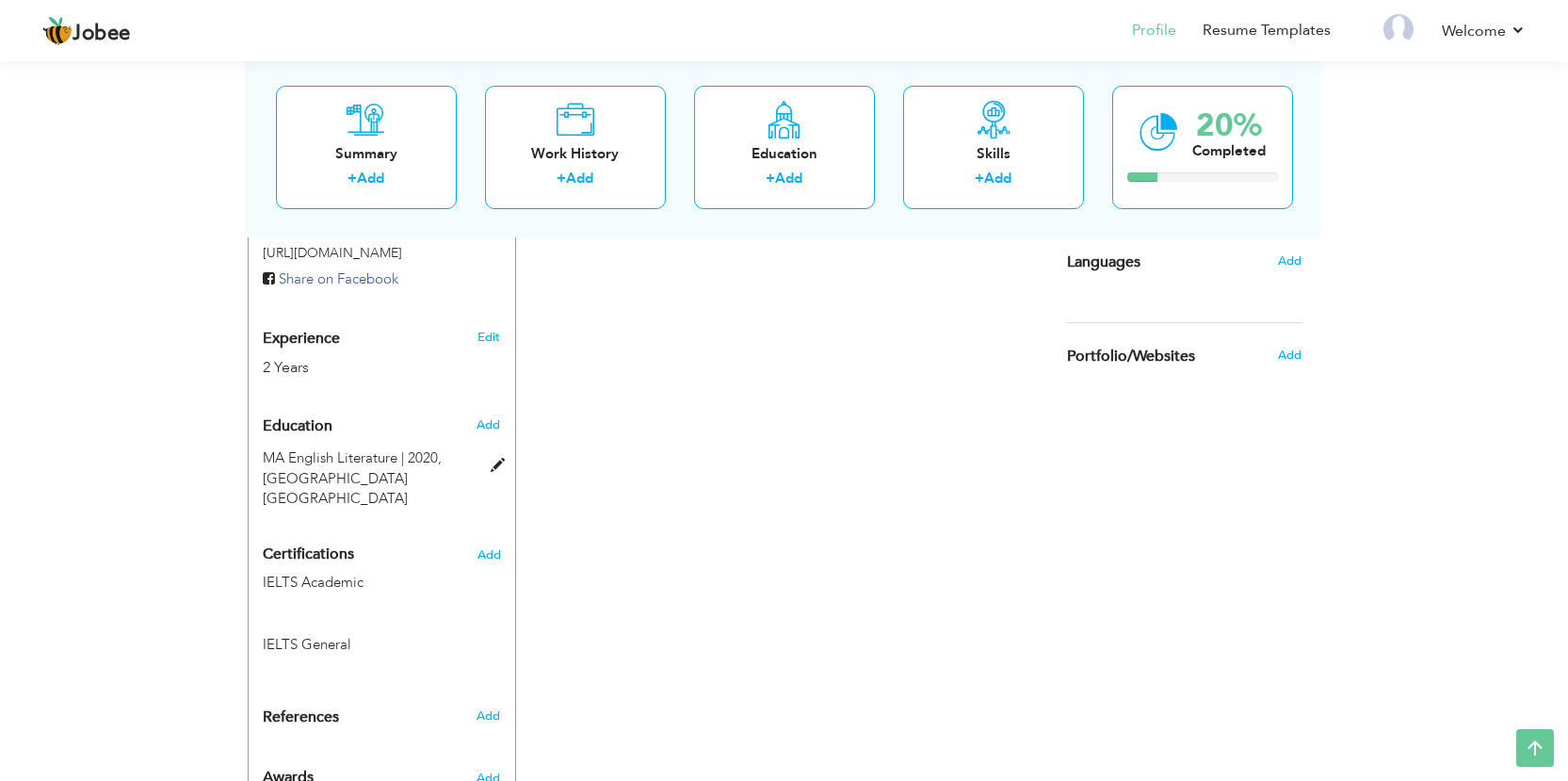
scroll to position [710, 0]
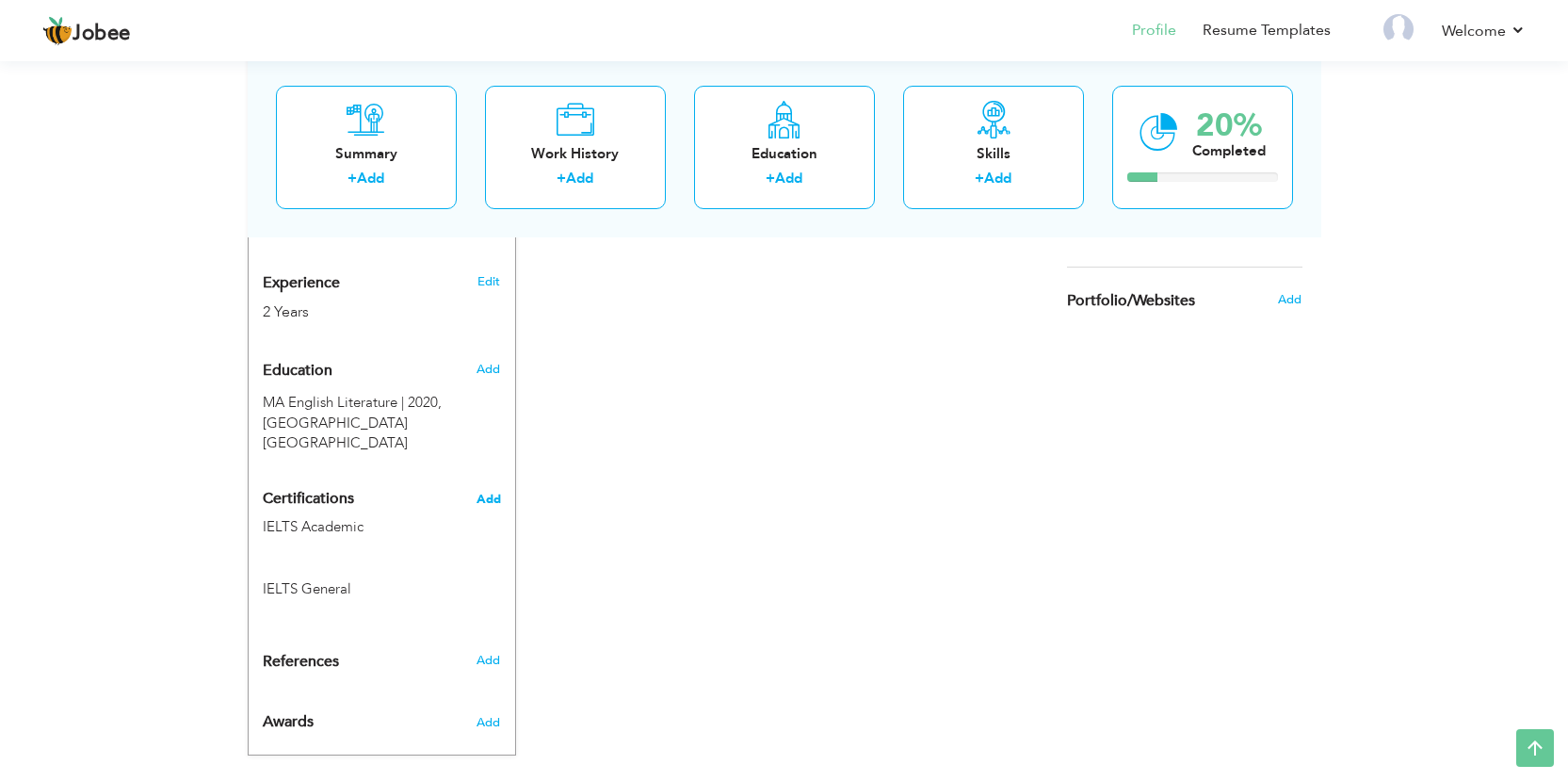
click at [488, 492] on span "Add" at bounding box center [488, 498] width 24 height 13
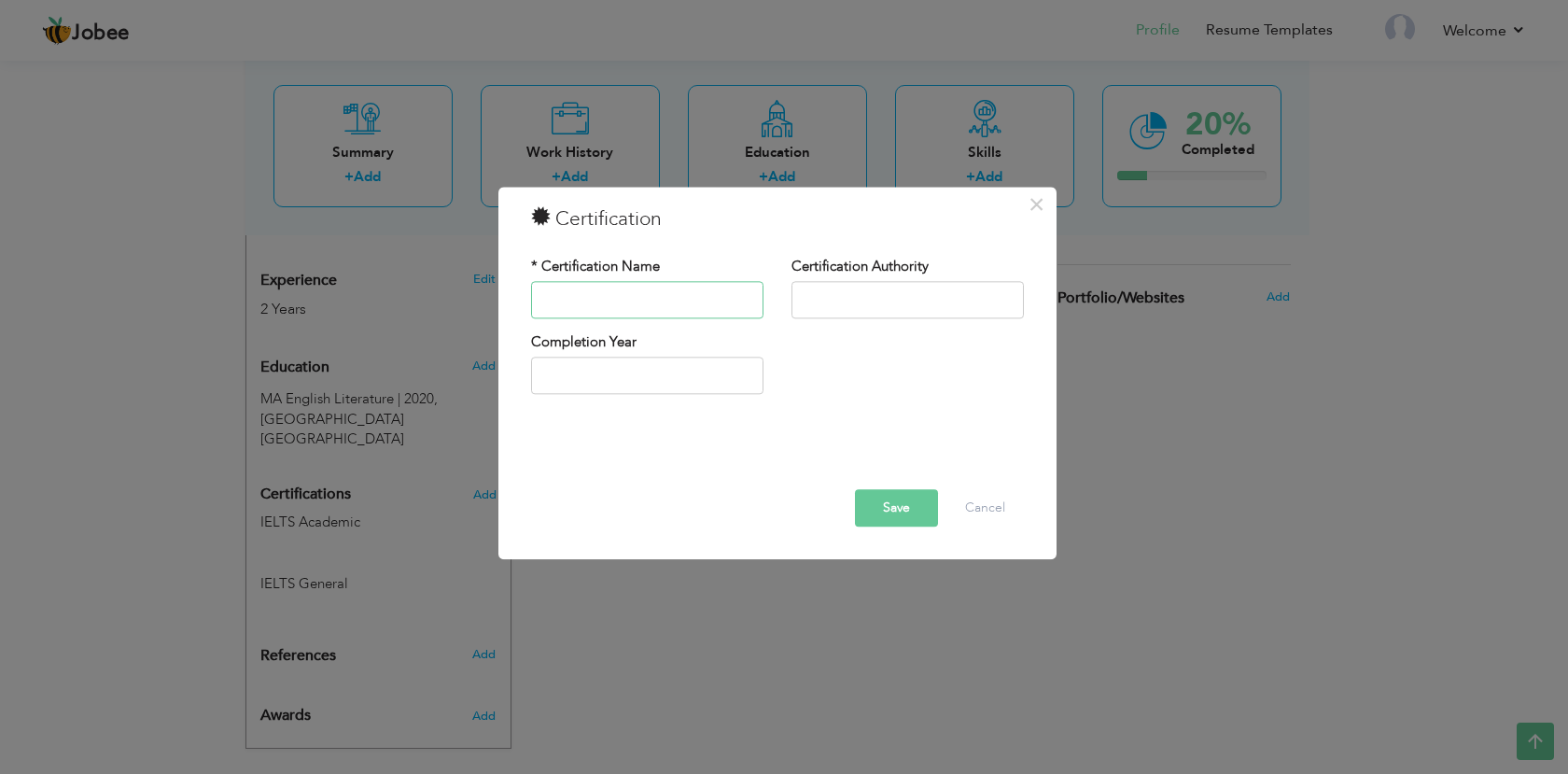
click at [636, 298] on input "text" at bounding box center [648, 300] width 233 height 37
paste input "Diploma In Information Technology"
type input "Diploma In Information Technology"
click at [901, 516] on button "Save" at bounding box center [896, 507] width 83 height 37
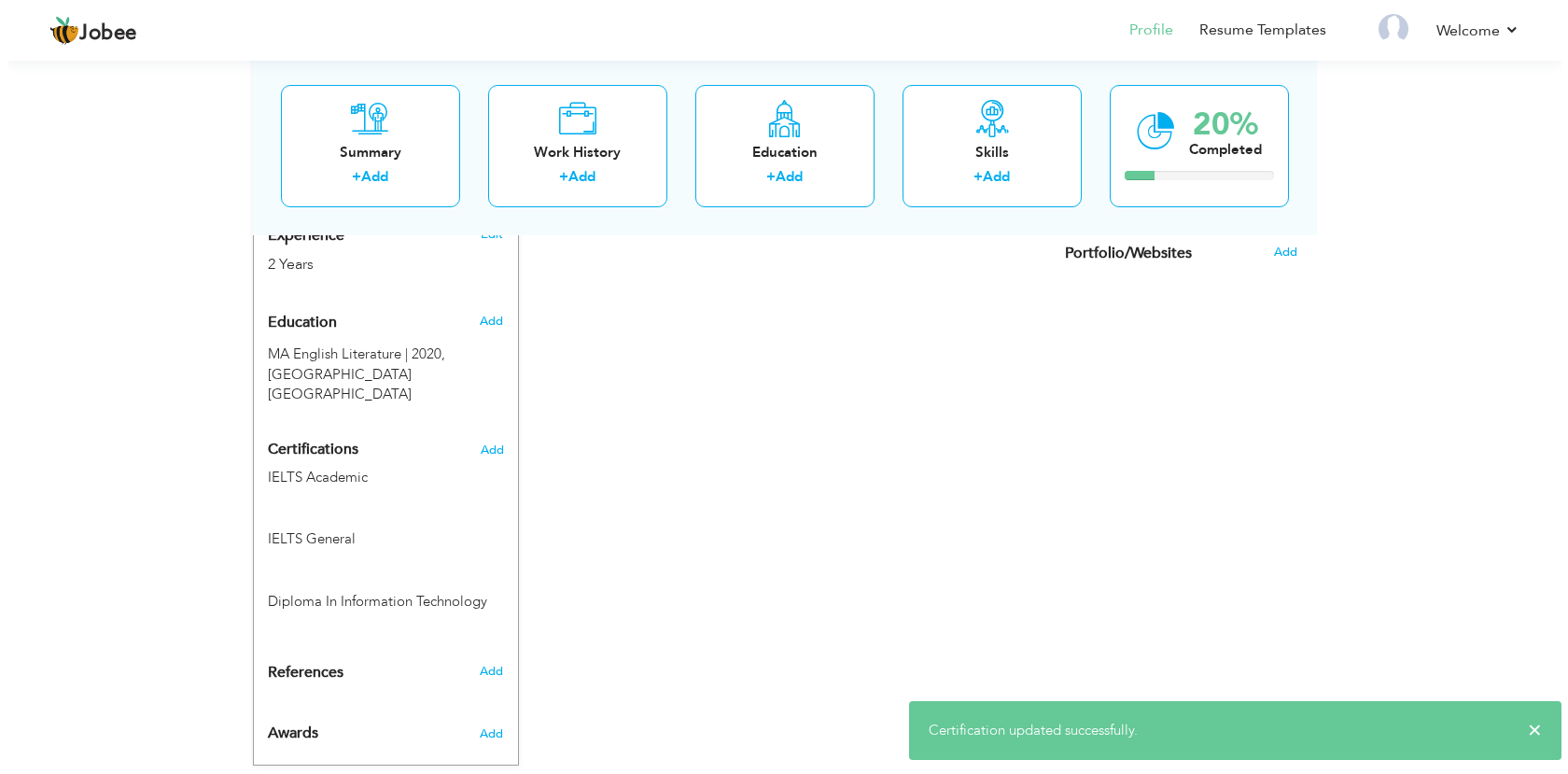
scroll to position [768, 0]
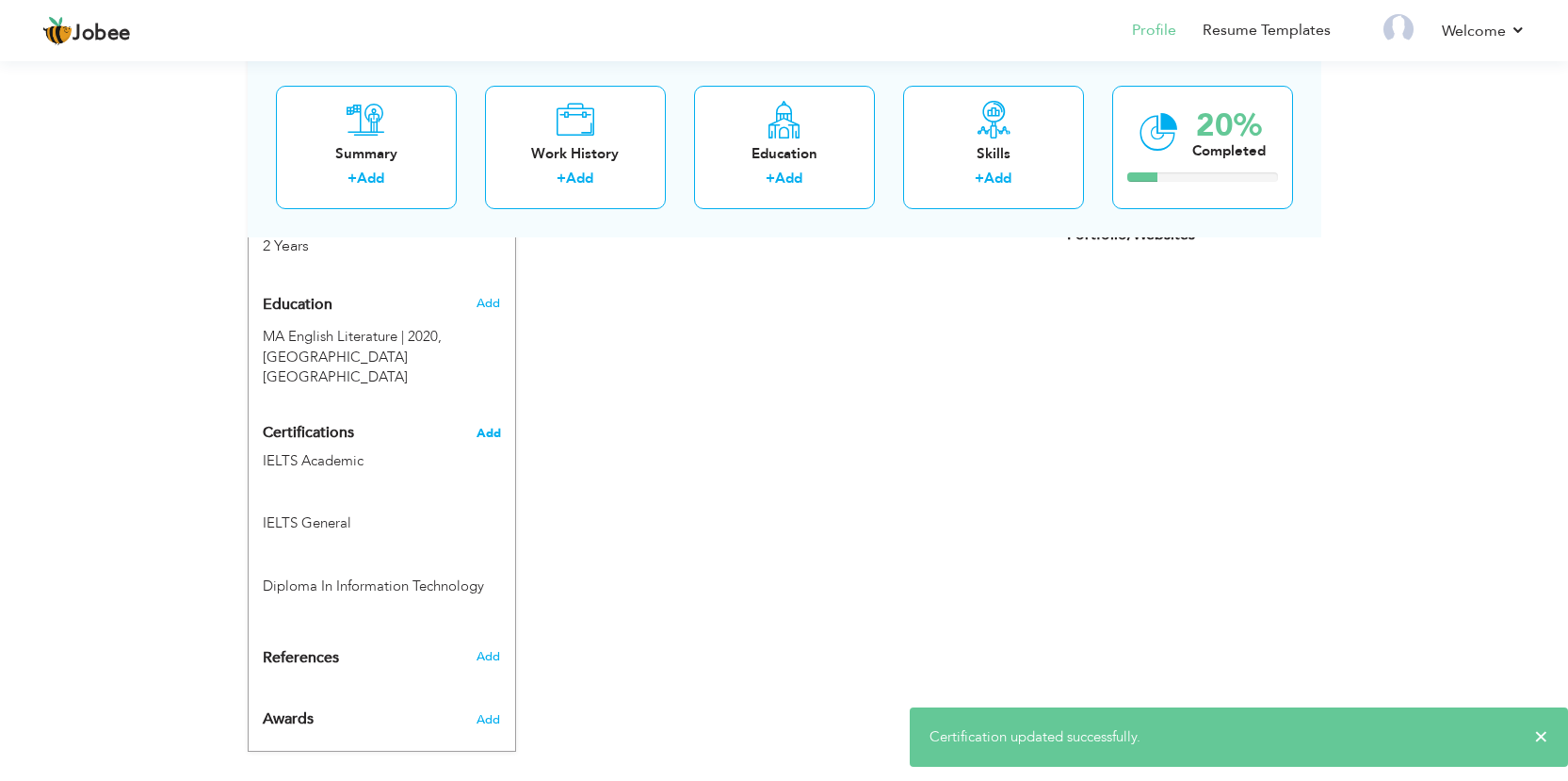
click at [492, 427] on span "Add" at bounding box center [488, 433] width 24 height 13
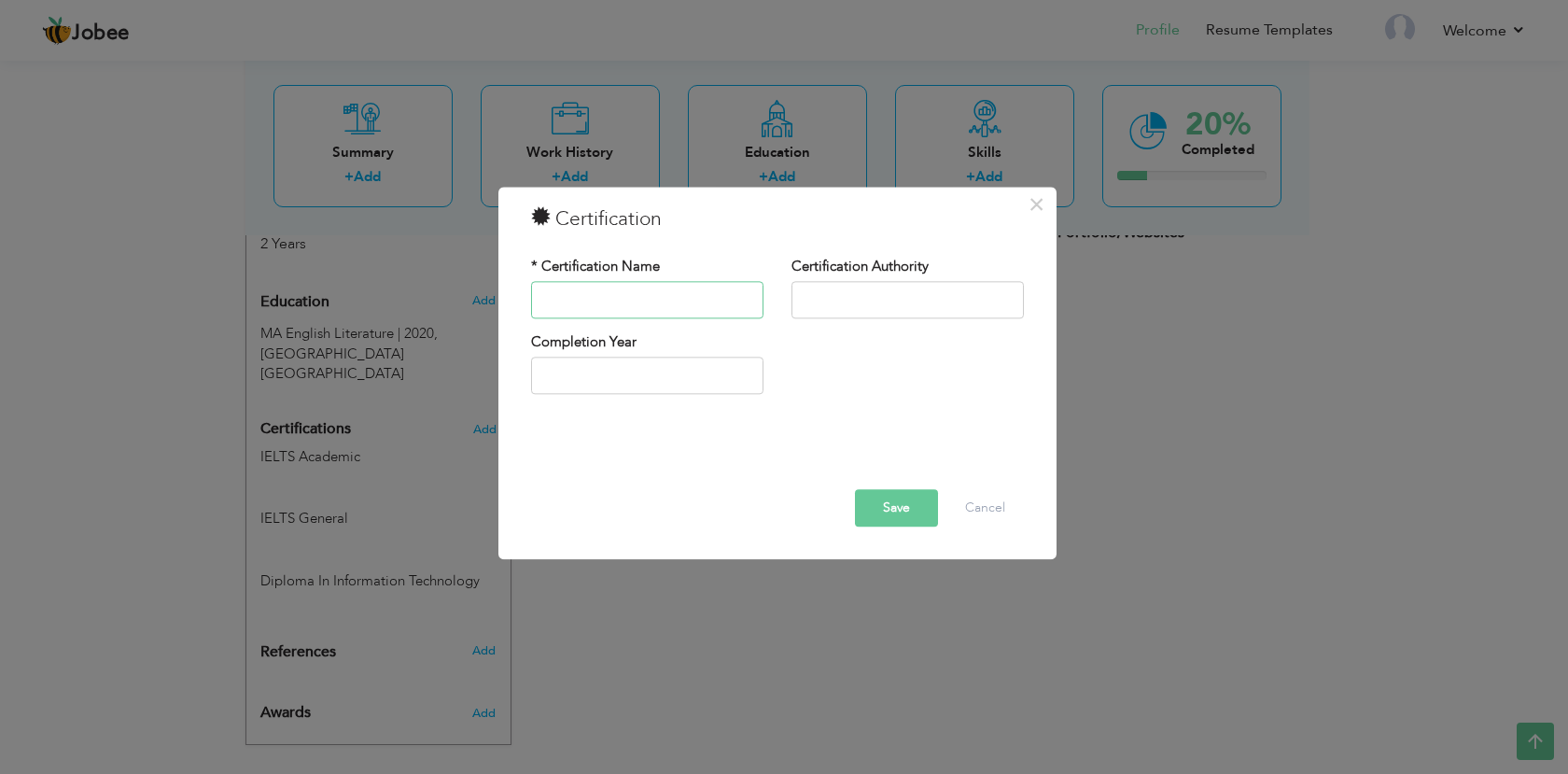
paste input "Certificate In Computer Applications"
click at [891, 508] on button "Save" at bounding box center [896, 507] width 83 height 37
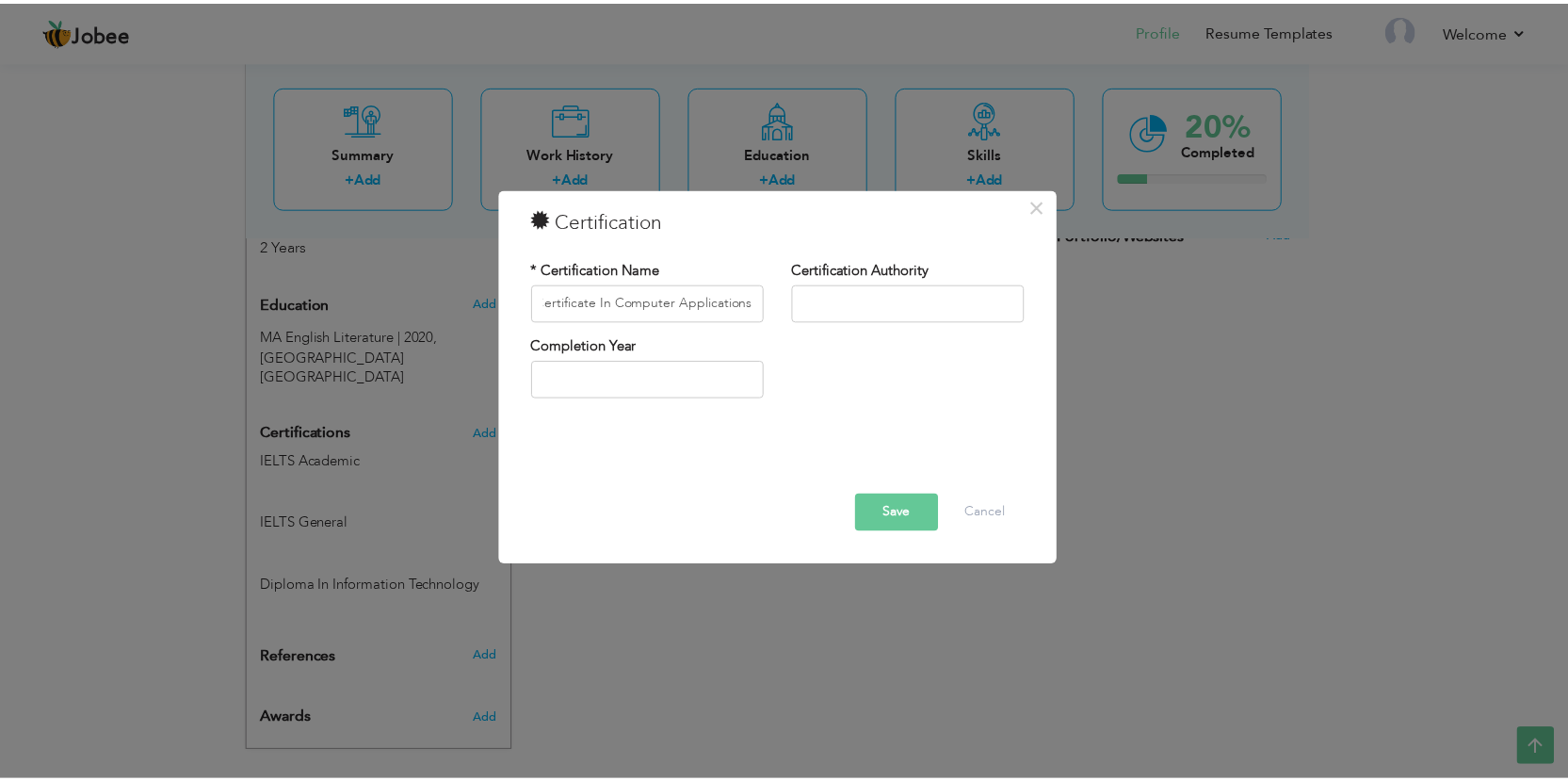
scroll to position [0, 0]
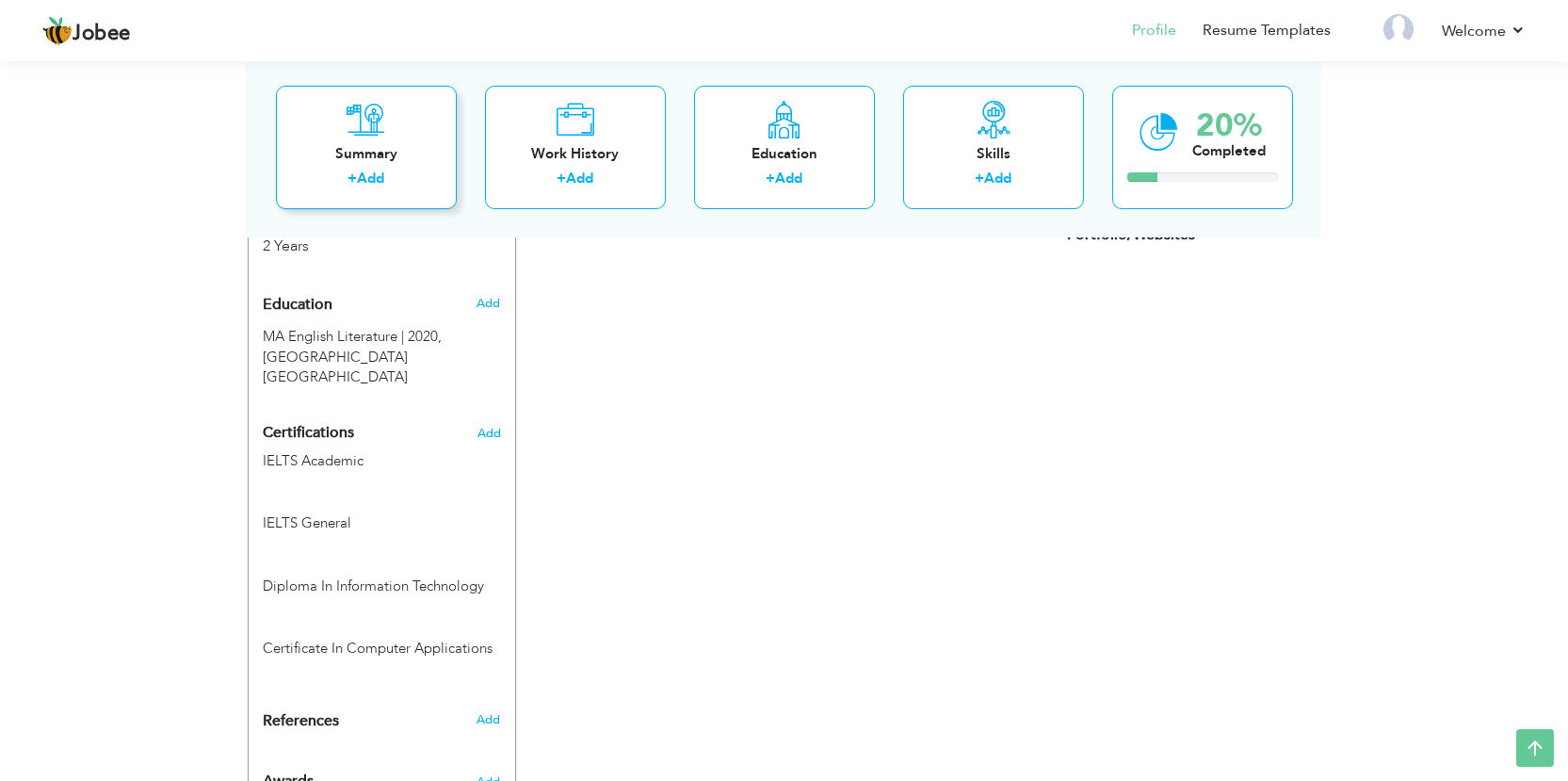
click at [396, 189] on div "+ Add" at bounding box center [366, 180] width 151 height 24
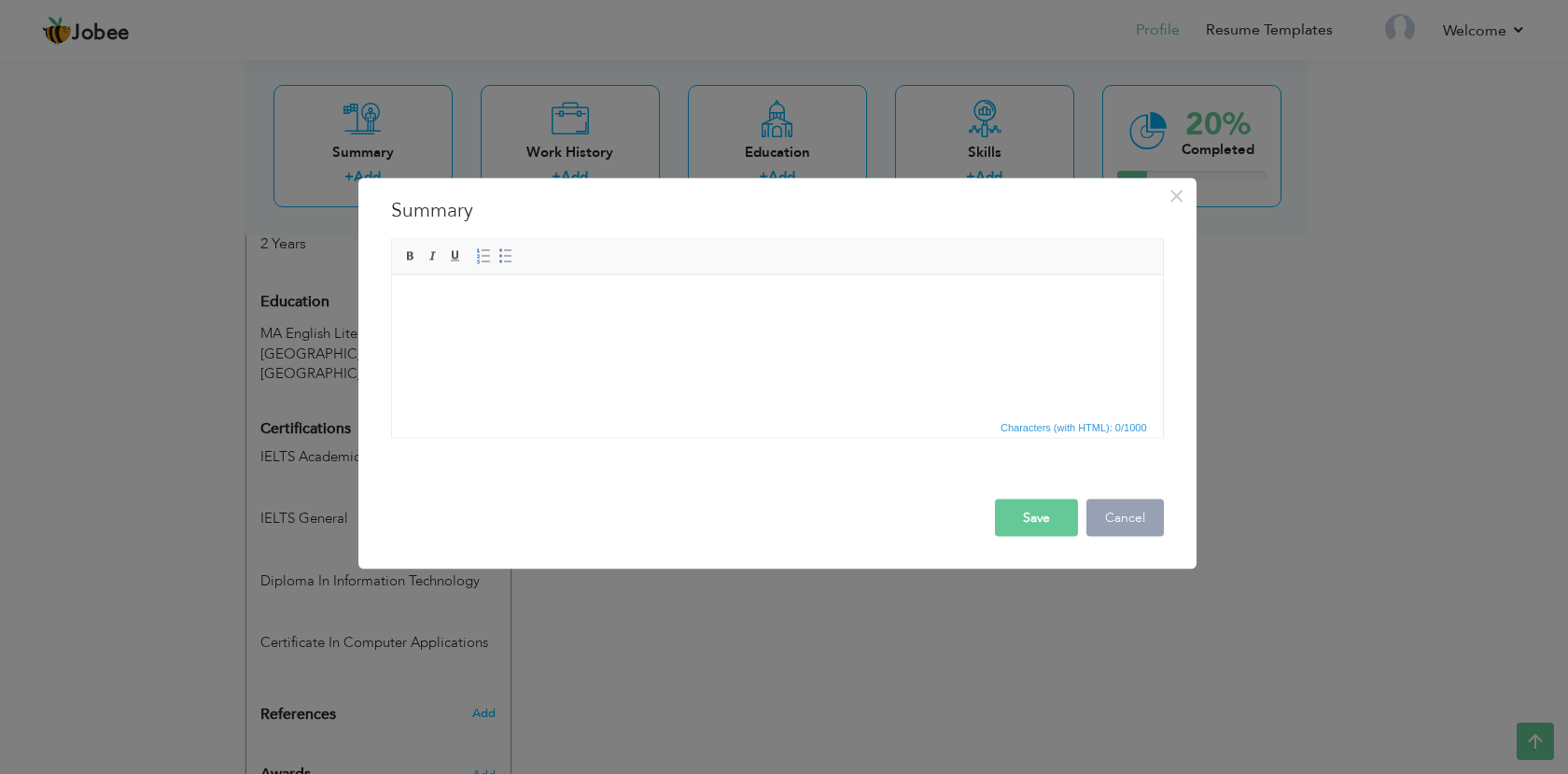
click at [1137, 516] on button "Cancel" at bounding box center [1125, 517] width 78 height 37
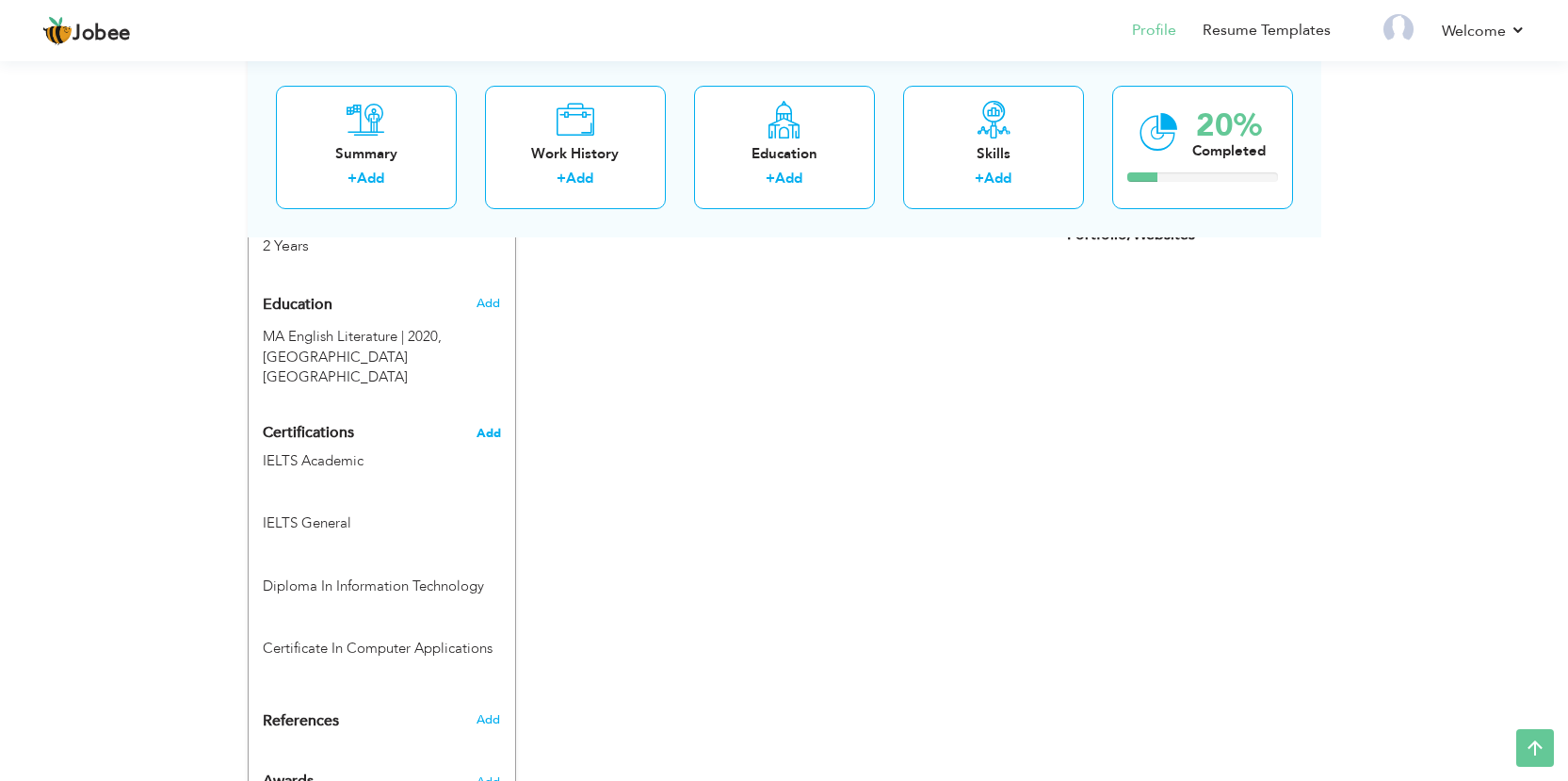
click at [495, 427] on span "Add" at bounding box center [488, 433] width 24 height 13
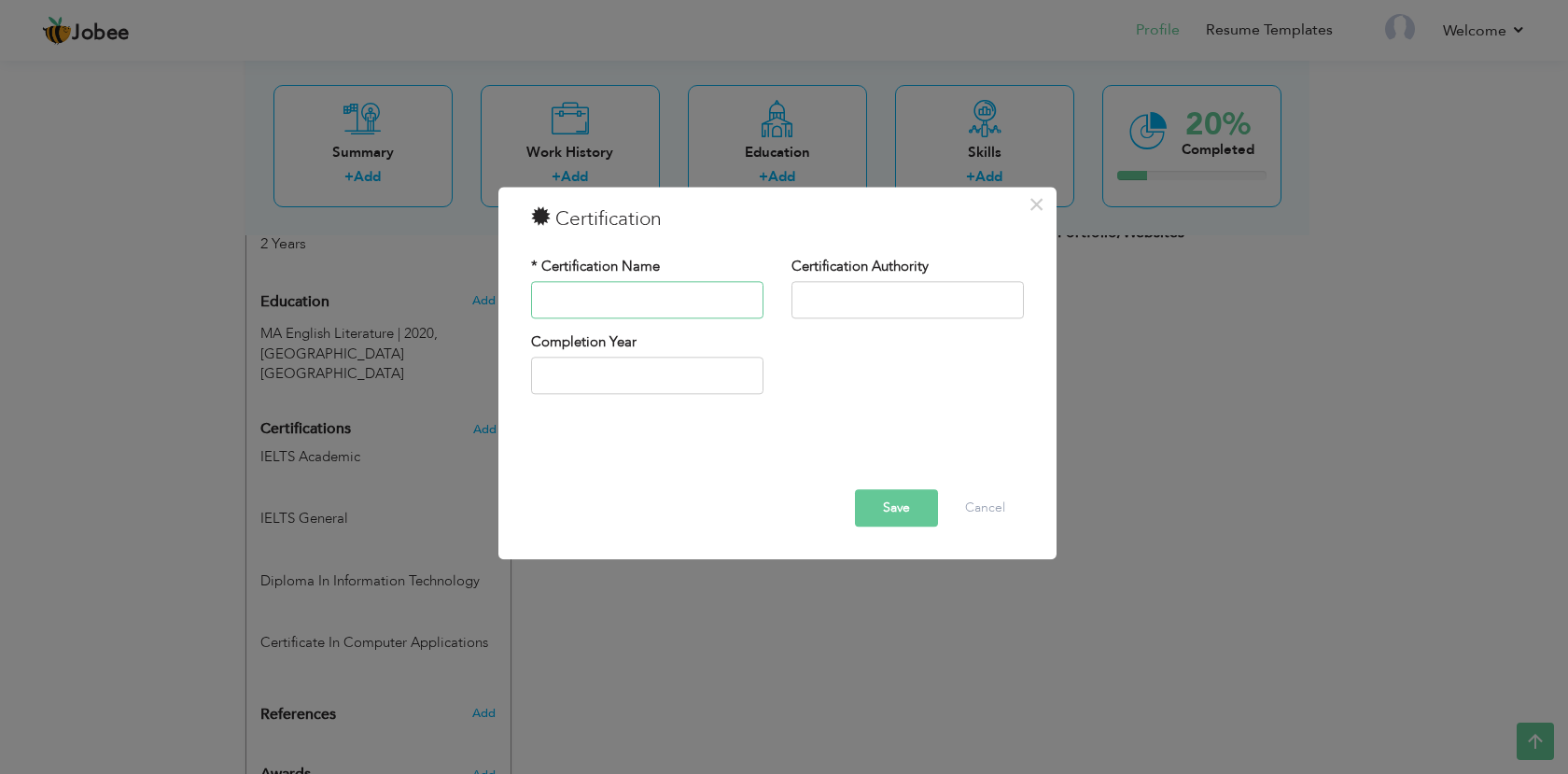
paste input "Website Development"
type input "Website Development"
click at [889, 509] on button "Save" at bounding box center [896, 507] width 83 height 37
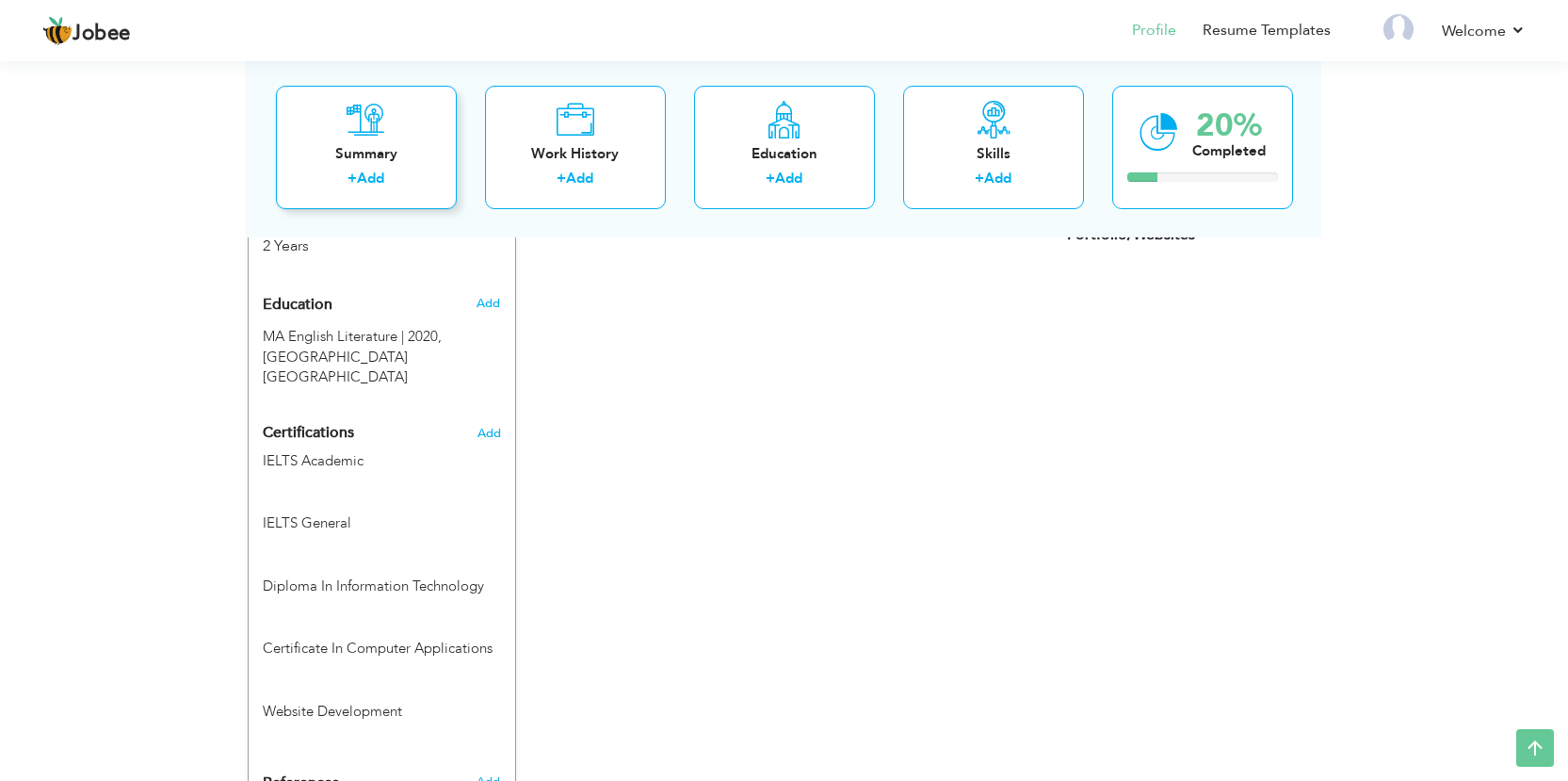
click at [391, 188] on div "+ Add" at bounding box center [366, 180] width 151 height 24
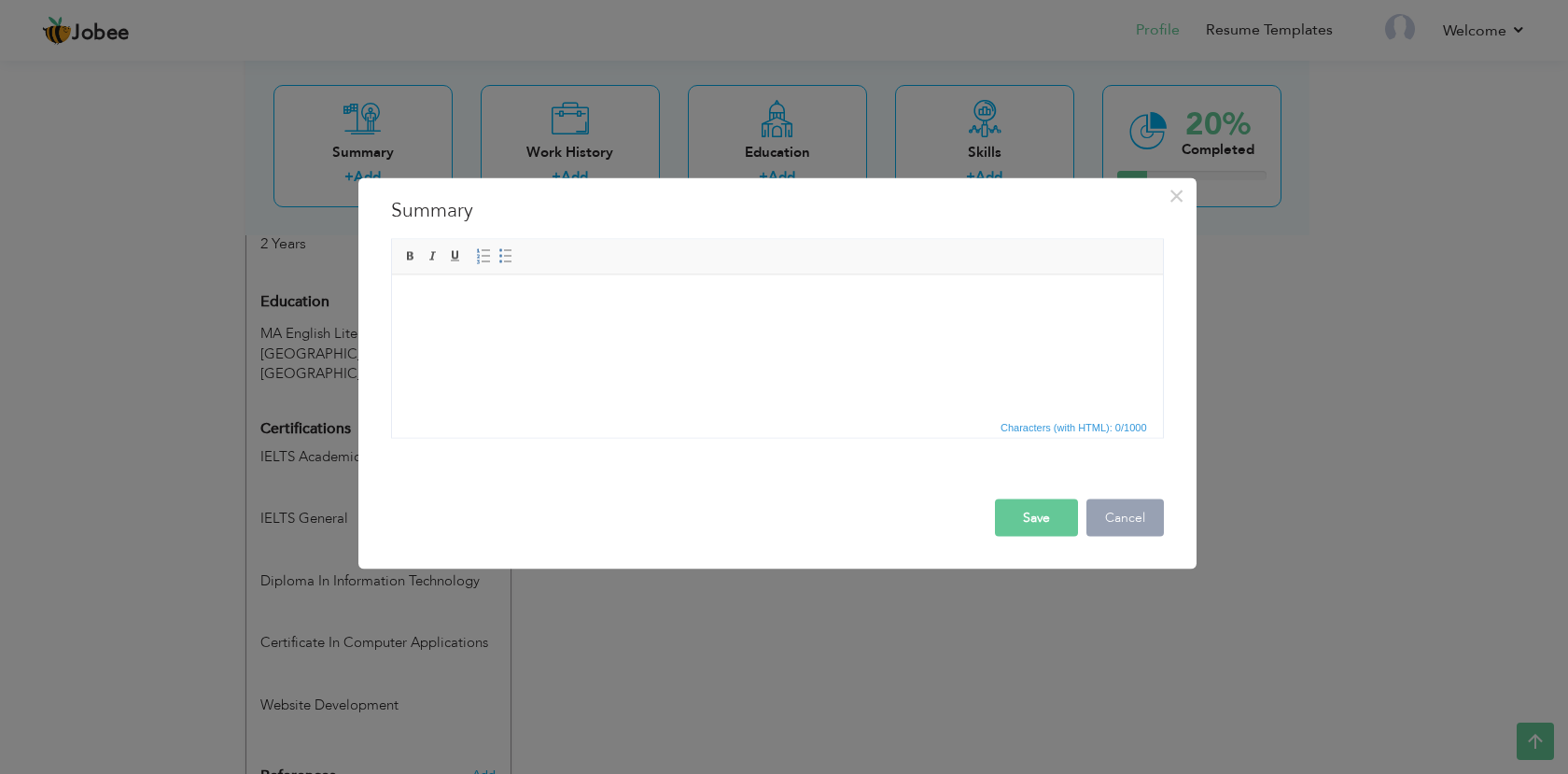
click at [1137, 522] on button "Cancel" at bounding box center [1125, 517] width 78 height 37
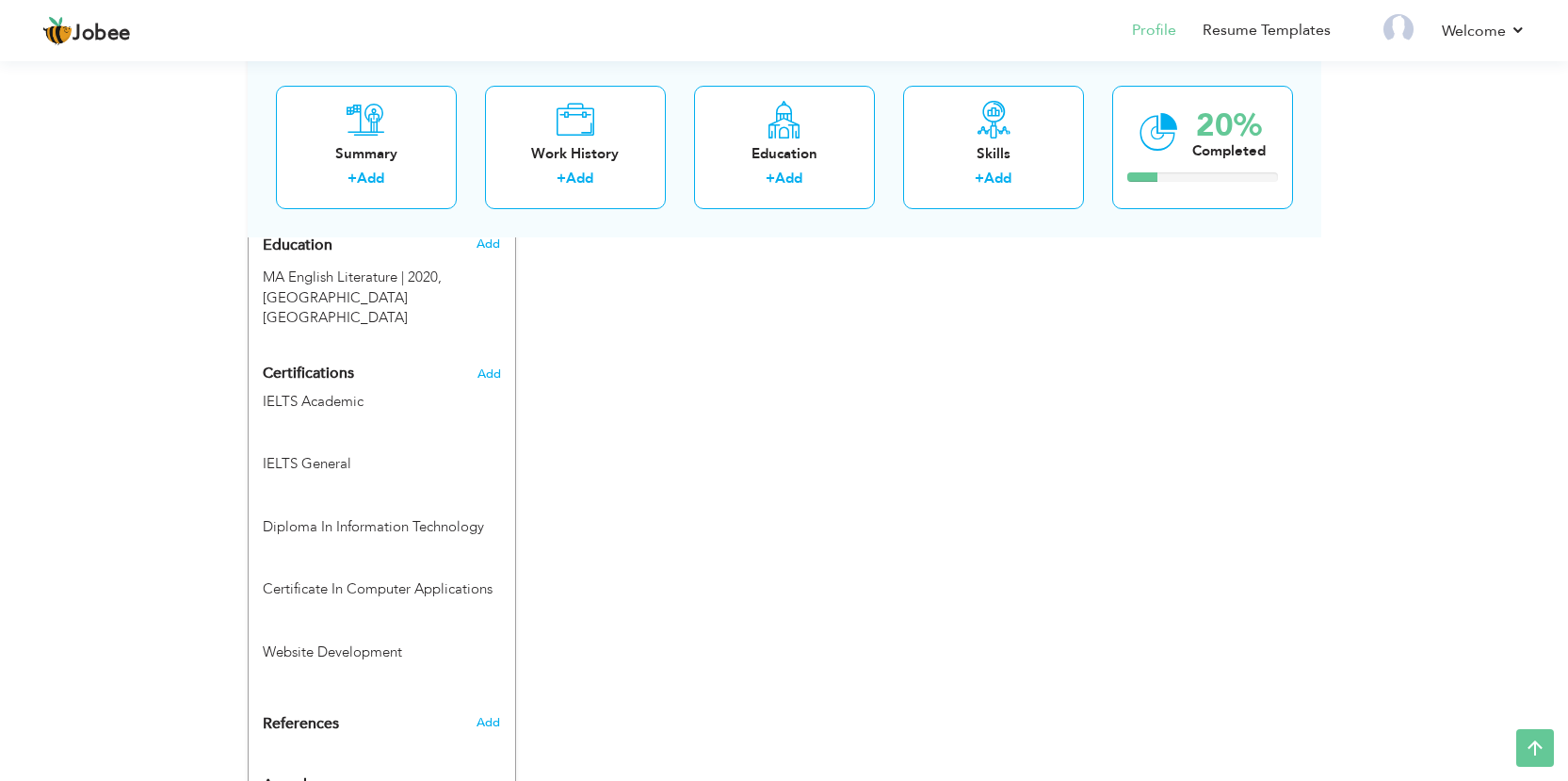
scroll to position [899, 0]
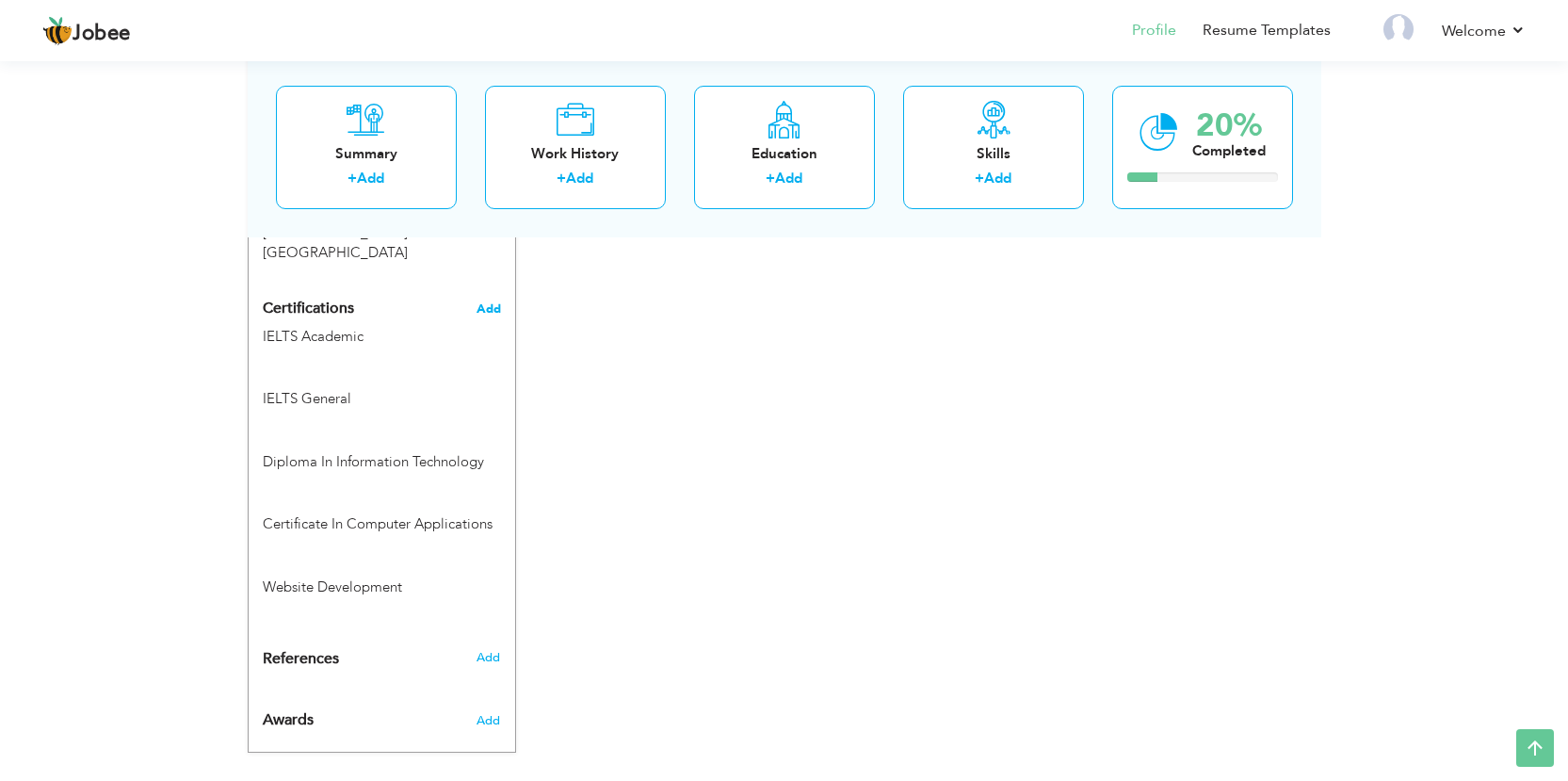
click at [482, 302] on span "Add" at bounding box center [488, 308] width 24 height 13
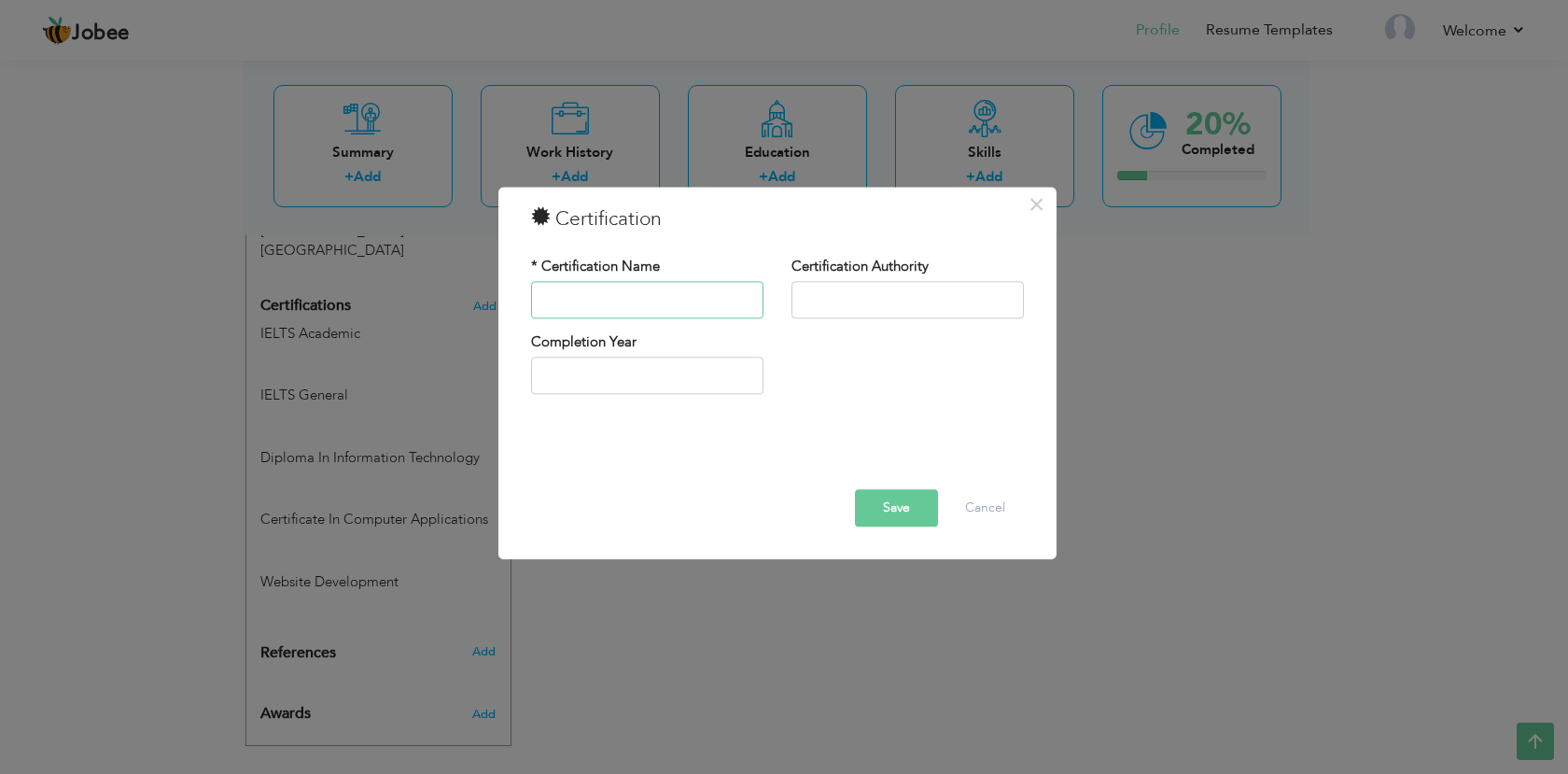
paste input "Social Media Marketing"
drag, startPoint x: 893, startPoint y: 508, endPoint x: 923, endPoint y: 510, distance: 30.1
click at [894, 508] on button "Save" at bounding box center [896, 507] width 83 height 37
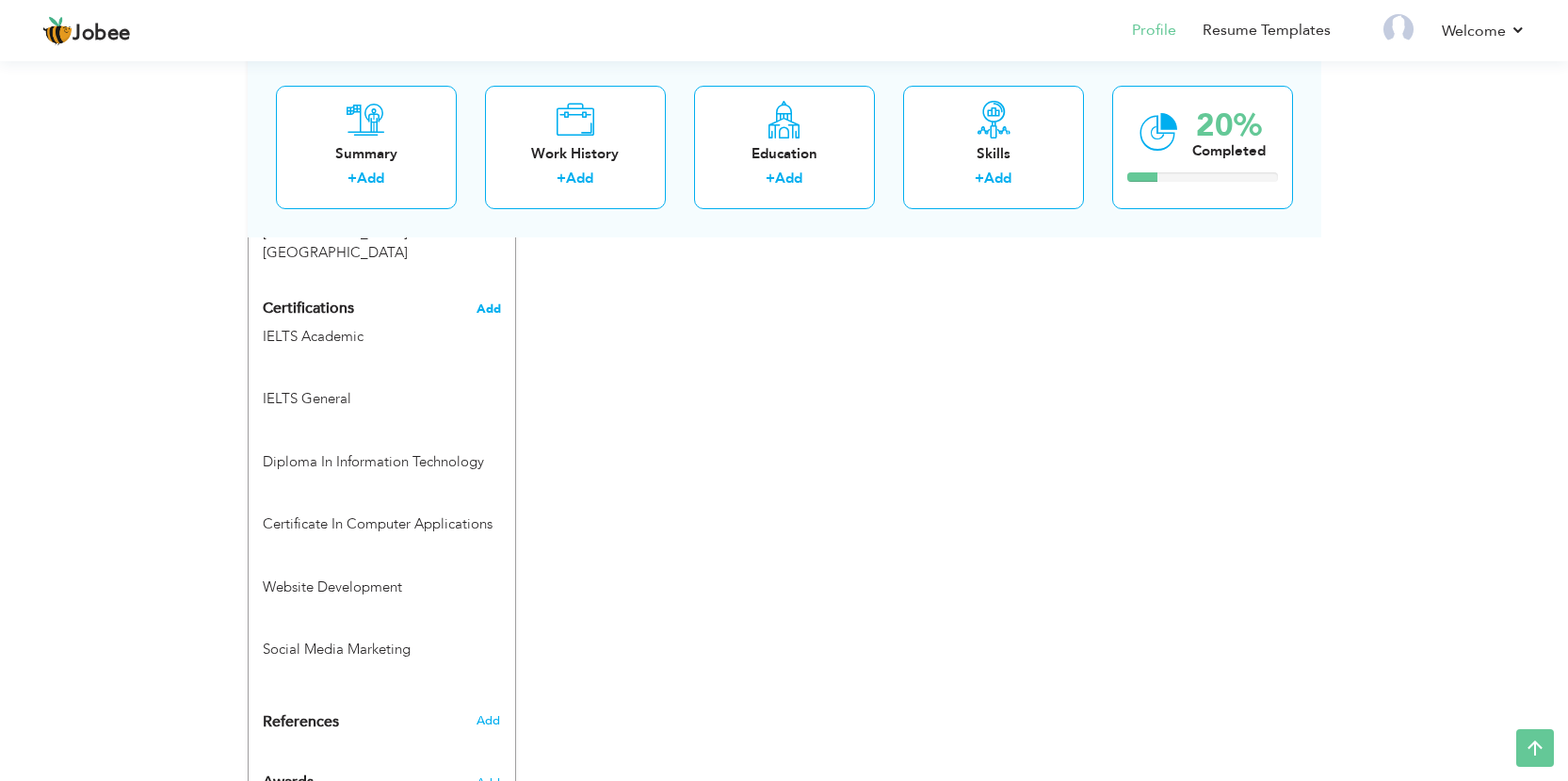
click at [496, 302] on span "Add" at bounding box center [488, 308] width 24 height 13
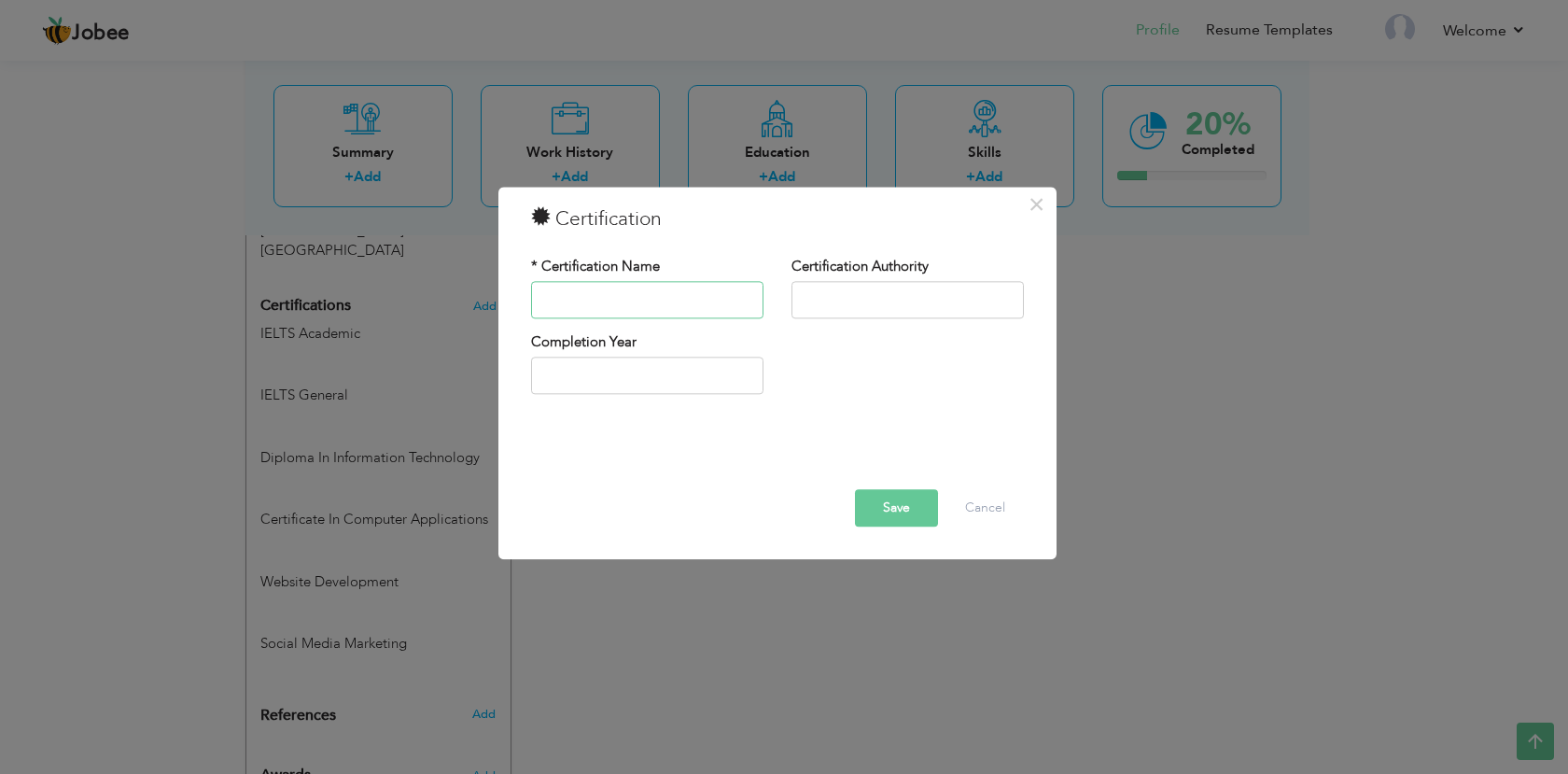
paste input "Graphic Designing"
type input "Graphic Designing"
click at [875, 510] on button "Save" at bounding box center [896, 507] width 83 height 37
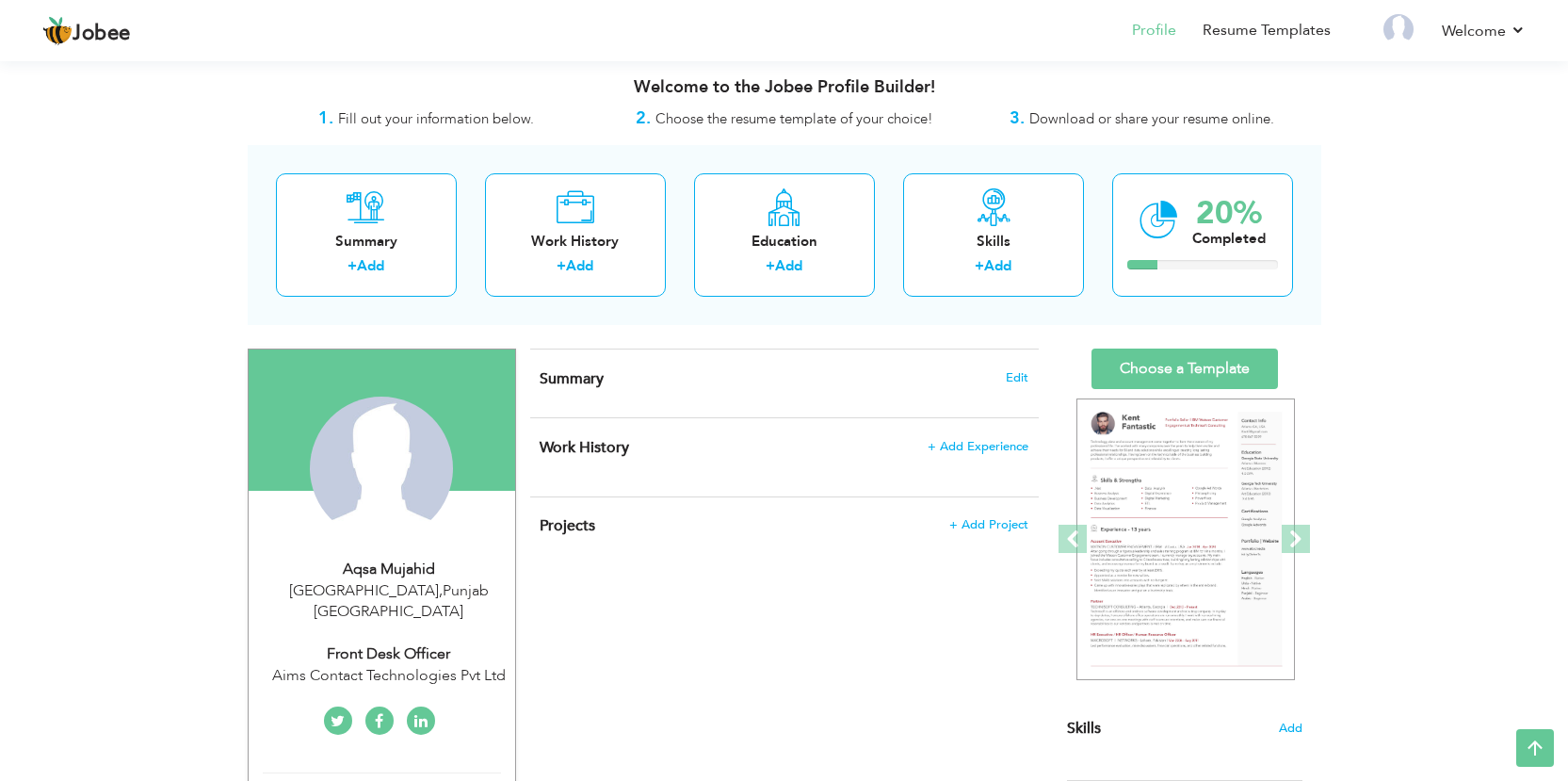
scroll to position [0, 0]
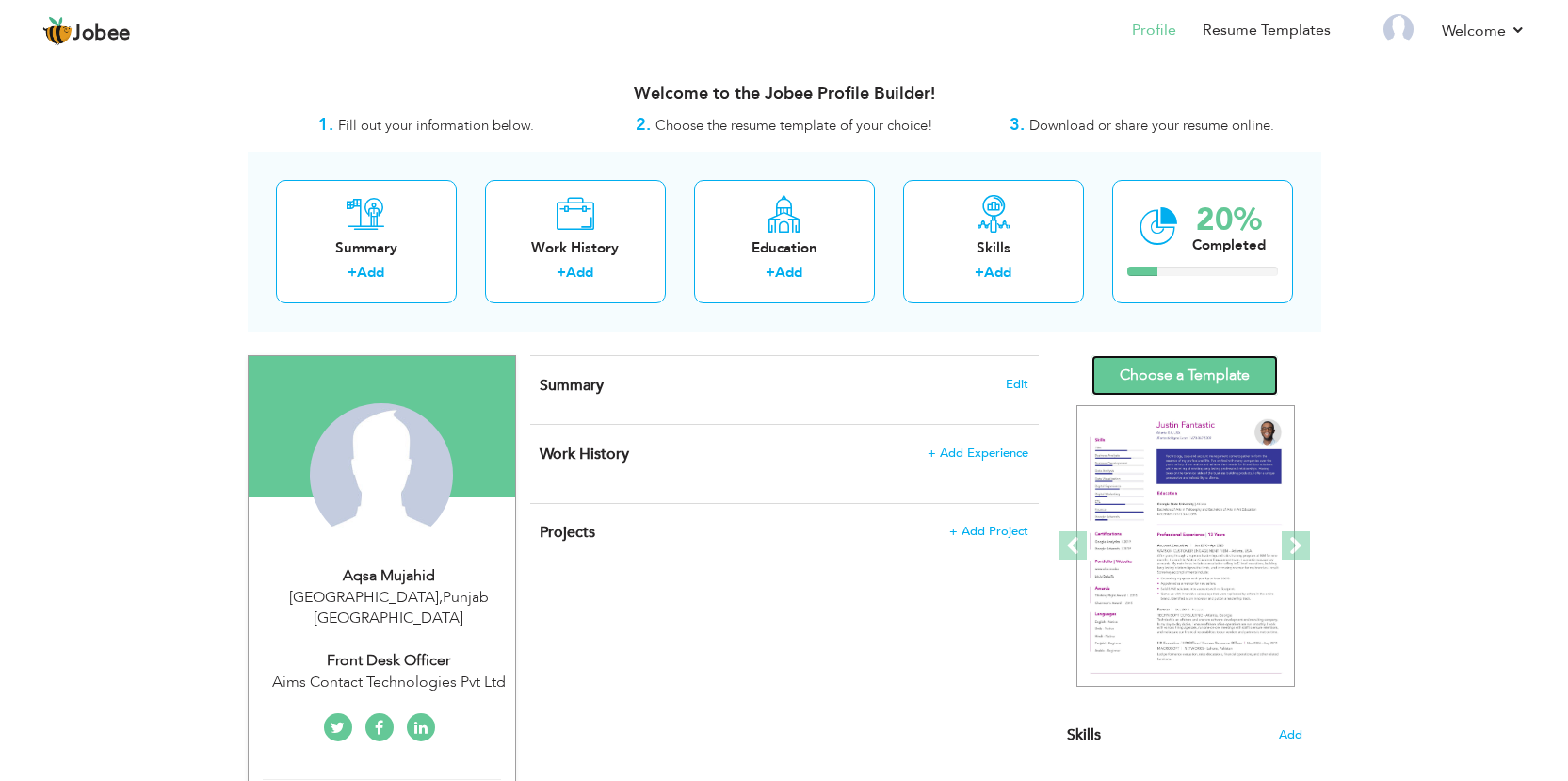
click at [1174, 375] on link "Choose a Template" at bounding box center [1184, 375] width 187 height 40
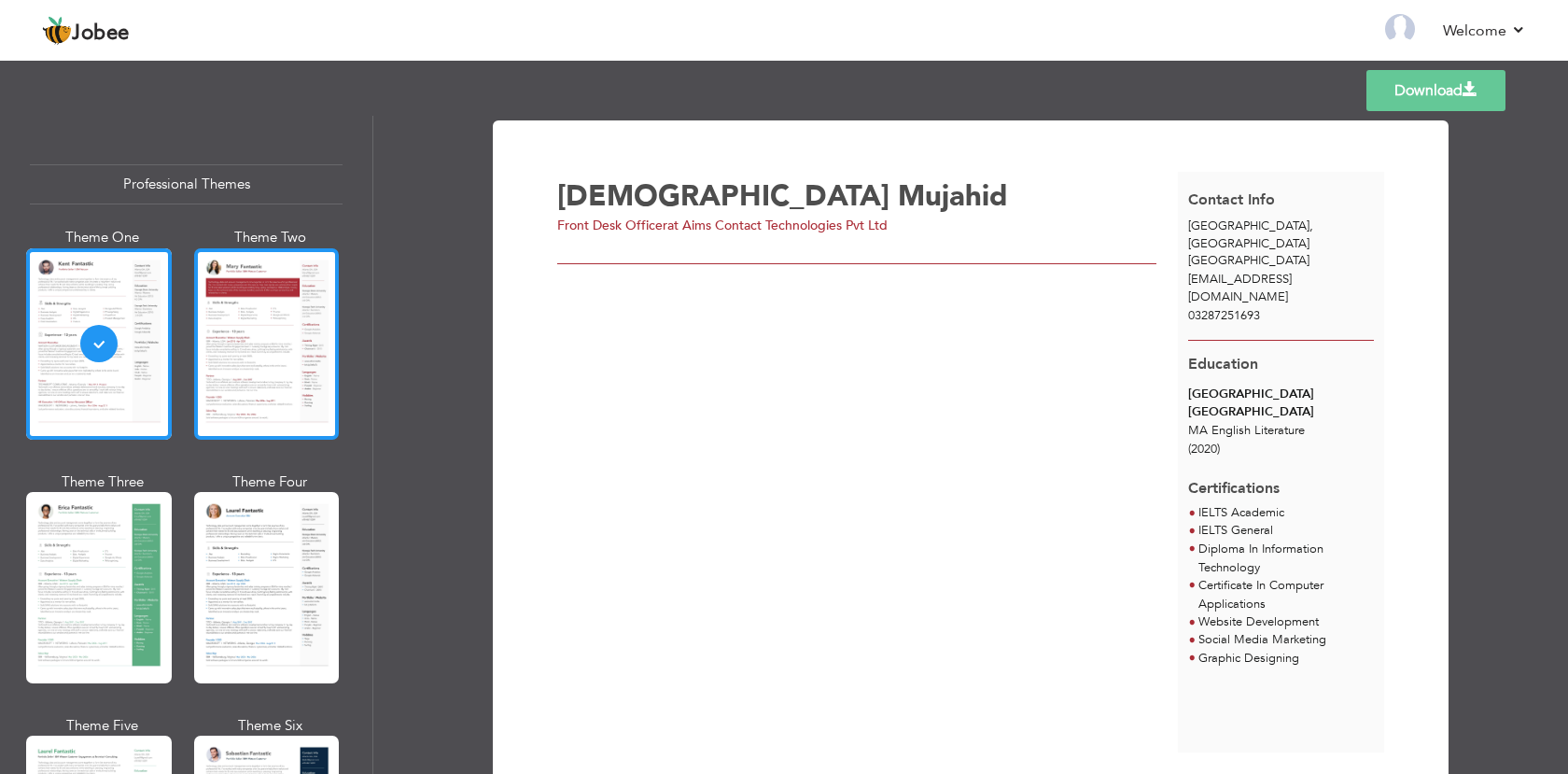
click at [265, 320] on div at bounding box center [267, 343] width 145 height 191
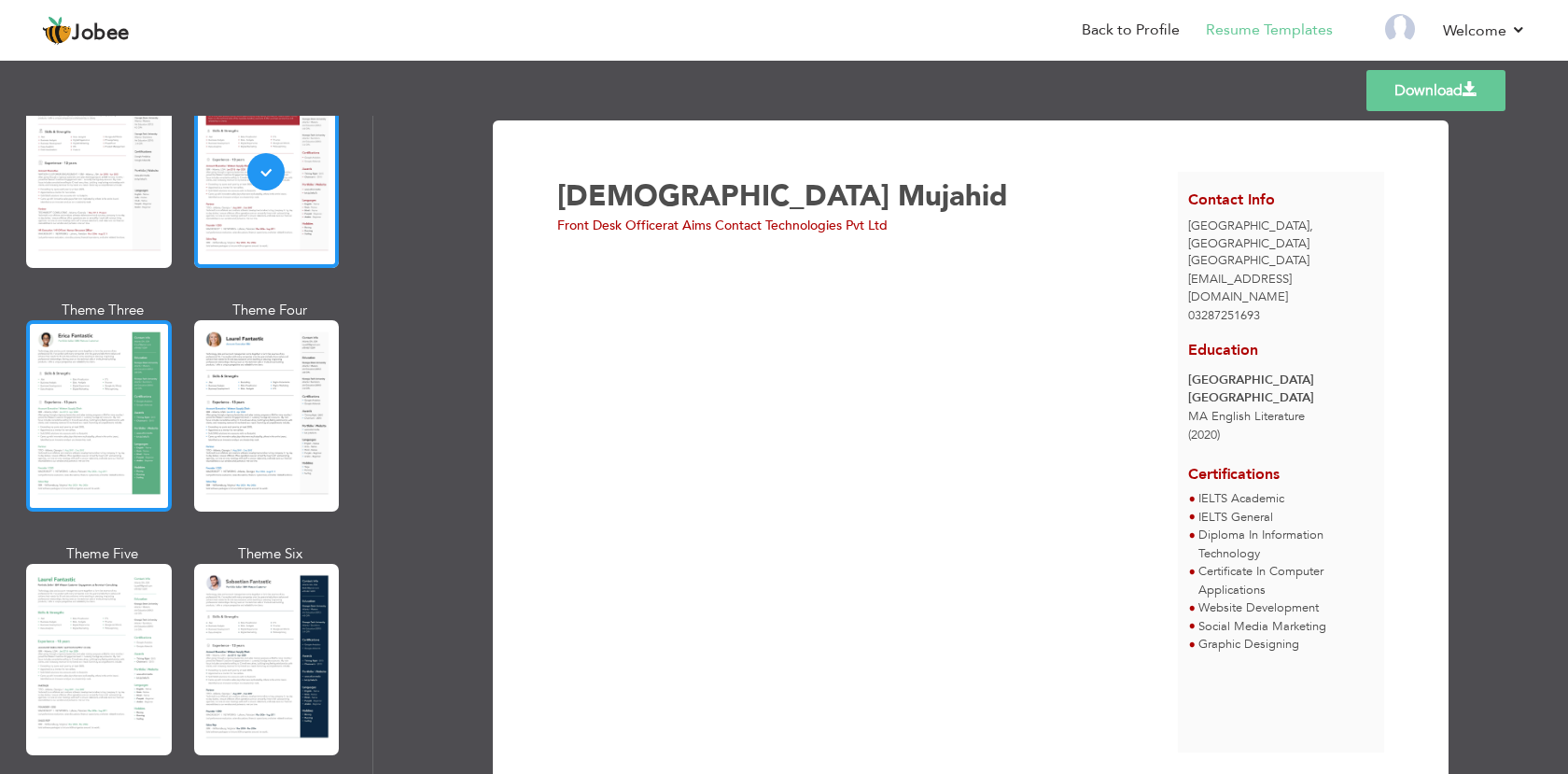
scroll to position [186, 0]
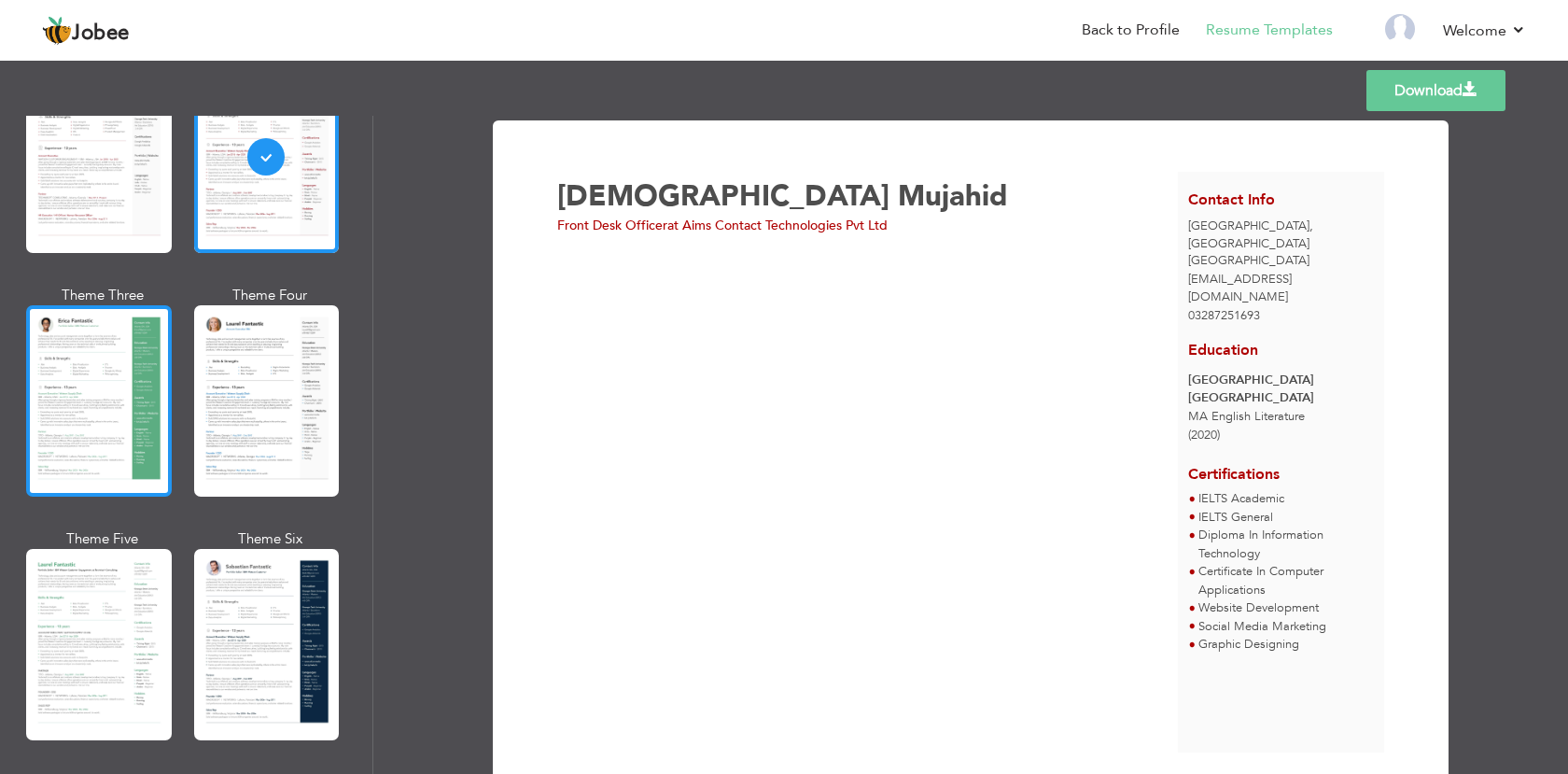
click at [69, 406] on div at bounding box center [99, 401] width 145 height 191
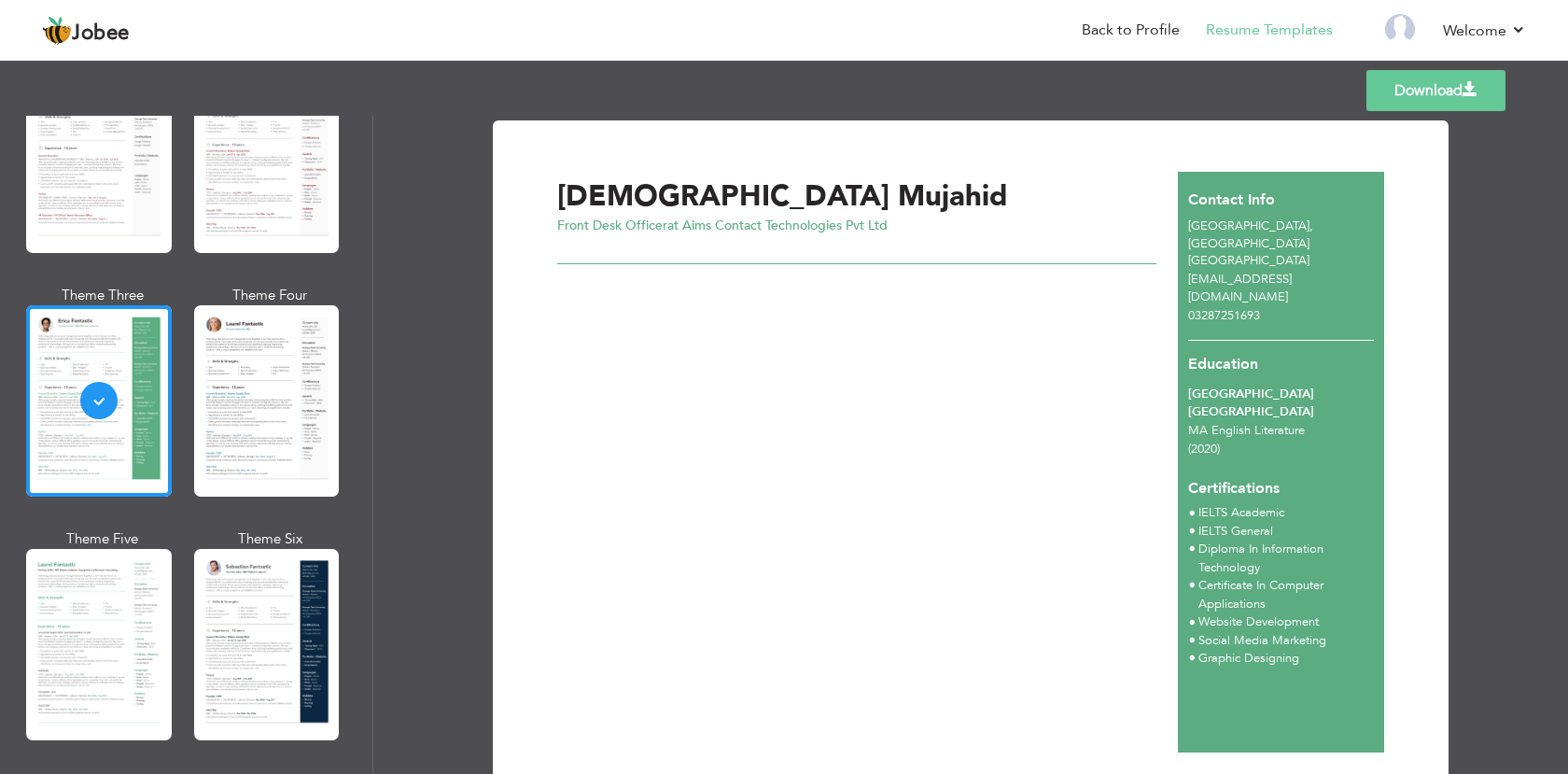
click at [1246, 348] on div "Education Government College University Faisalabad MA English Literature (2020)" at bounding box center [1281, 402] width 208 height 124
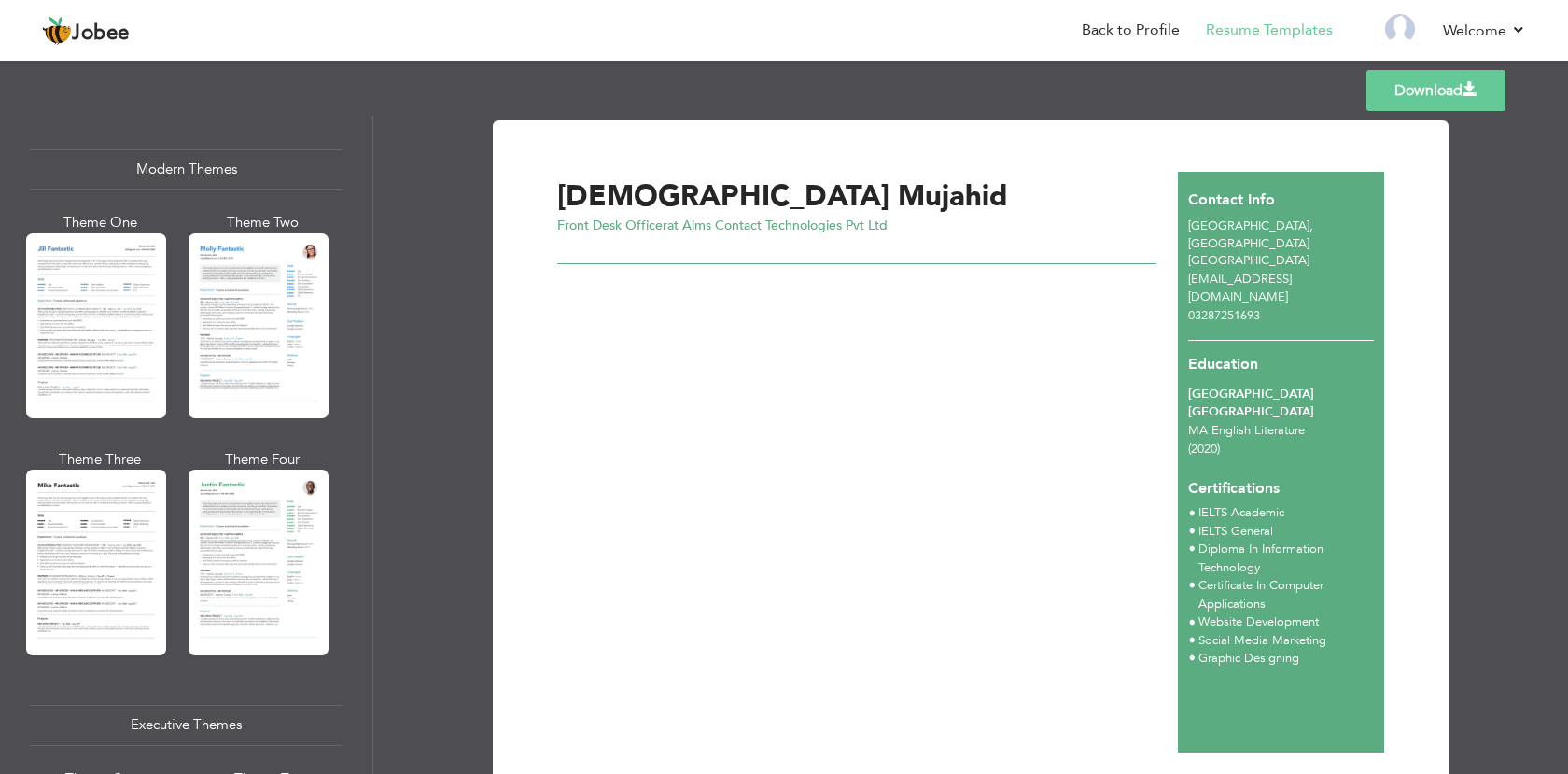
scroll to position [840, 0]
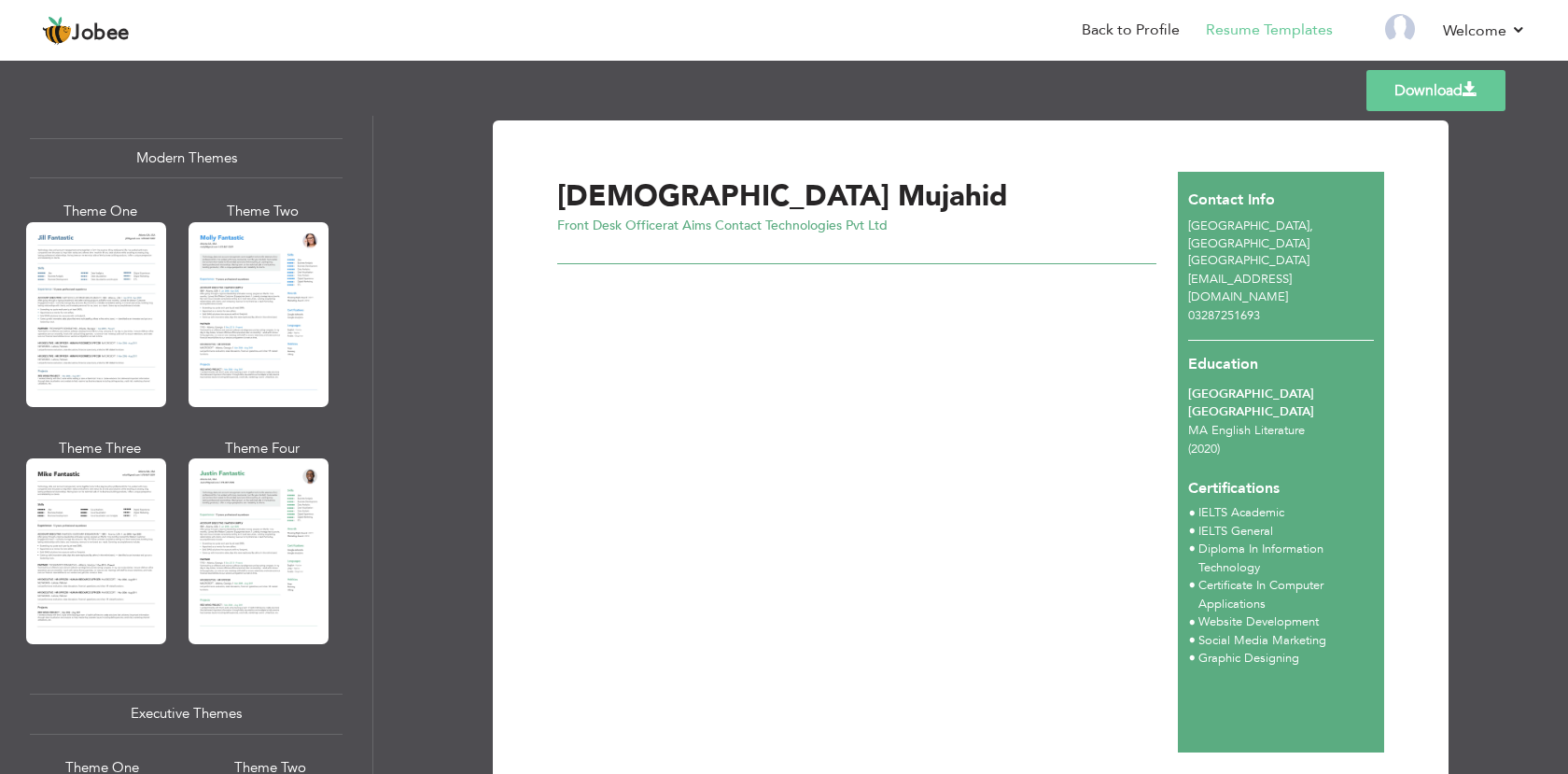
click at [927, 483] on div "Aqsa Mujahid Front Desk Officer at Aims Contact Technologies Pvt Ltd" at bounding box center [867, 462] width 621 height 581
click at [258, 538] on div at bounding box center [258, 550] width 140 height 185
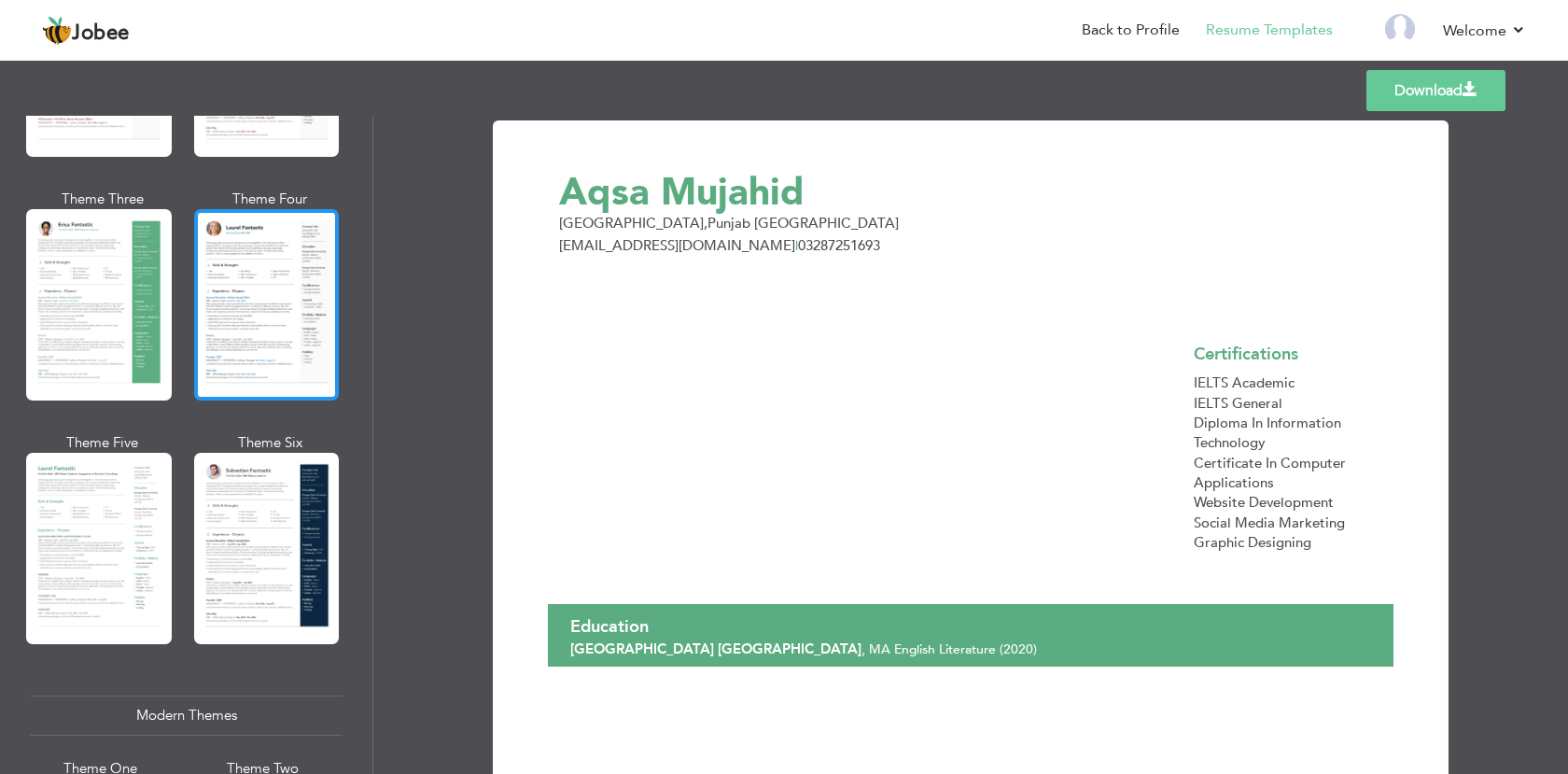
scroll to position [280, 0]
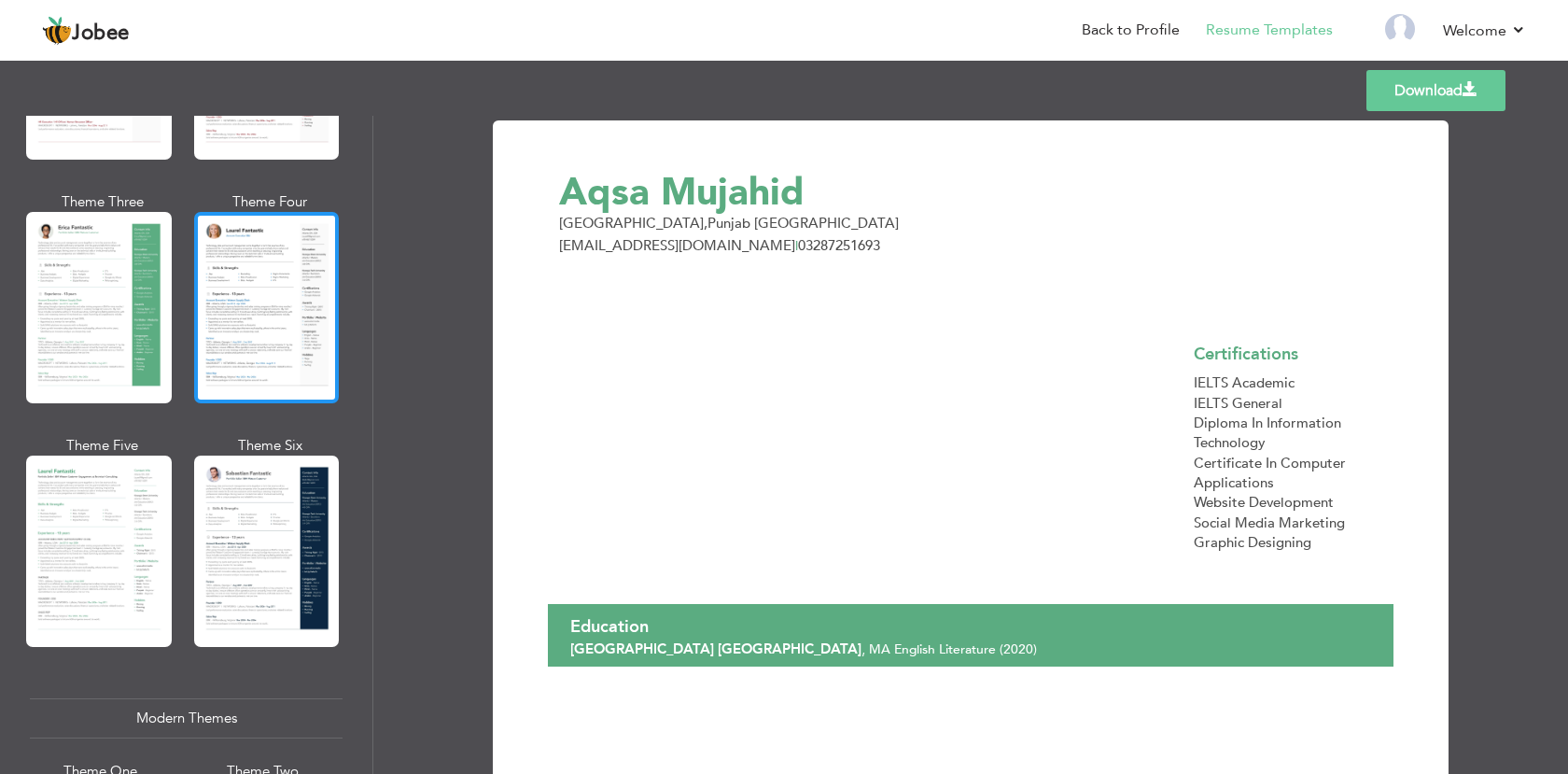
click at [233, 335] on div at bounding box center [267, 306] width 145 height 191
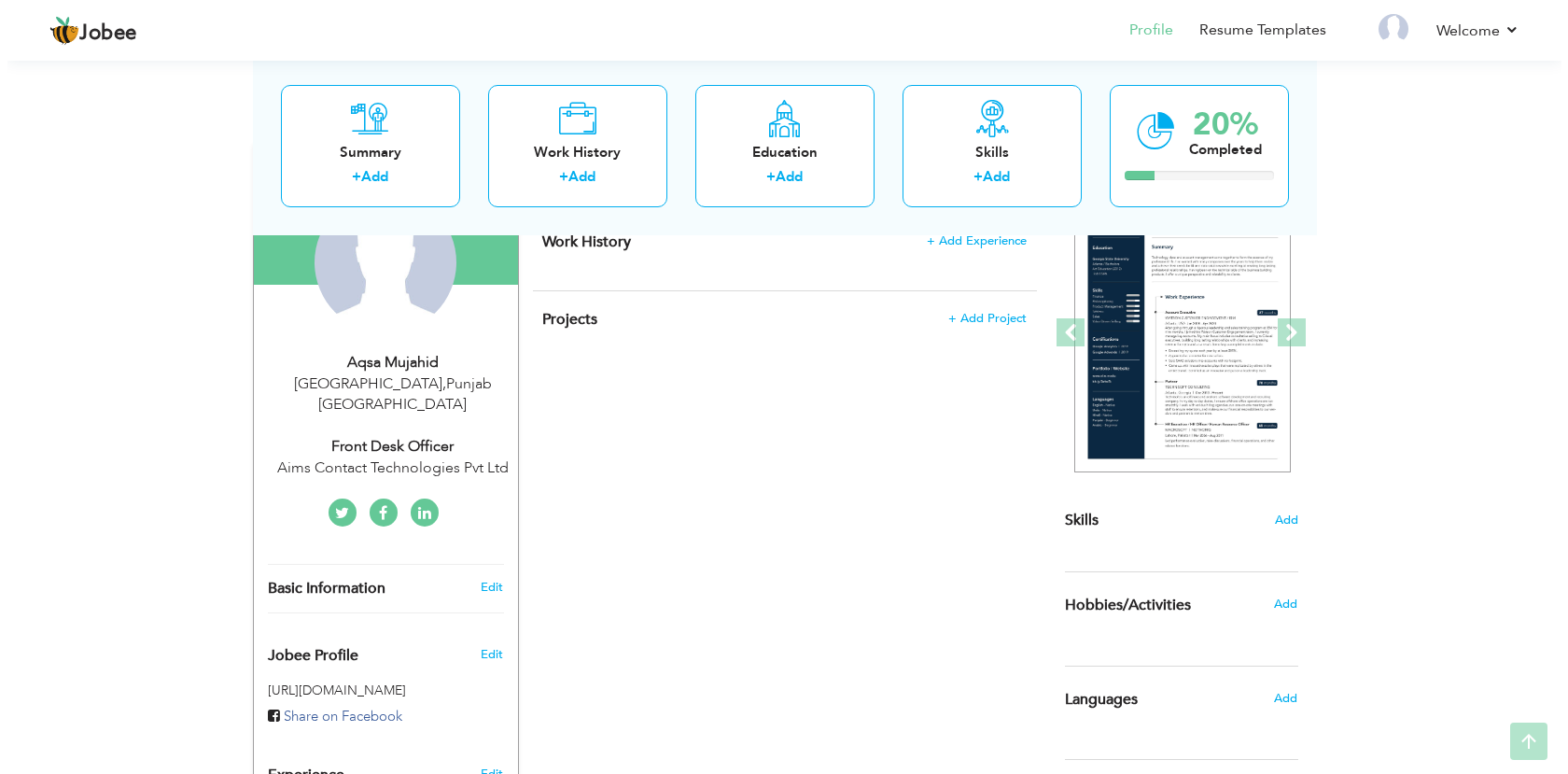
scroll to position [280, 0]
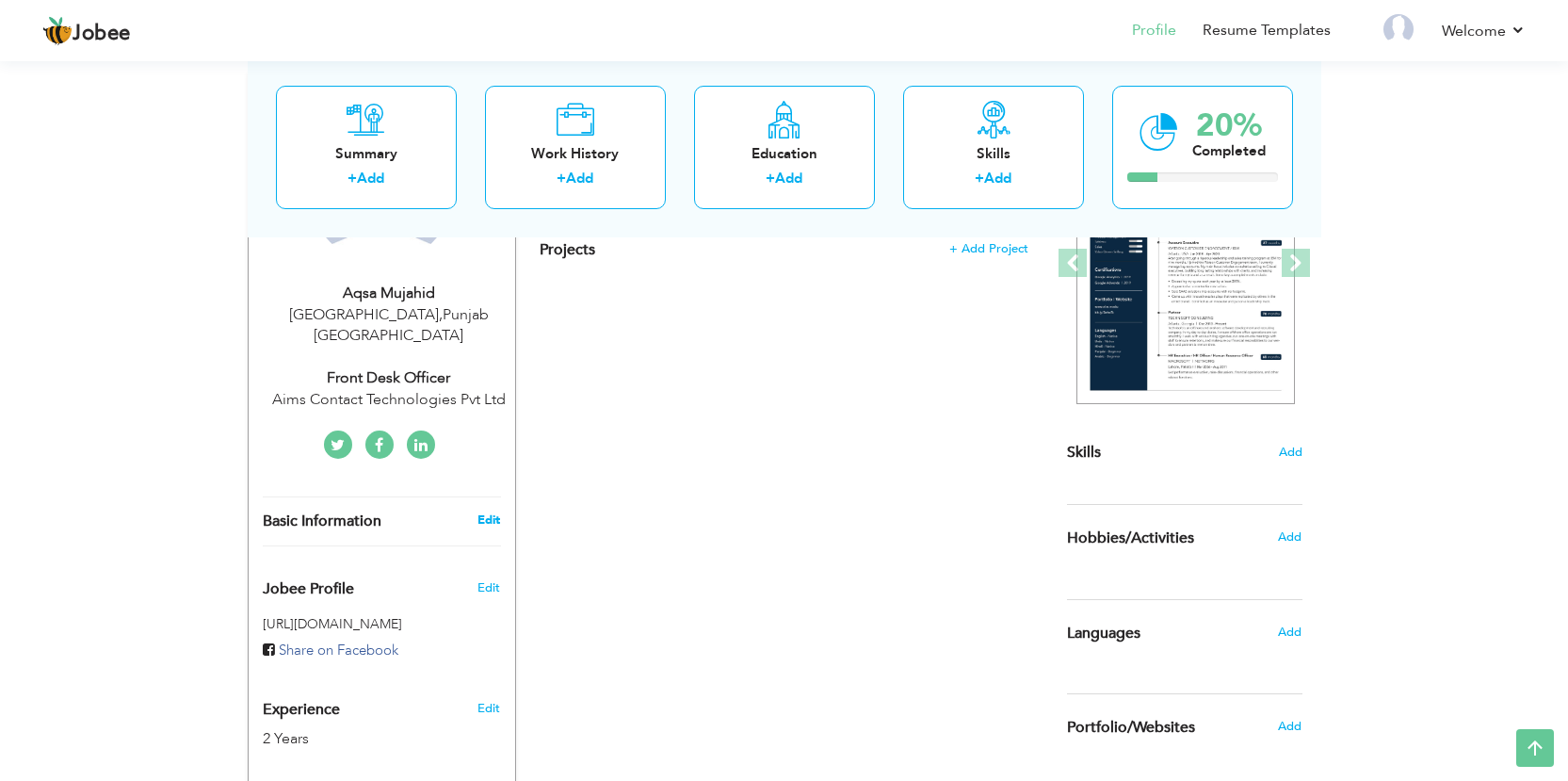
click at [487, 512] on link "Edit" at bounding box center [488, 520] width 23 height 17
select select "number:166"
select select "number:4"
type input "Aims Contact Technologies Pvt Ltd"
type input "Front Desk Officer"
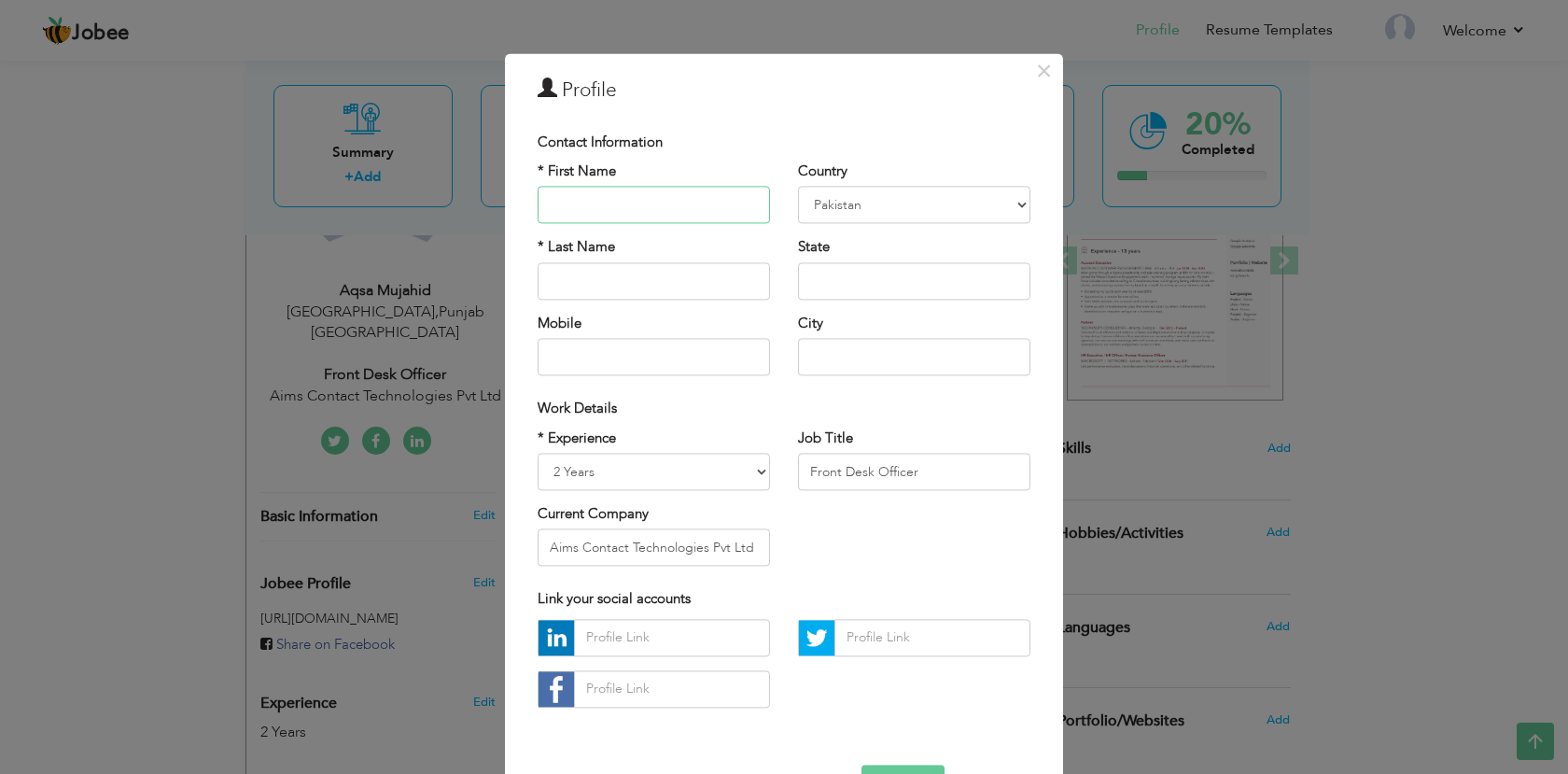
scroll to position [0, 0]
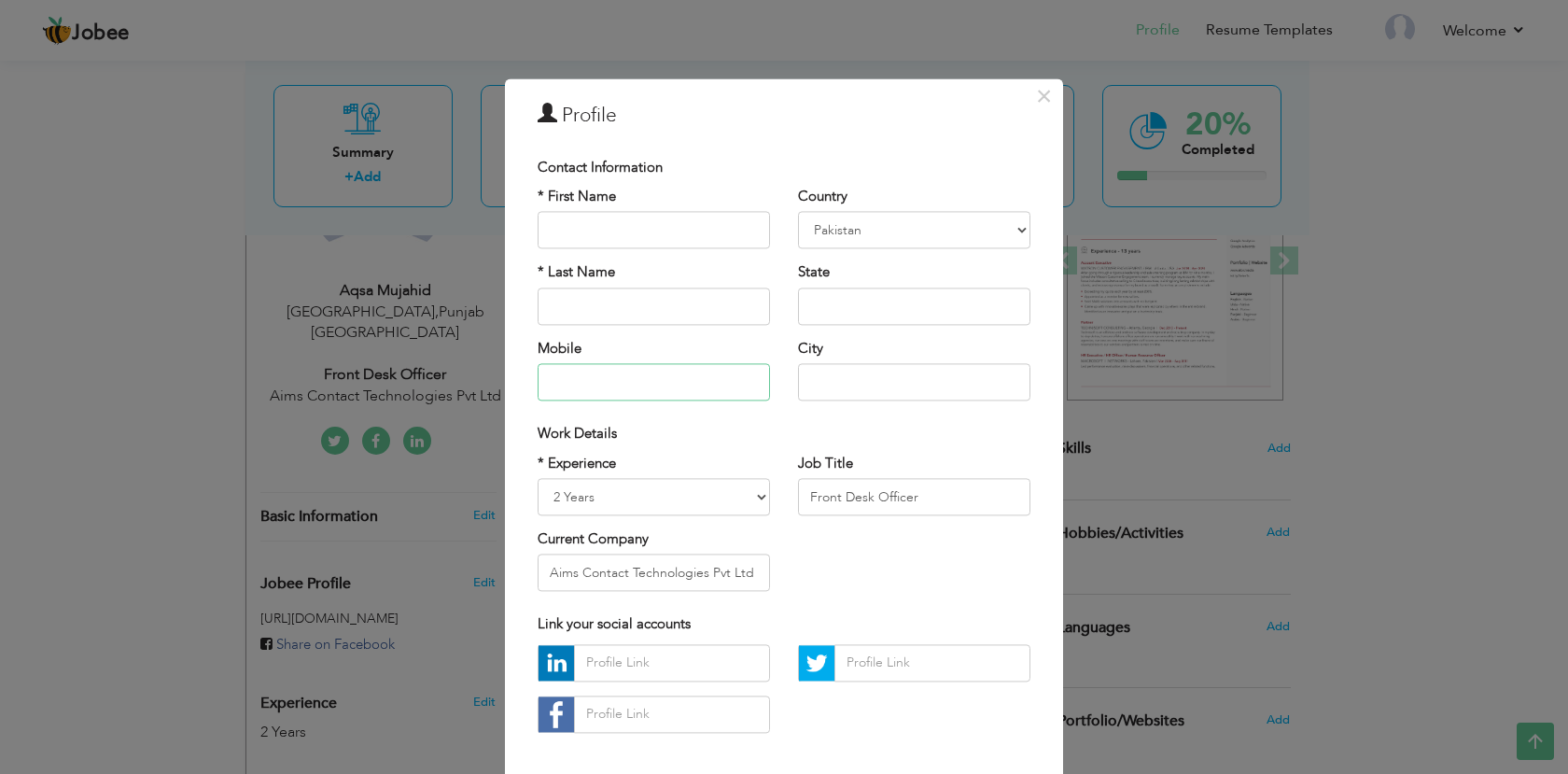
click at [659, 382] on input "text" at bounding box center [654, 382] width 233 height 37
click at [883, 380] on input "text" at bounding box center [914, 382] width 233 height 37
drag, startPoint x: 684, startPoint y: 118, endPoint x: 688, endPoint y: 129, distance: 11.7
click at [687, 118] on h3 "Profile" at bounding box center [784, 115] width 493 height 28
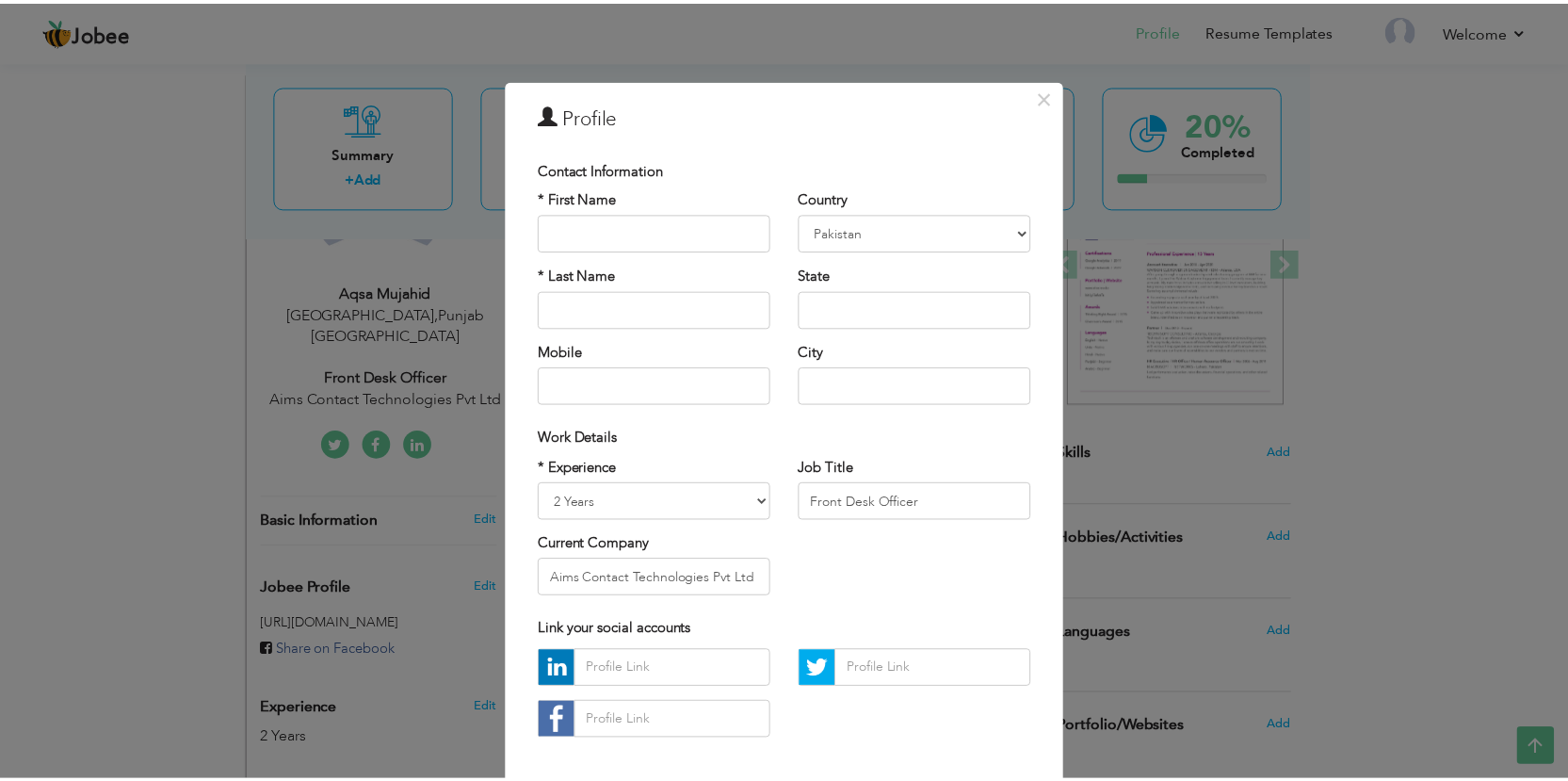
scroll to position [87, 0]
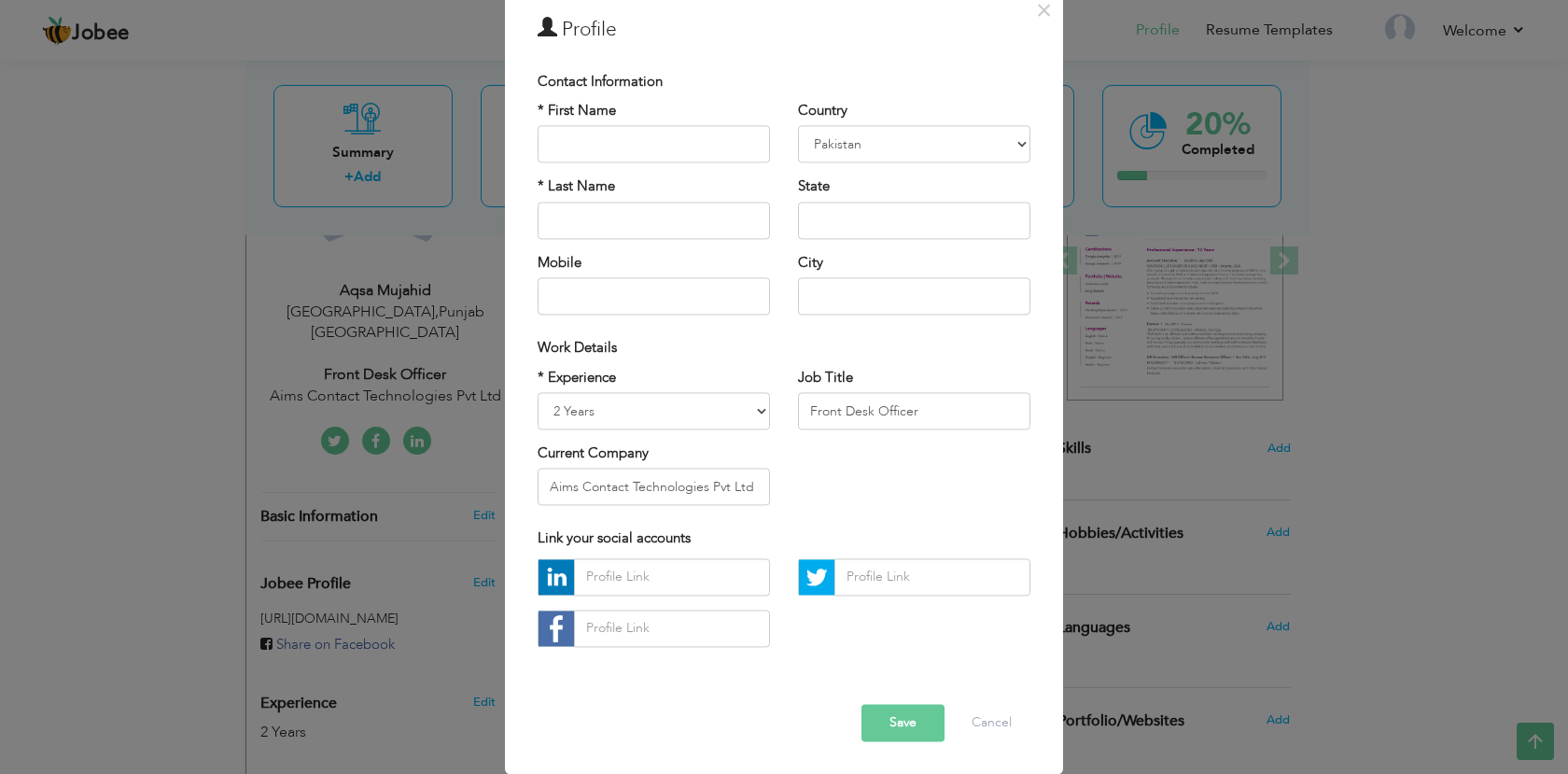
click at [904, 724] on button "Save" at bounding box center [903, 723] width 83 height 37
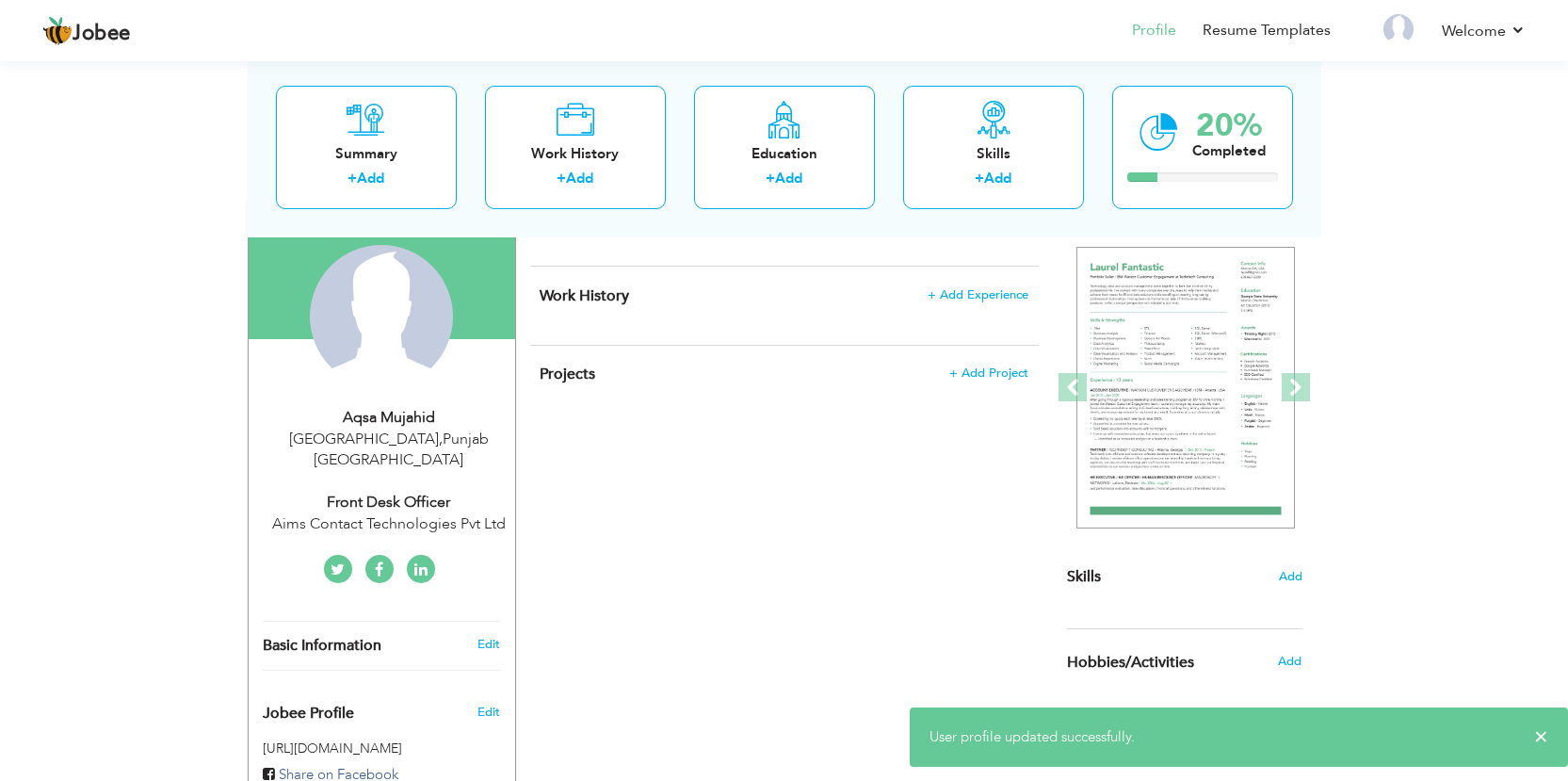
scroll to position [188, 0]
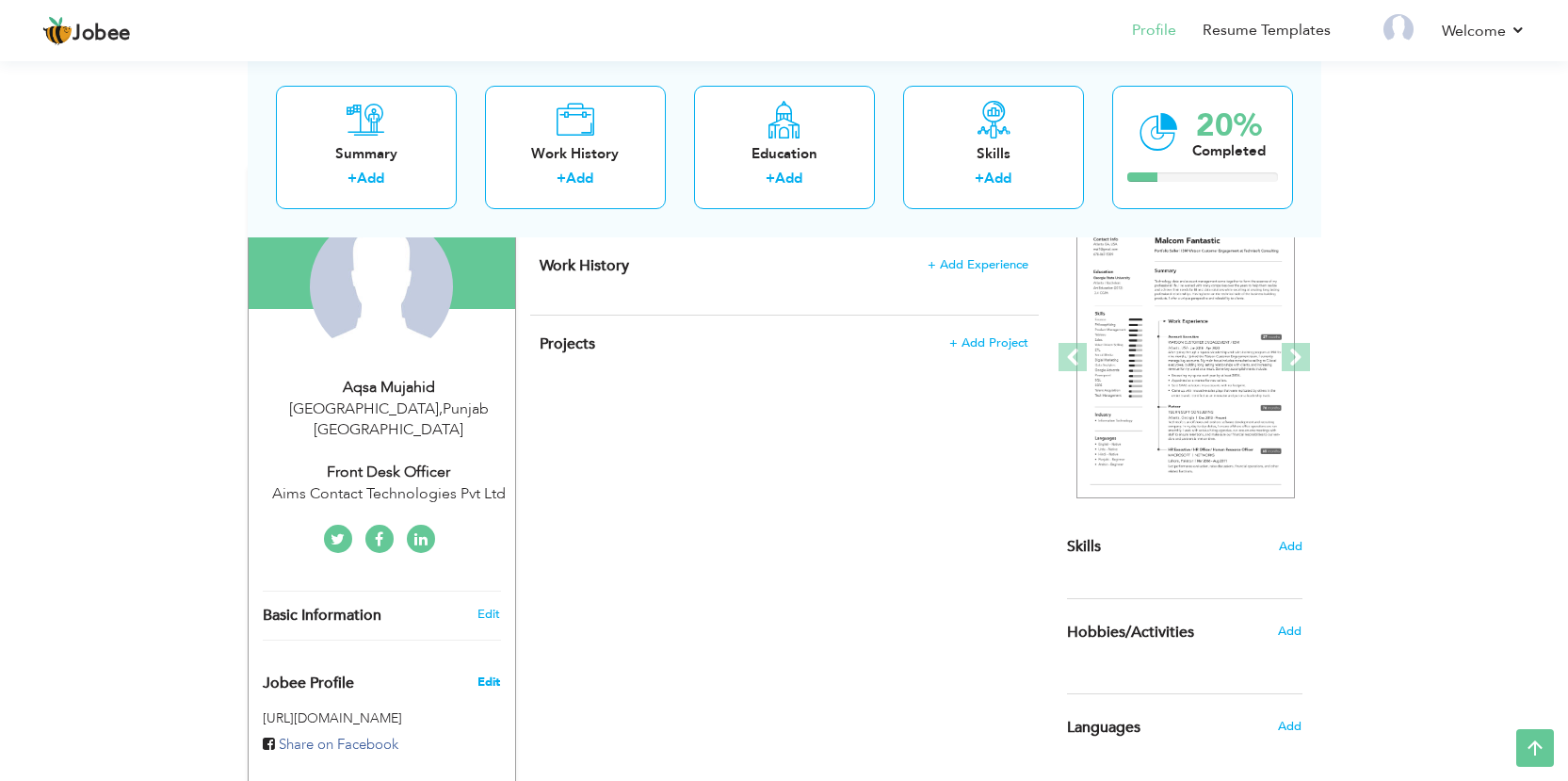
click at [490, 673] on span "Edit" at bounding box center [488, 681] width 23 height 17
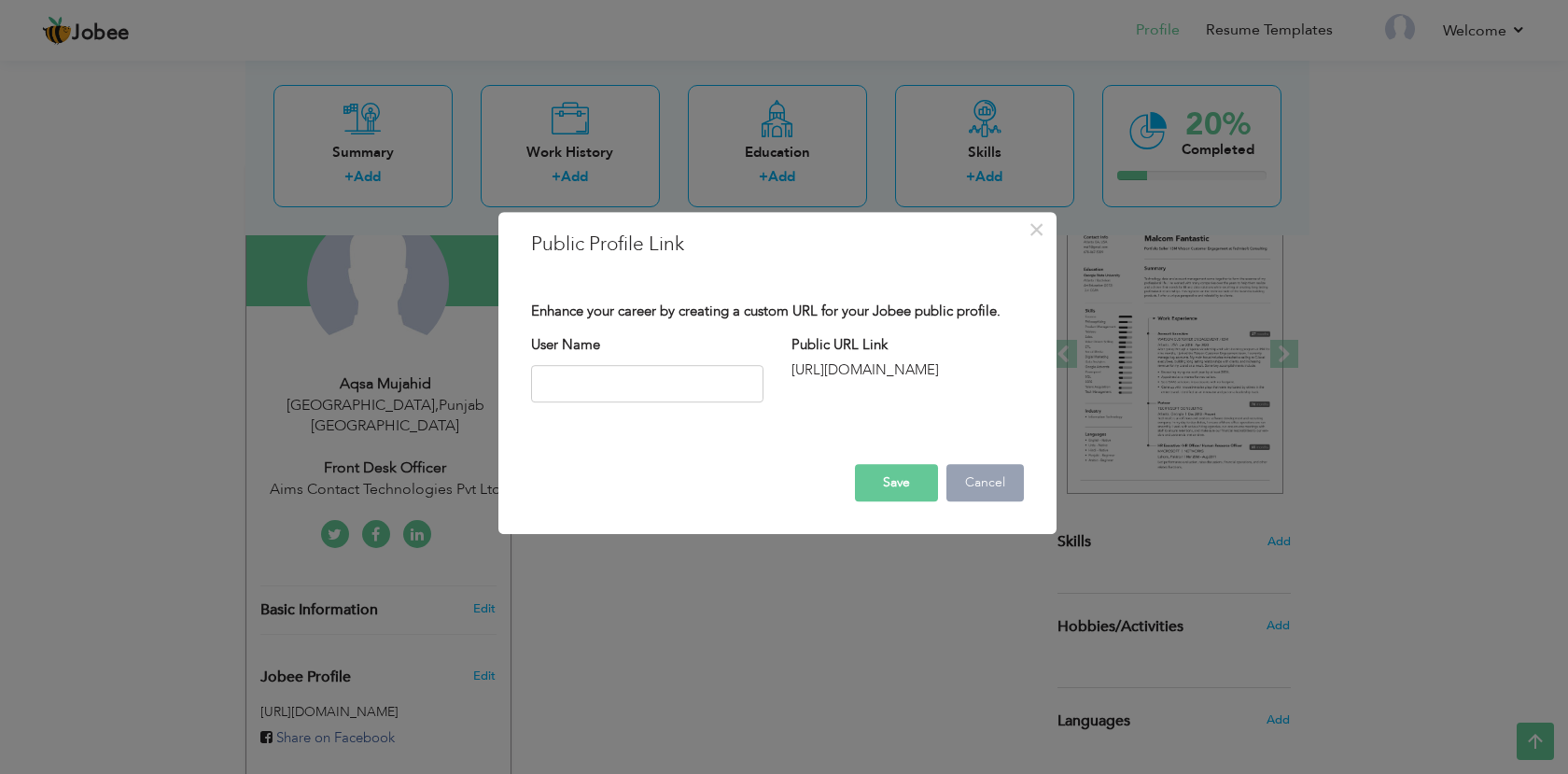
click at [986, 485] on button "Cancel" at bounding box center [985, 482] width 78 height 37
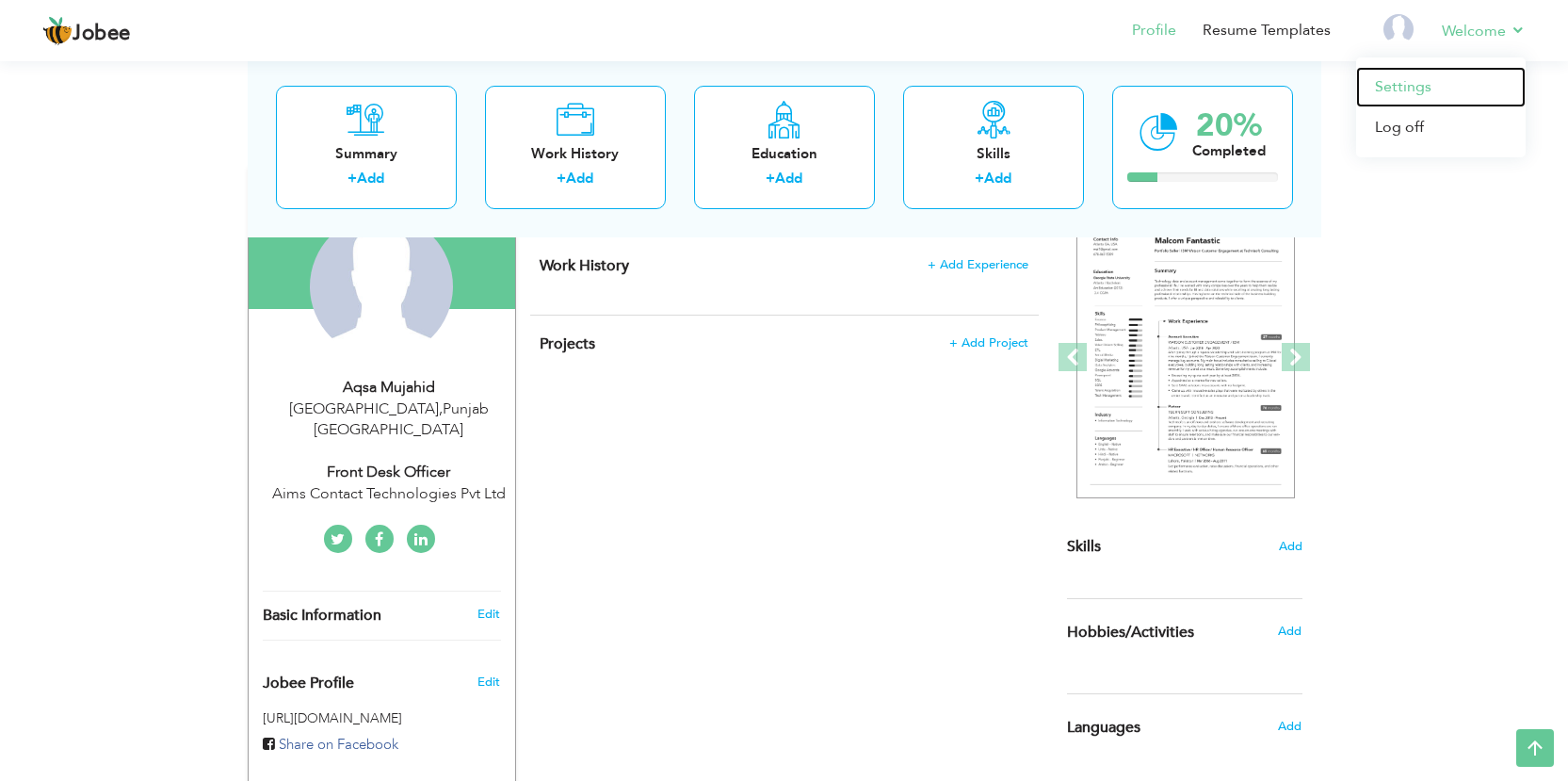
click at [1418, 80] on link "Settings" at bounding box center [1441, 86] width 169 height 40
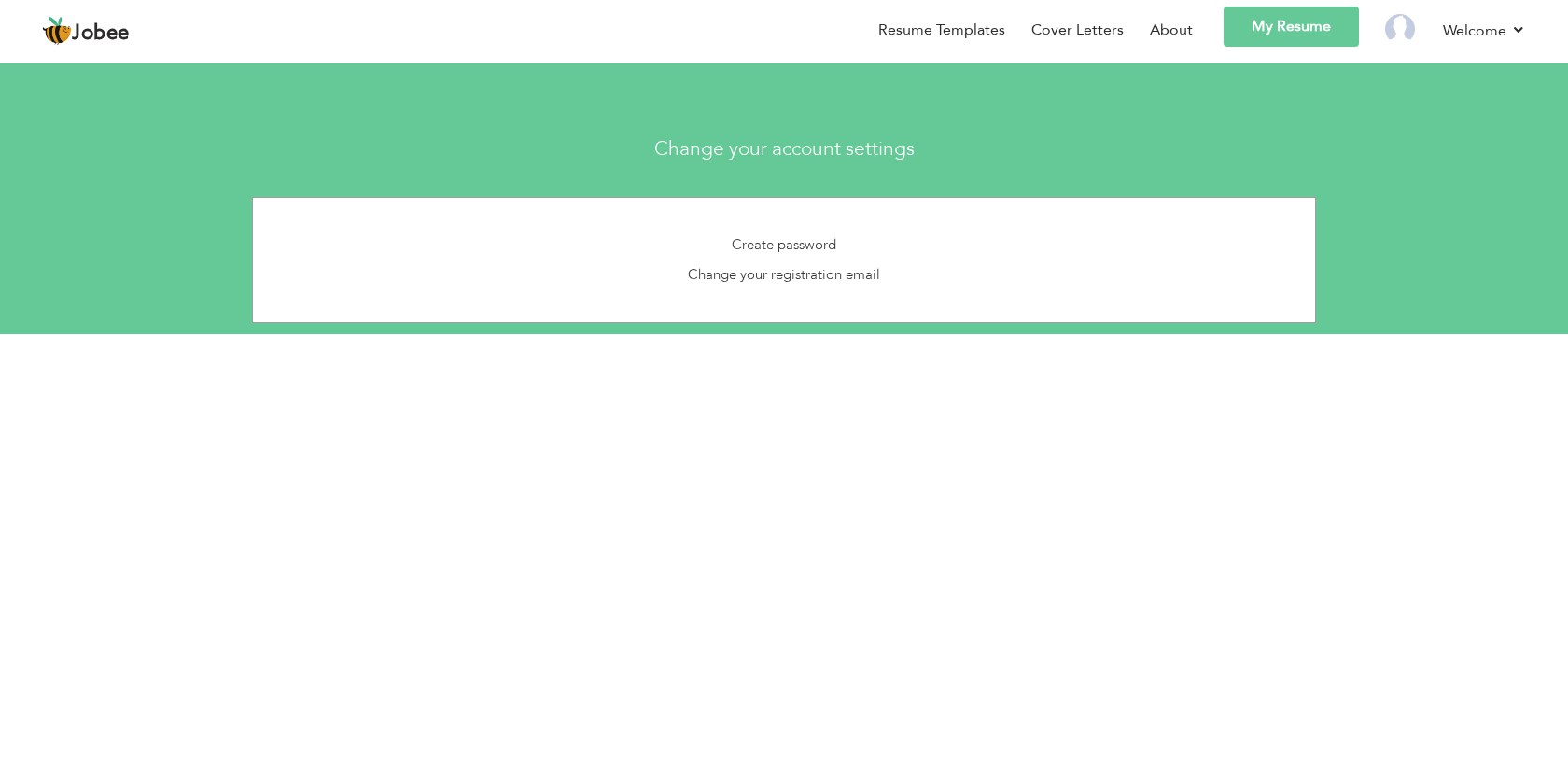
click at [880, 270] on div "Change your registration email" at bounding box center [784, 274] width 1034 height 19
click at [1266, 40] on link "My Resume" at bounding box center [1292, 26] width 136 height 40
